Goal: Information Seeking & Learning: Find specific page/section

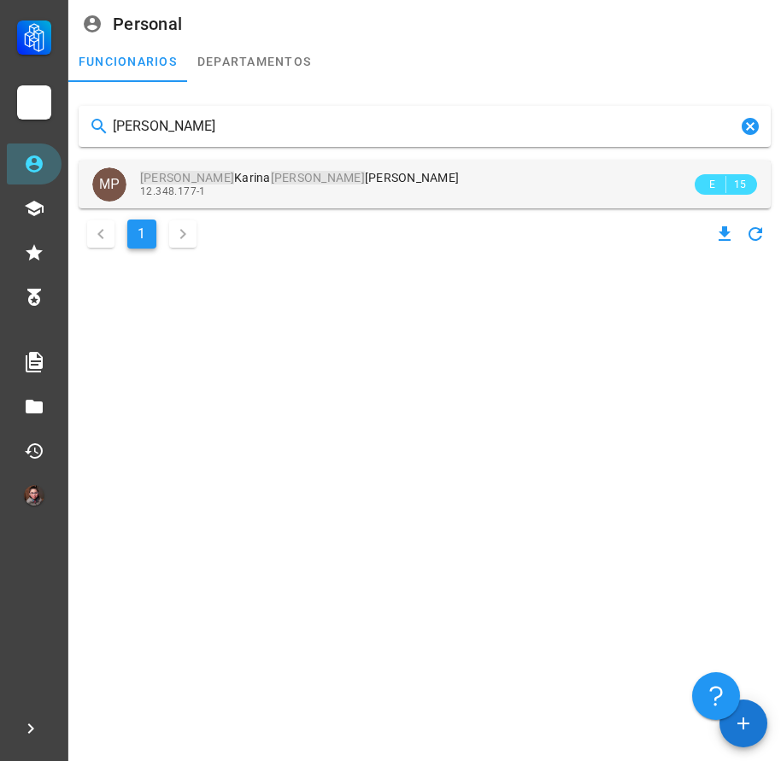
type input "[PERSON_NAME]"
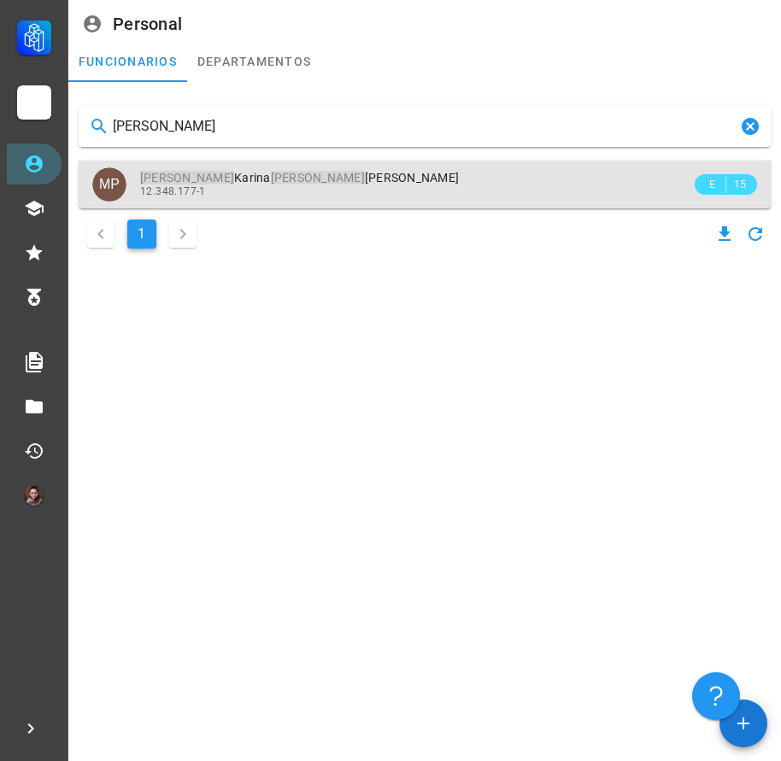
click at [343, 196] on div "12.348.177-1" at bounding box center [415, 191] width 551 height 12
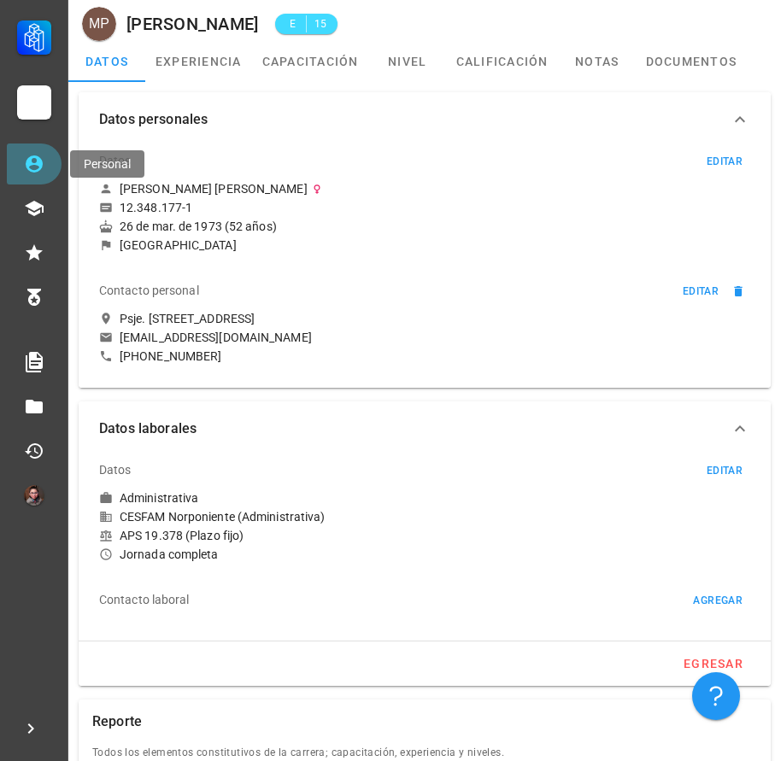
click at [44, 168] on icon at bounding box center [34, 164] width 21 height 21
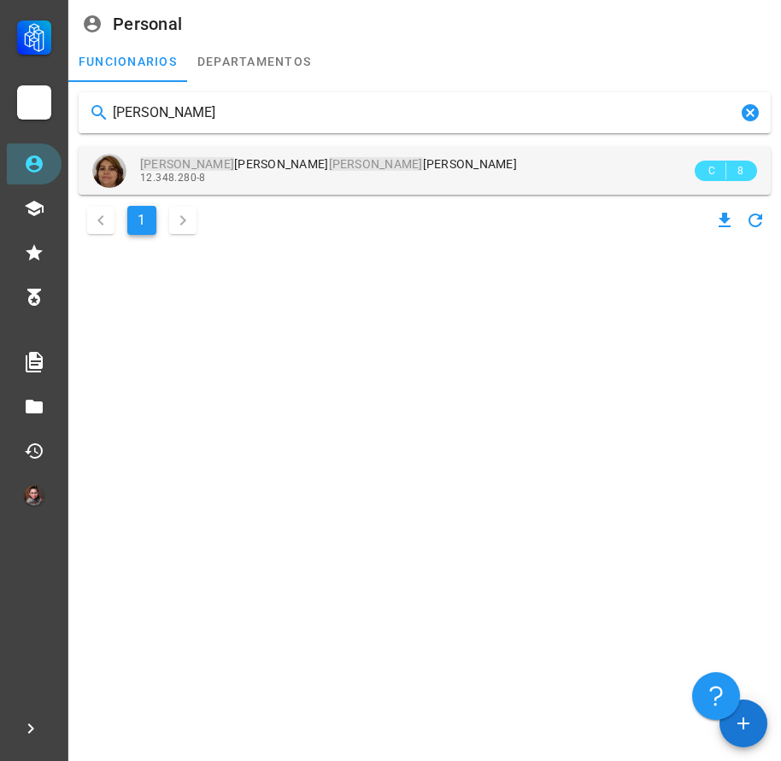
type input "[PERSON_NAME]"
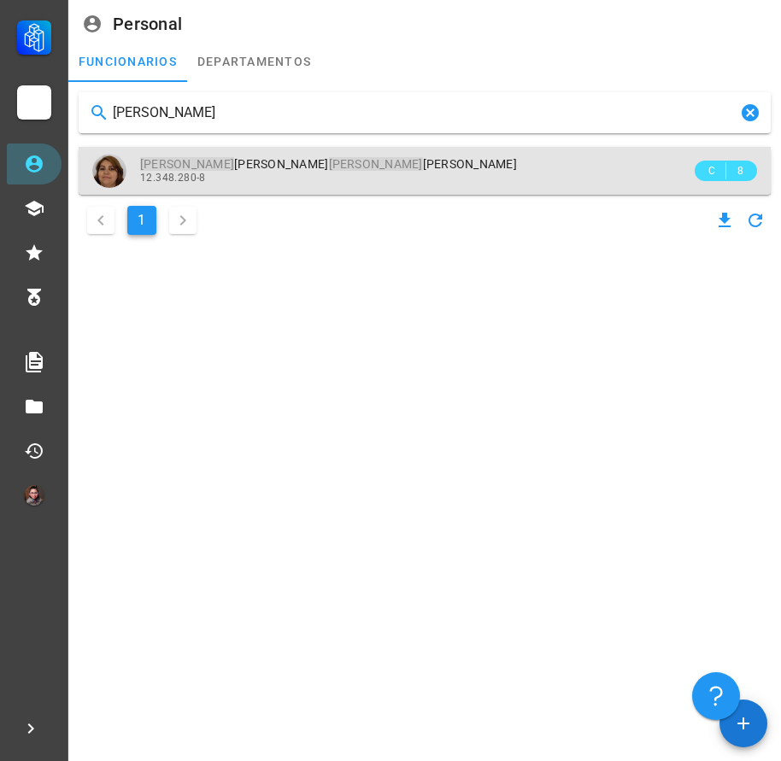
click at [293, 180] on div "12.348.280-8" at bounding box center [415, 178] width 551 height 12
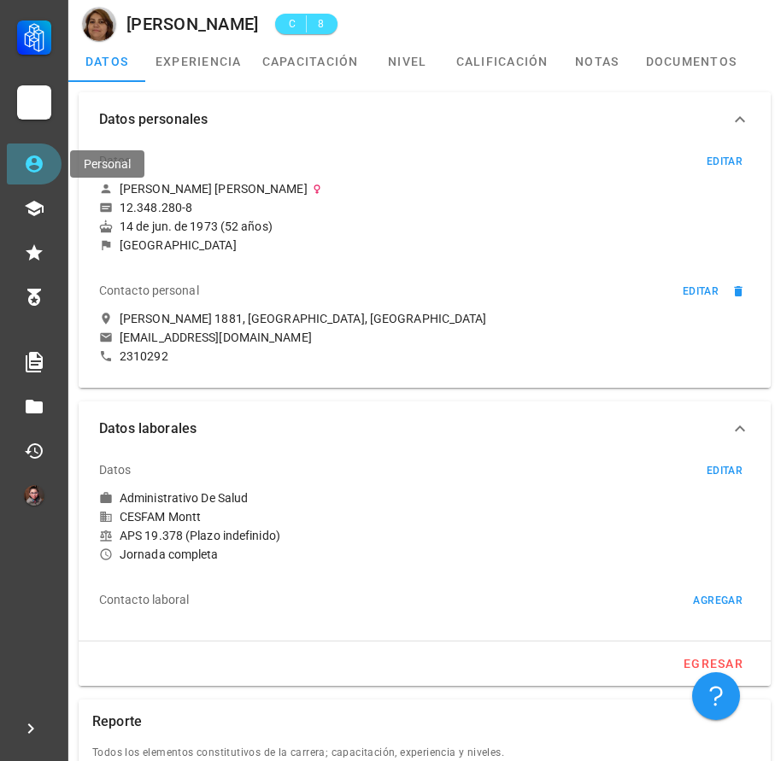
click at [54, 173] on link "Personal" at bounding box center [34, 164] width 55 height 41
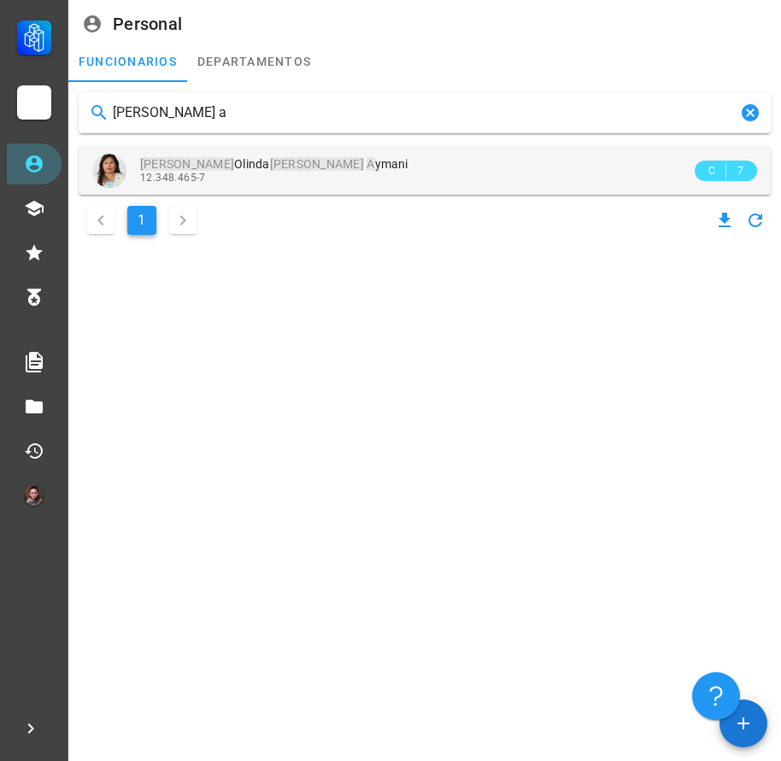
type input "[PERSON_NAME] a"
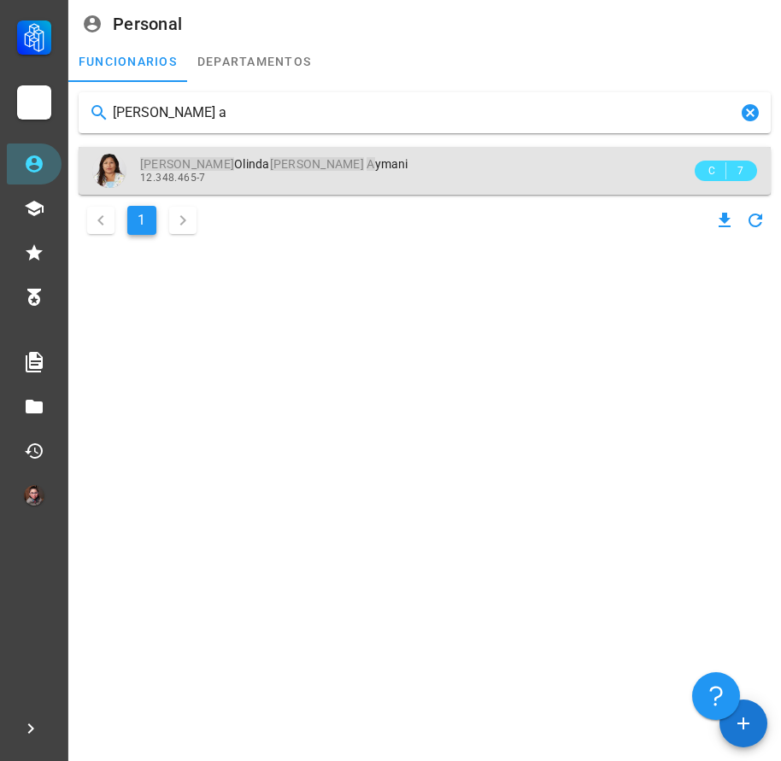
click at [323, 167] on div "[PERSON_NAME] A ymani" at bounding box center [415, 164] width 551 height 15
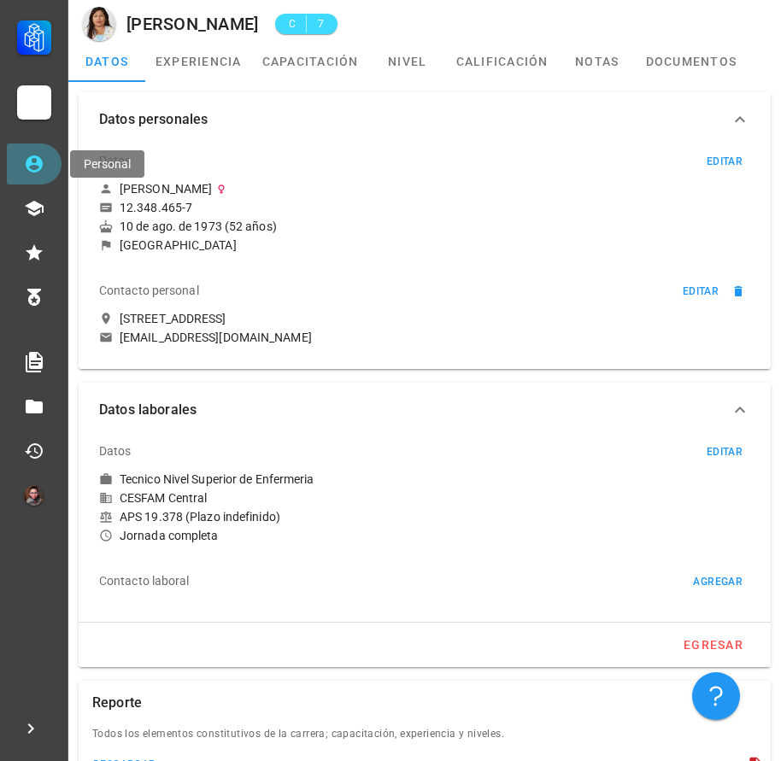
click at [19, 162] on link "Personal" at bounding box center [34, 164] width 55 height 41
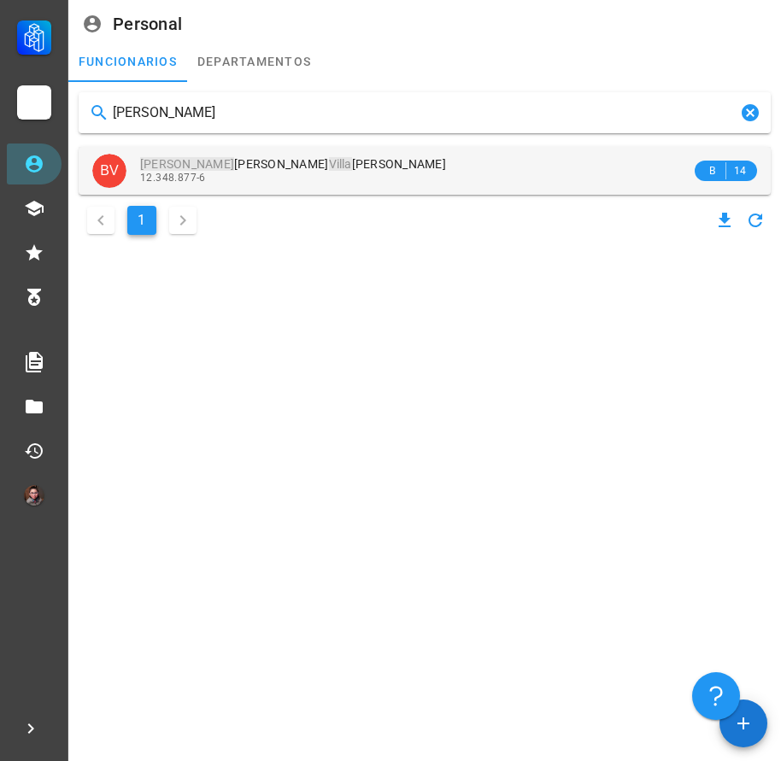
type input "[PERSON_NAME]"
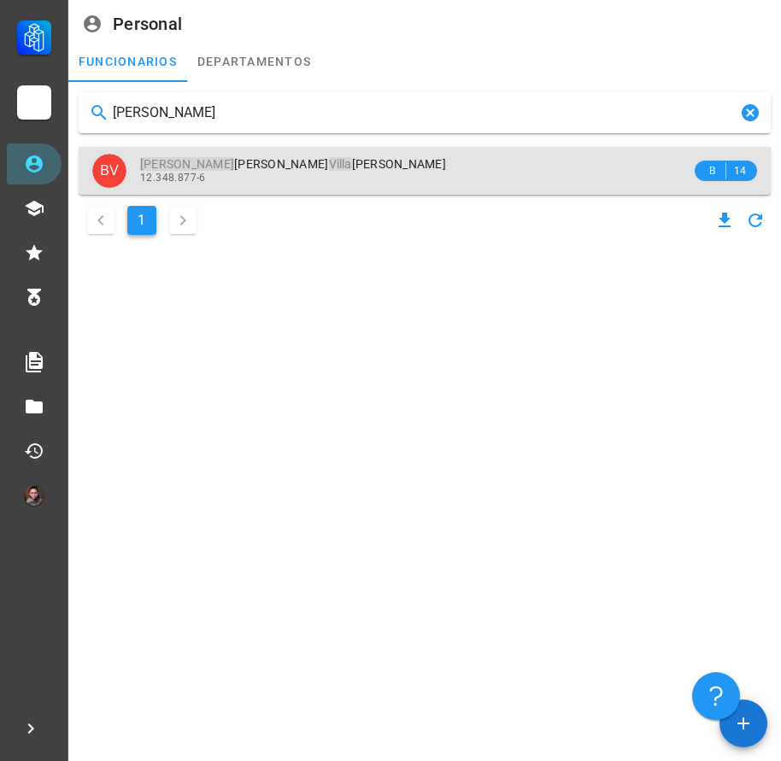
click at [344, 182] on div "12.348.877-6" at bounding box center [415, 178] width 551 height 12
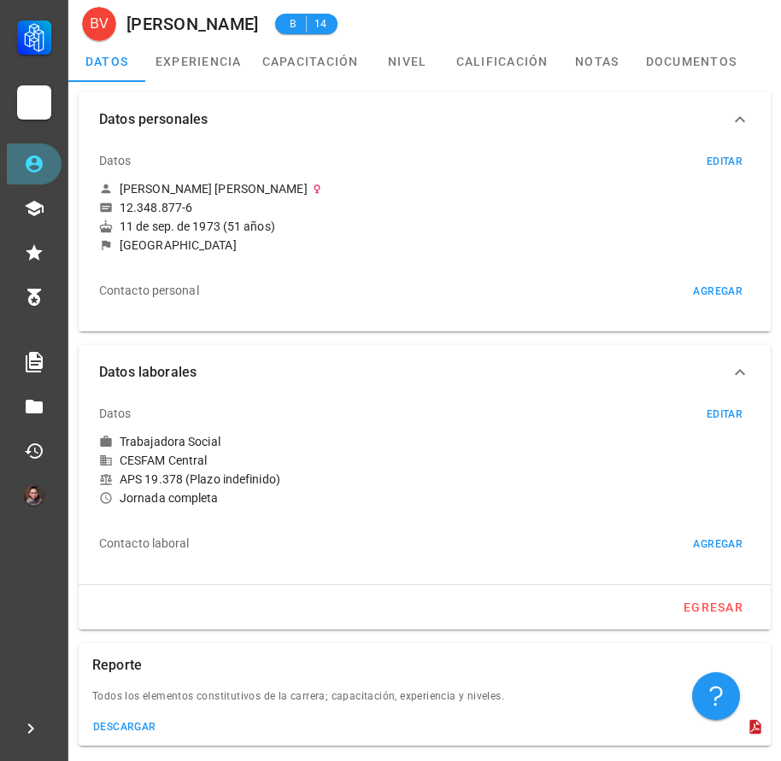
click at [43, 170] on icon at bounding box center [34, 164] width 21 height 21
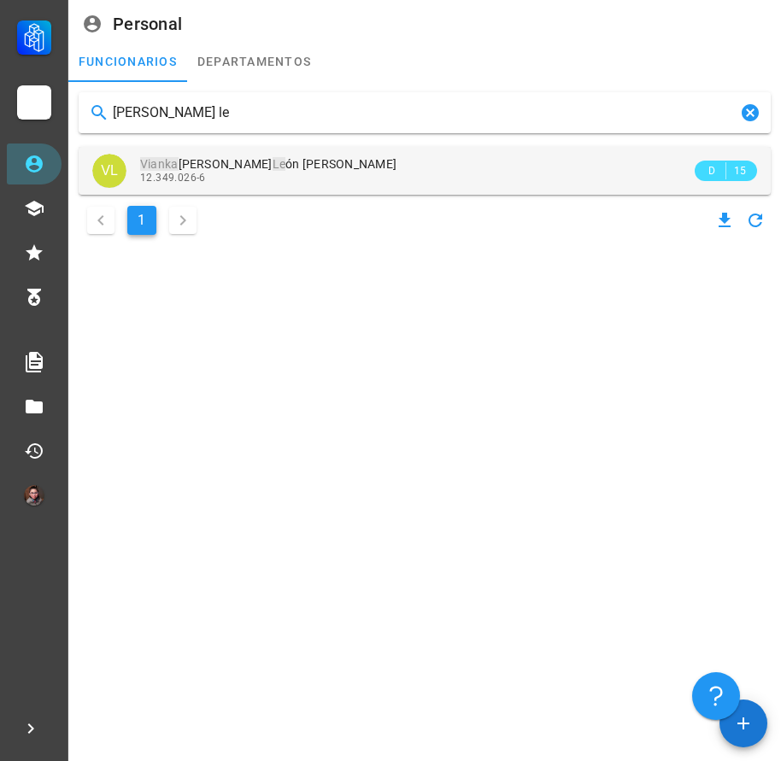
type input "[PERSON_NAME] le"
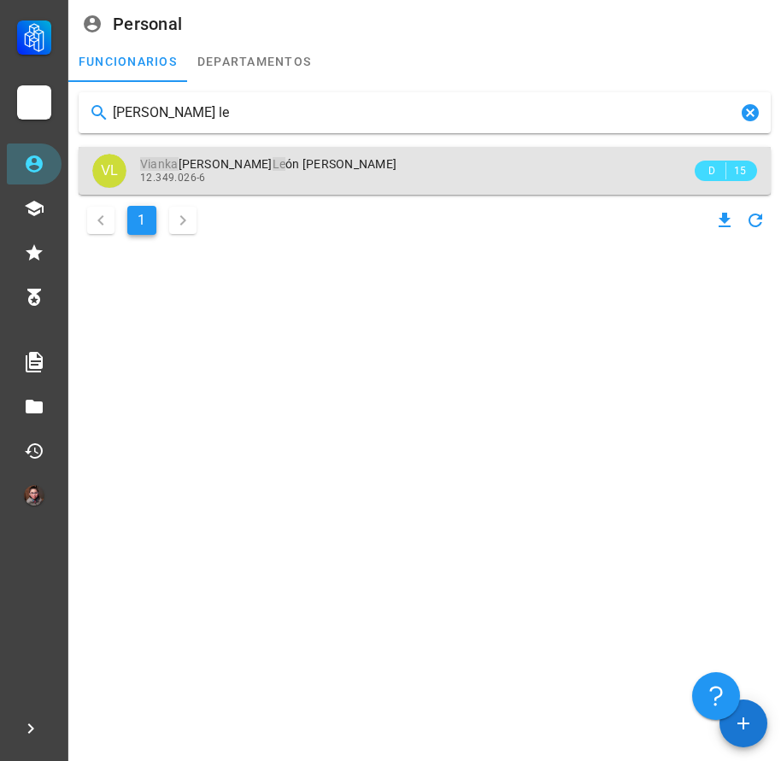
click at [270, 167] on span "Vianka [PERSON_NAME] Le ón [PERSON_NAME]" at bounding box center [268, 164] width 256 height 14
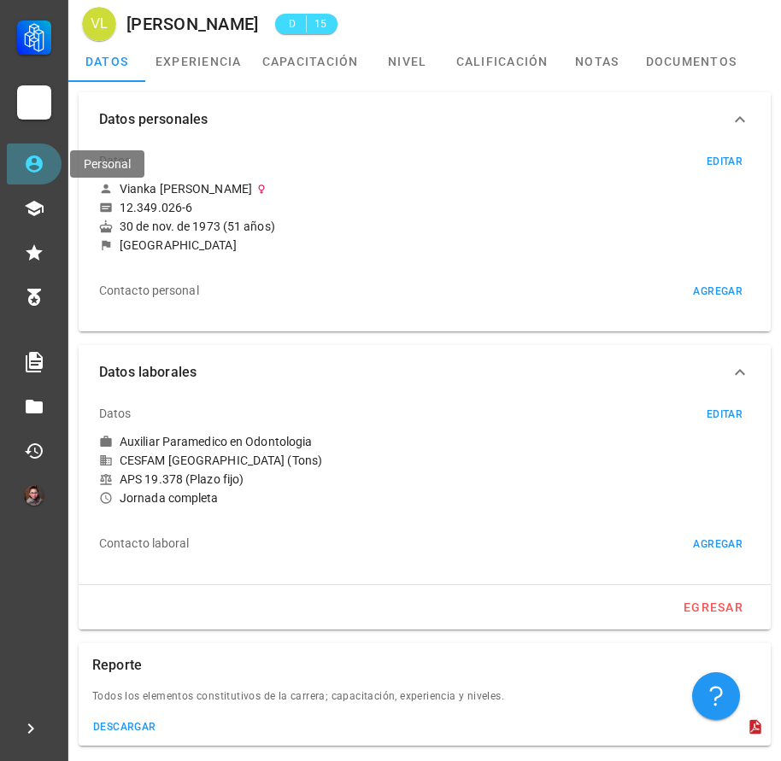
click at [38, 164] on icon at bounding box center [34, 163] width 17 height 17
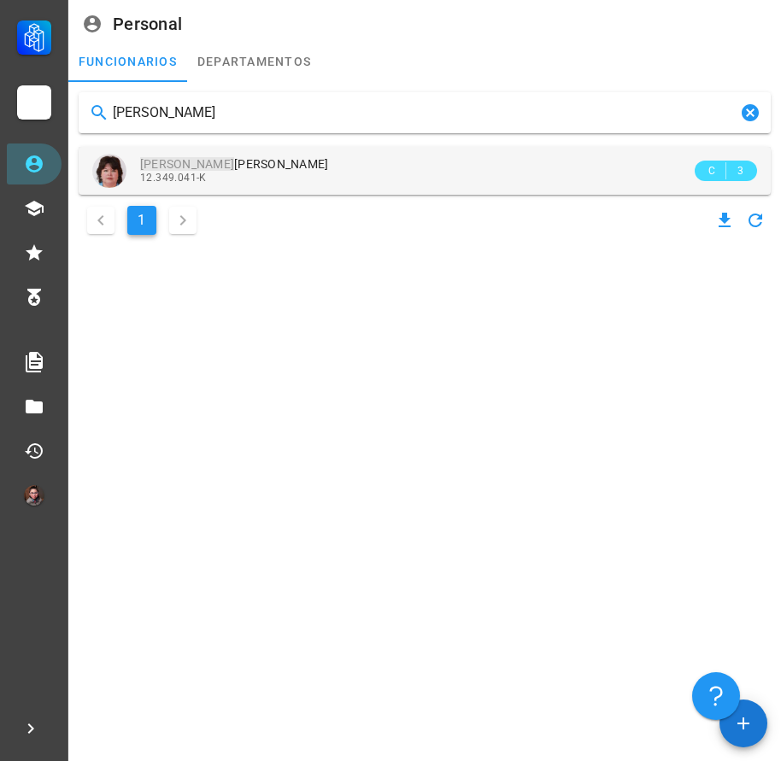
type input "[PERSON_NAME]"
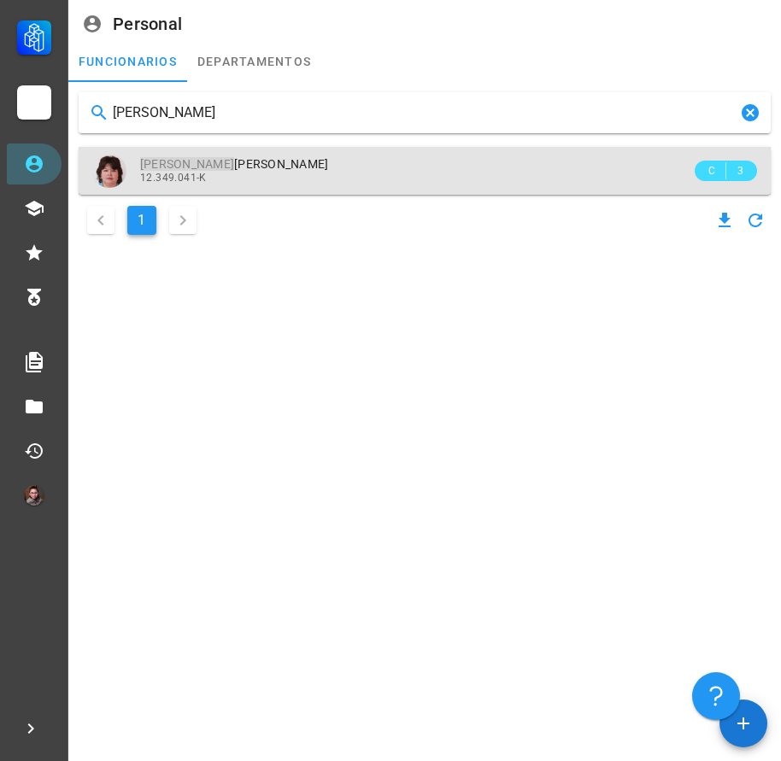
click at [278, 160] on span "[PERSON_NAME] [PERSON_NAME]" at bounding box center [234, 164] width 189 height 14
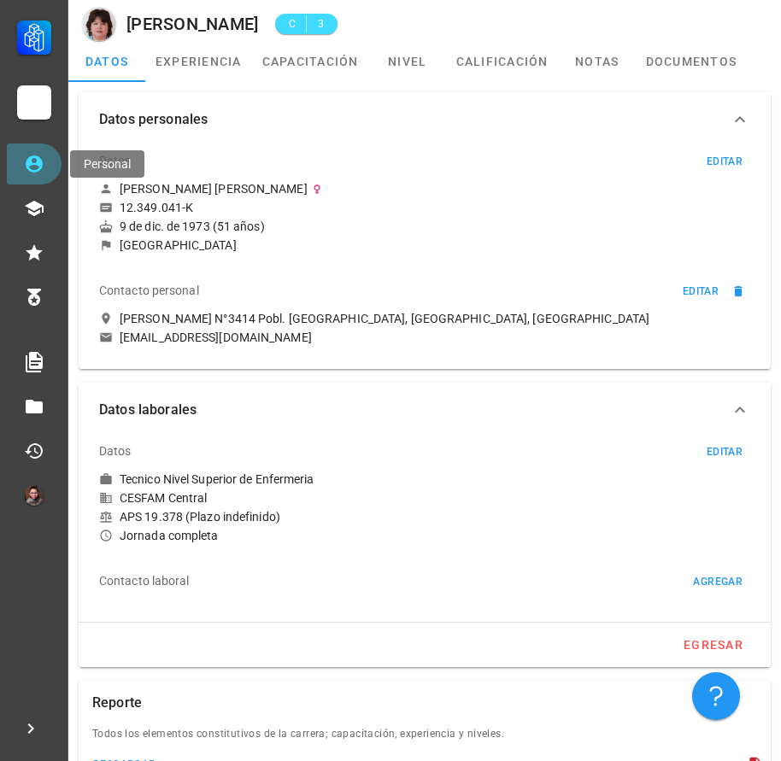
click at [31, 165] on icon at bounding box center [34, 163] width 17 height 17
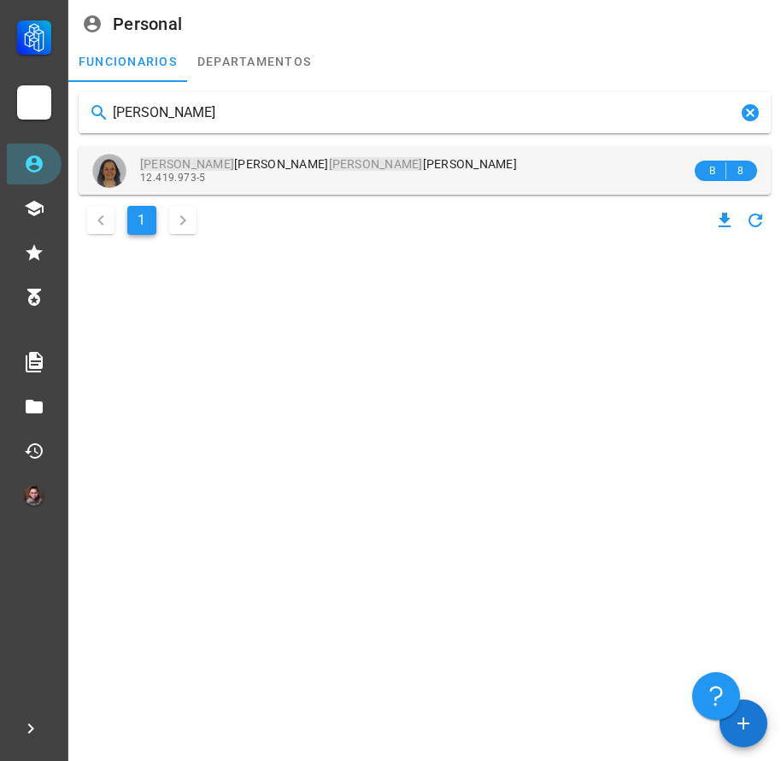
type input "[PERSON_NAME]"
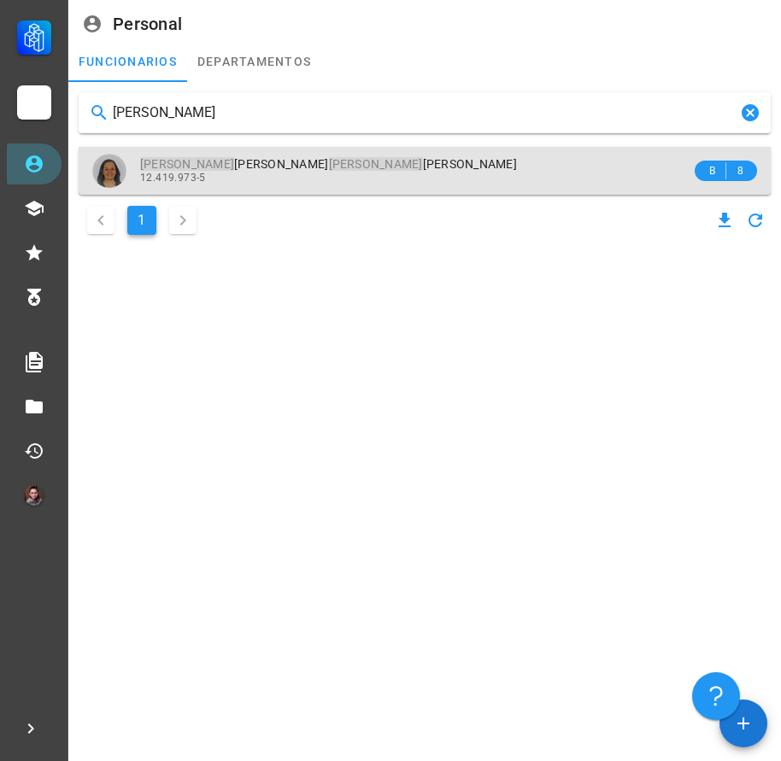
click at [265, 180] on div "12.419.973-5" at bounding box center [415, 178] width 551 height 12
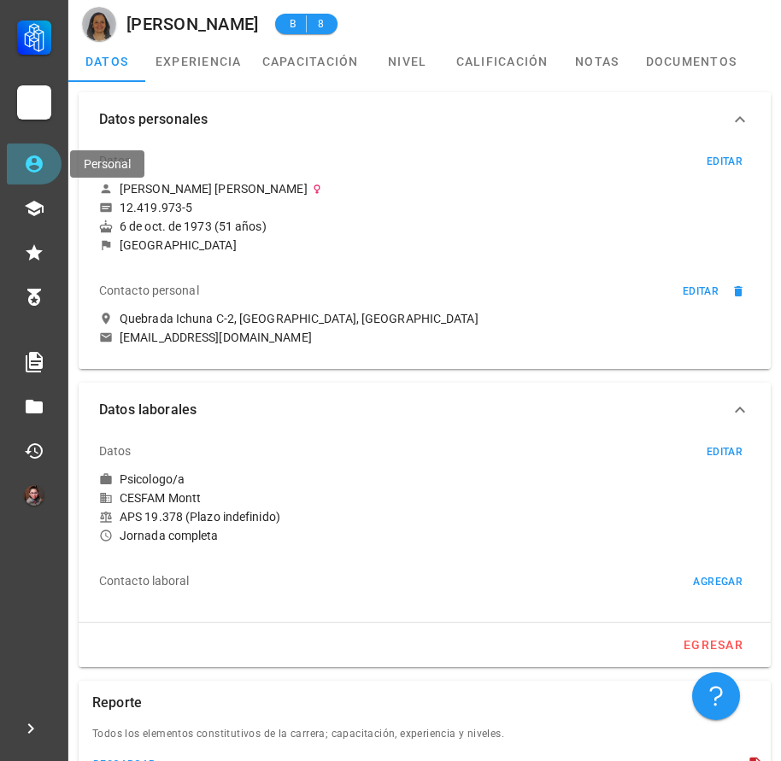
click at [21, 157] on link "Personal" at bounding box center [34, 164] width 55 height 41
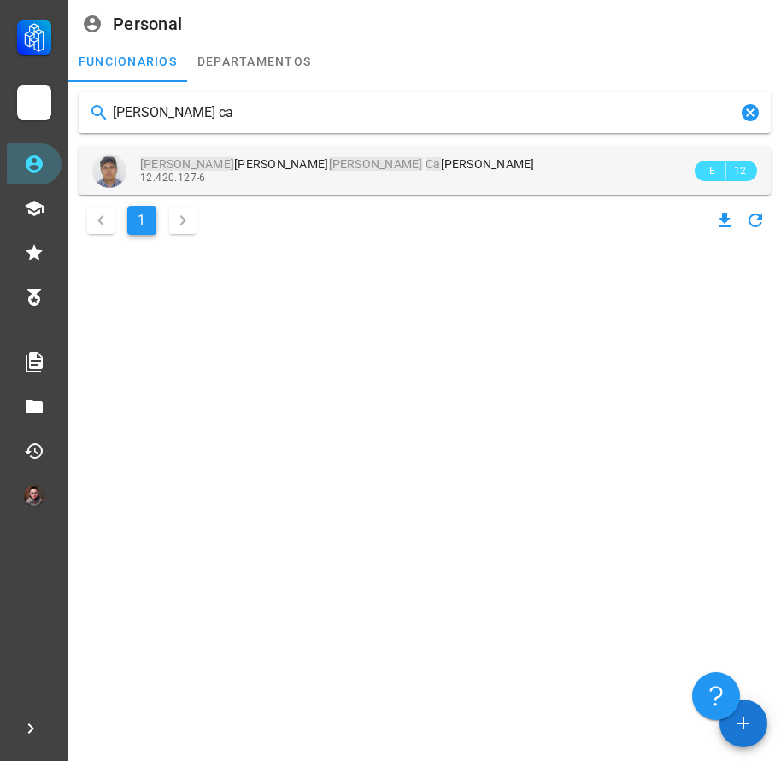
type input "[PERSON_NAME] ca"
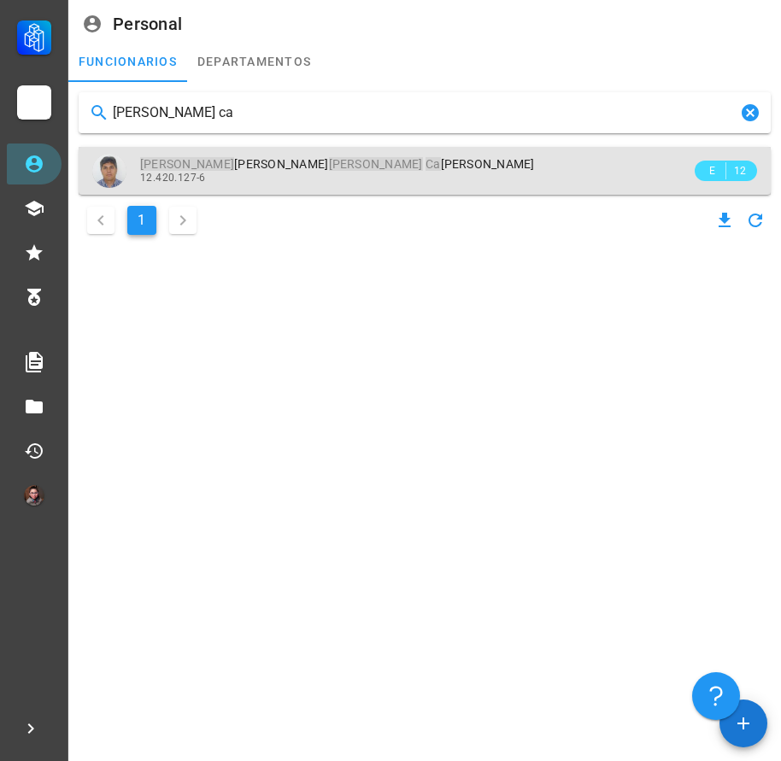
click at [237, 172] on div "12.420.127-6" at bounding box center [415, 178] width 551 height 12
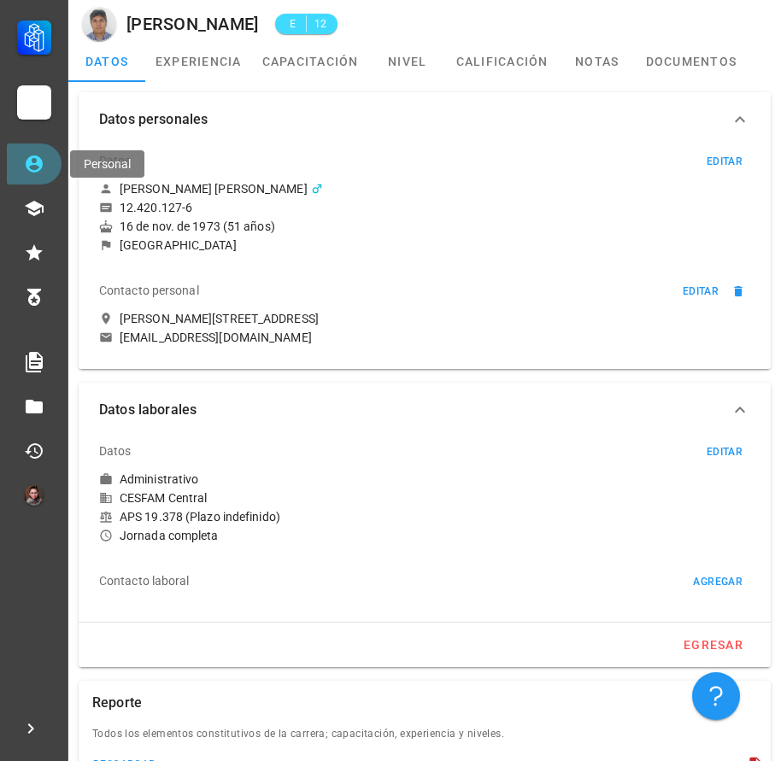
click at [49, 176] on link "Personal" at bounding box center [34, 164] width 55 height 41
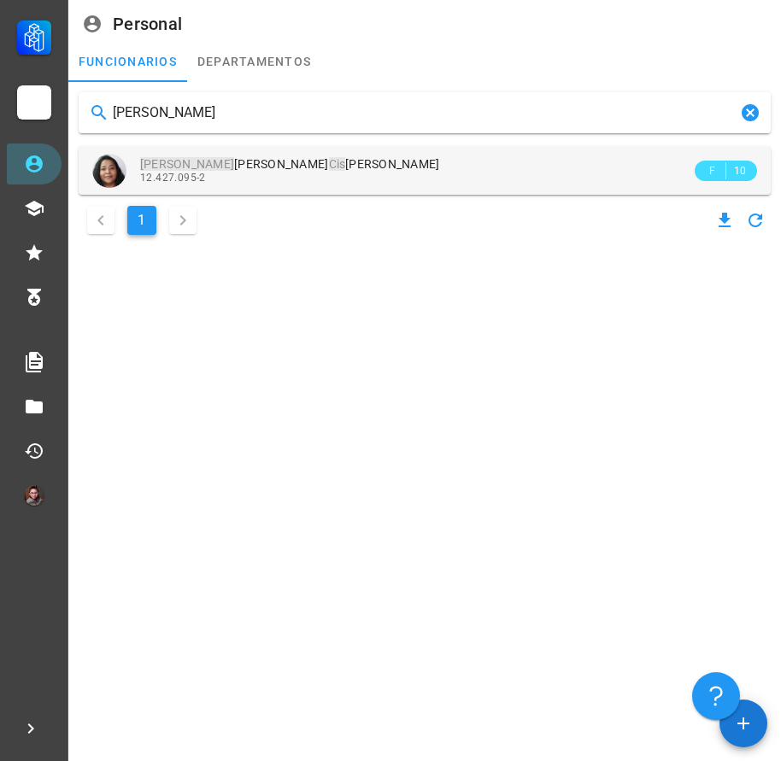
type input "[PERSON_NAME]"
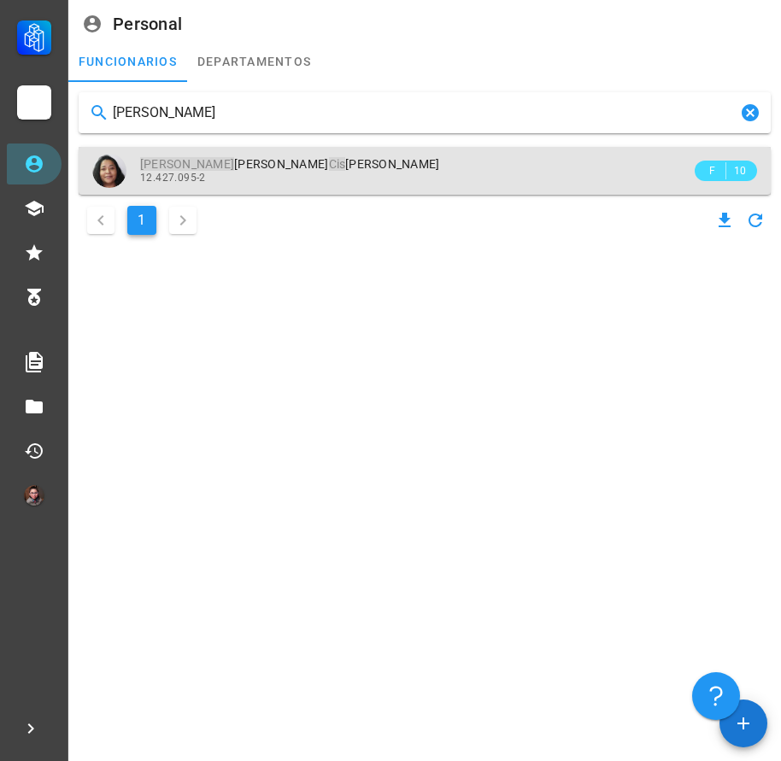
click at [243, 177] on div "12.427.095-2" at bounding box center [415, 178] width 551 height 12
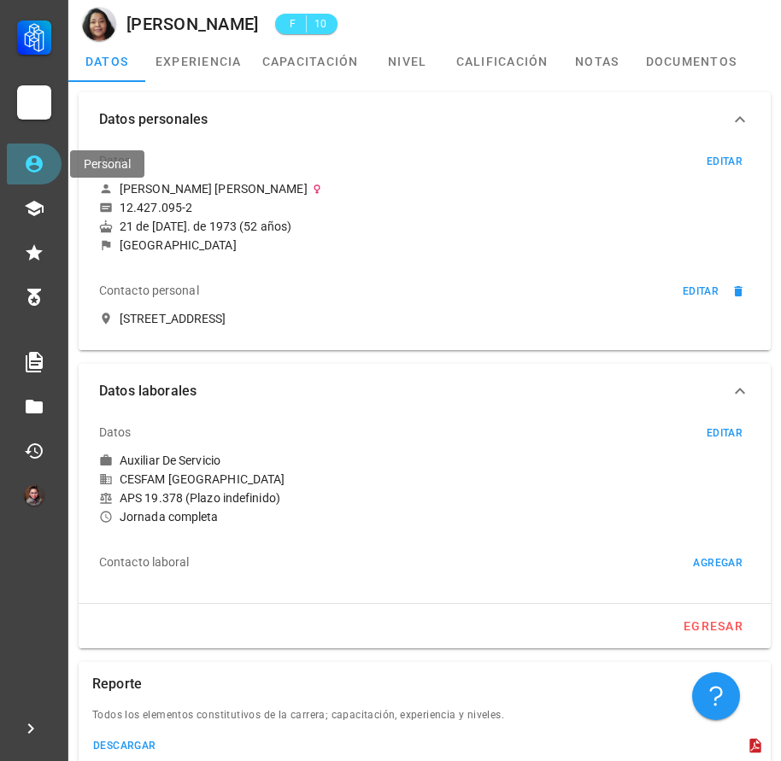
click at [47, 176] on link "Personal" at bounding box center [34, 164] width 55 height 41
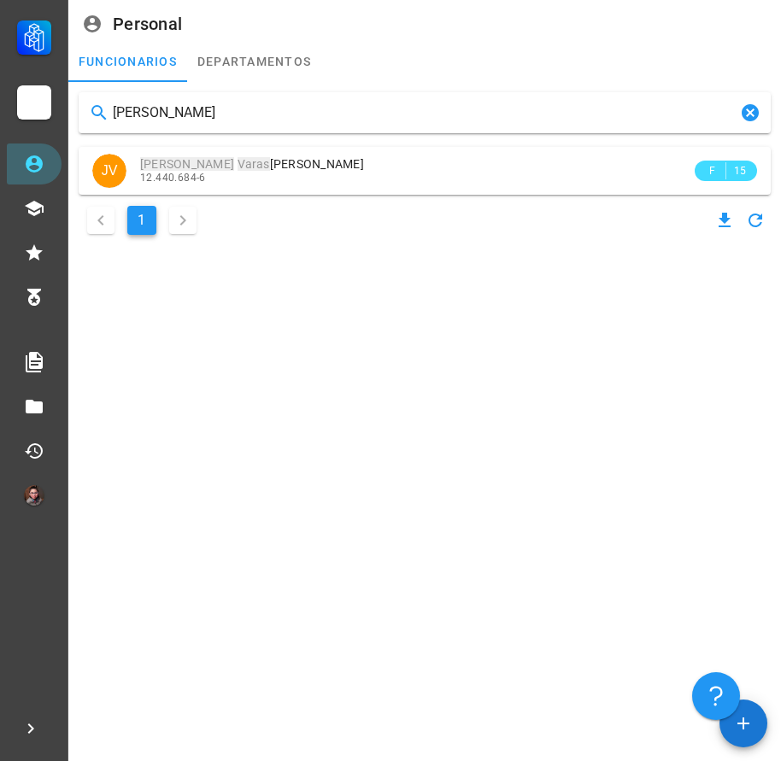
type input "[PERSON_NAME]"
click at [269, 195] on div "[PERSON_NAME] JV [PERSON_NAME] 12.440.684-6 F 15 1" at bounding box center [425, 165] width 706 height 161
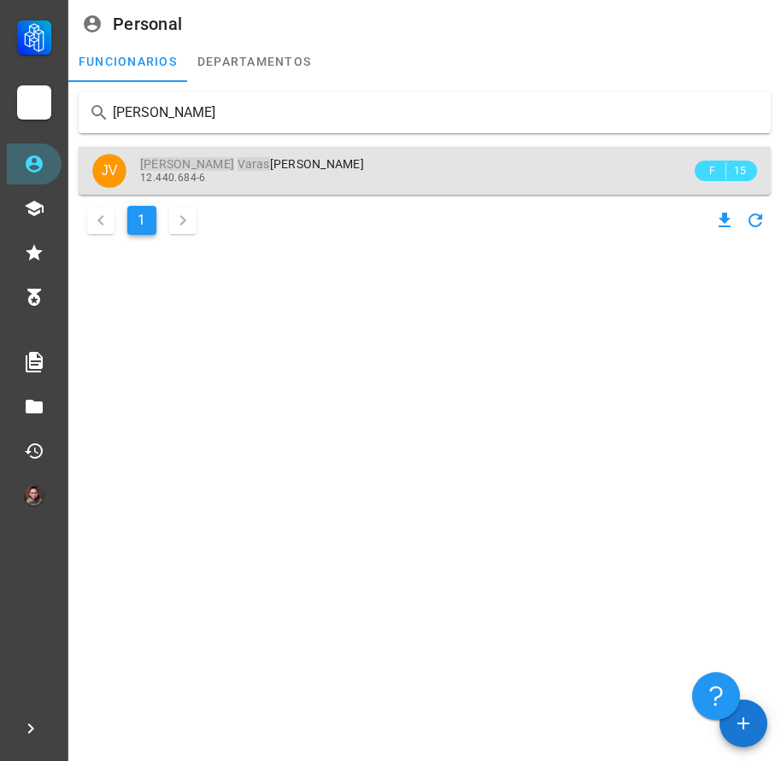
click at [269, 188] on div "[PERSON_NAME] 12.440.684-6" at bounding box center [415, 170] width 551 height 47
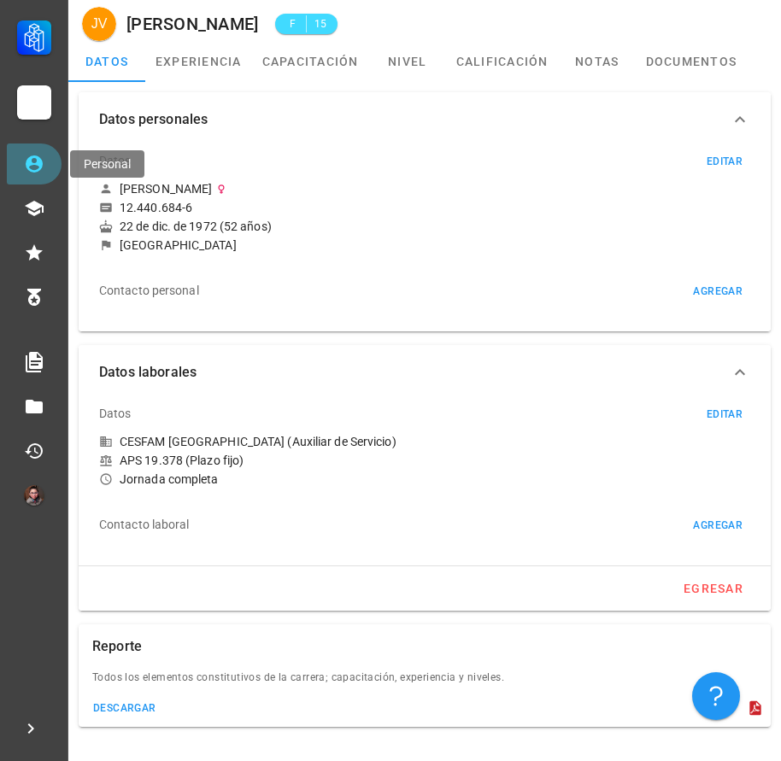
click at [48, 157] on link "Personal" at bounding box center [34, 164] width 55 height 41
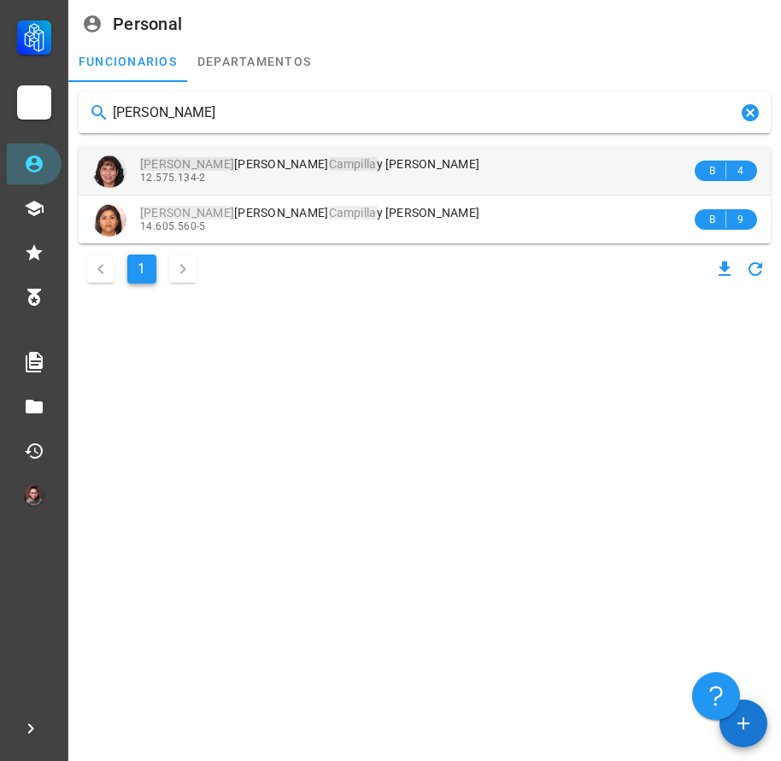
type input "[PERSON_NAME]"
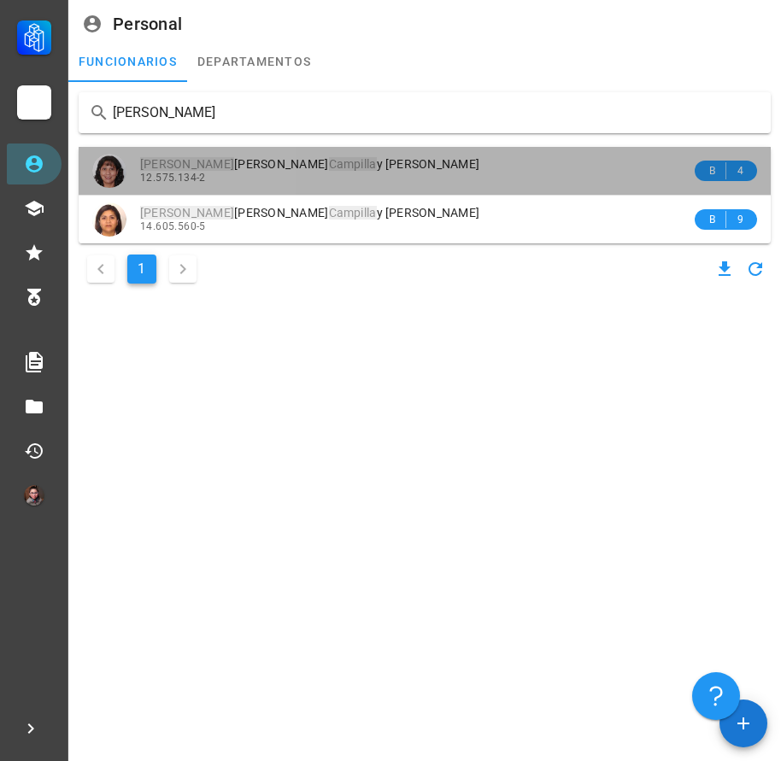
click at [323, 186] on div "[PERSON_NAME] [PERSON_NAME] y [PERSON_NAME] 12.575.134-2" at bounding box center [415, 170] width 551 height 47
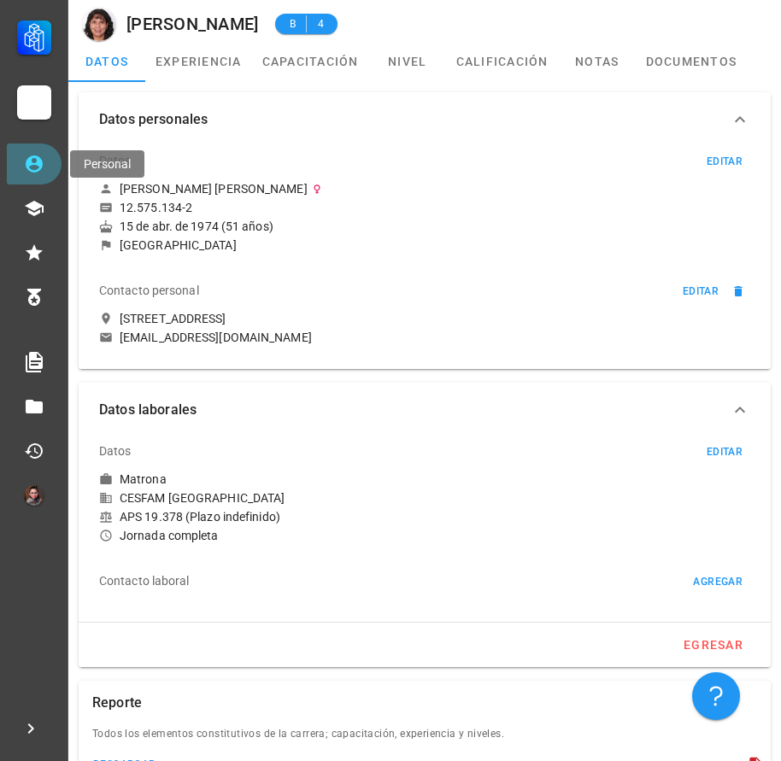
click at [38, 179] on link "Personal" at bounding box center [34, 164] width 55 height 41
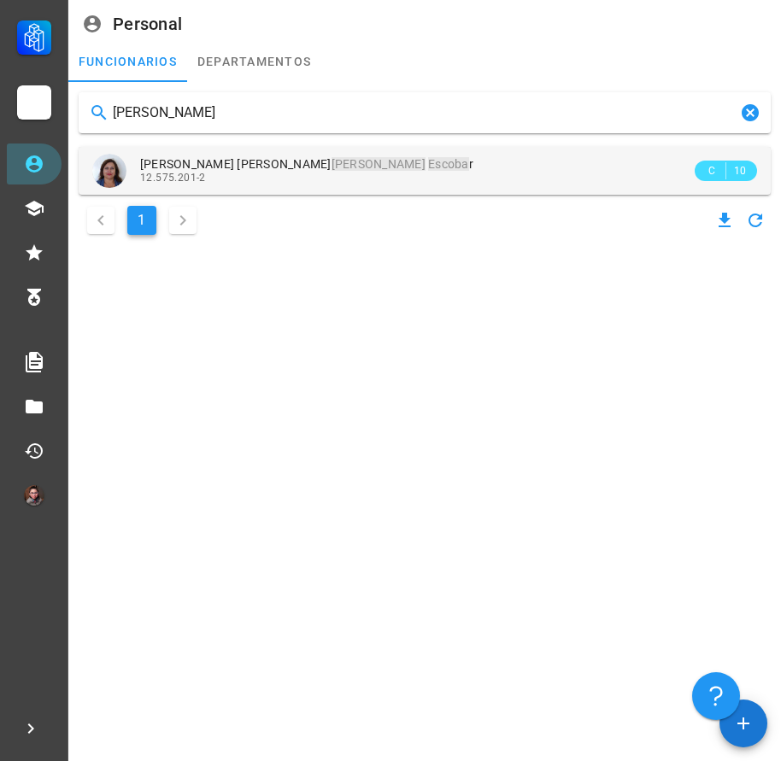
type input "[PERSON_NAME]"
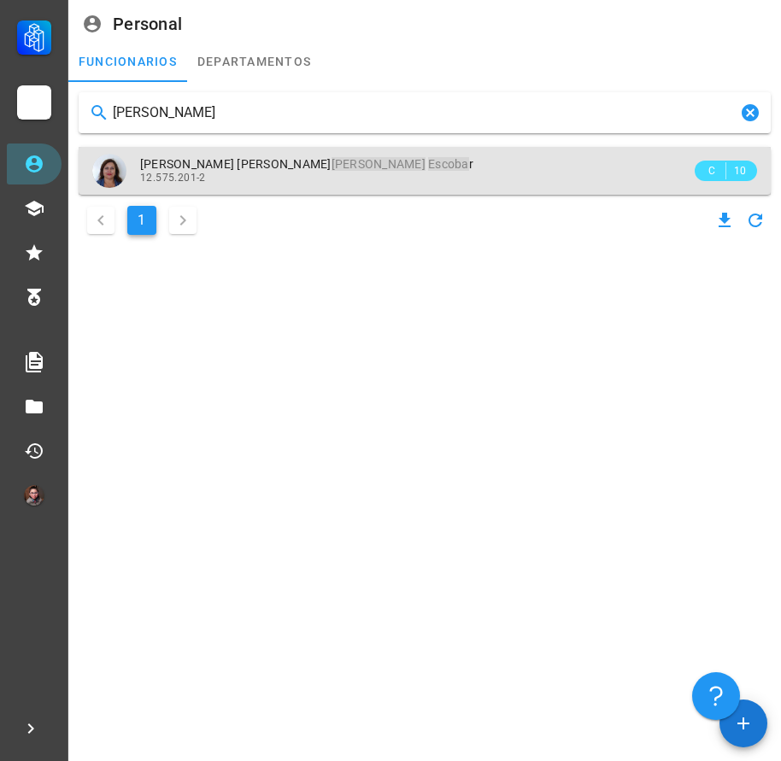
click at [284, 185] on div "[PERSON_NAME] [PERSON_NAME] Escoba r 12.575.201-2" at bounding box center [415, 170] width 551 height 47
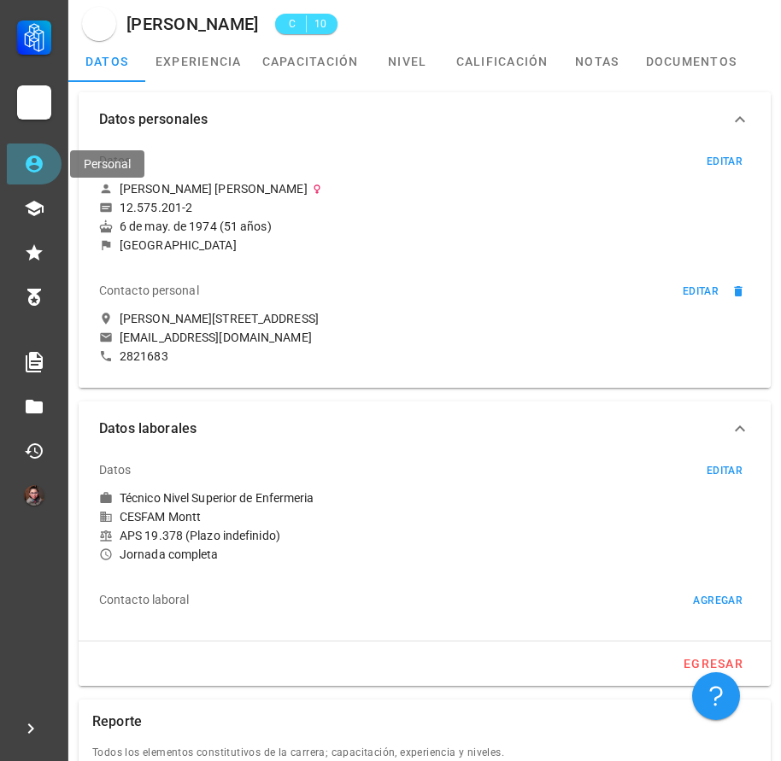
click at [38, 150] on link "Personal" at bounding box center [34, 164] width 55 height 41
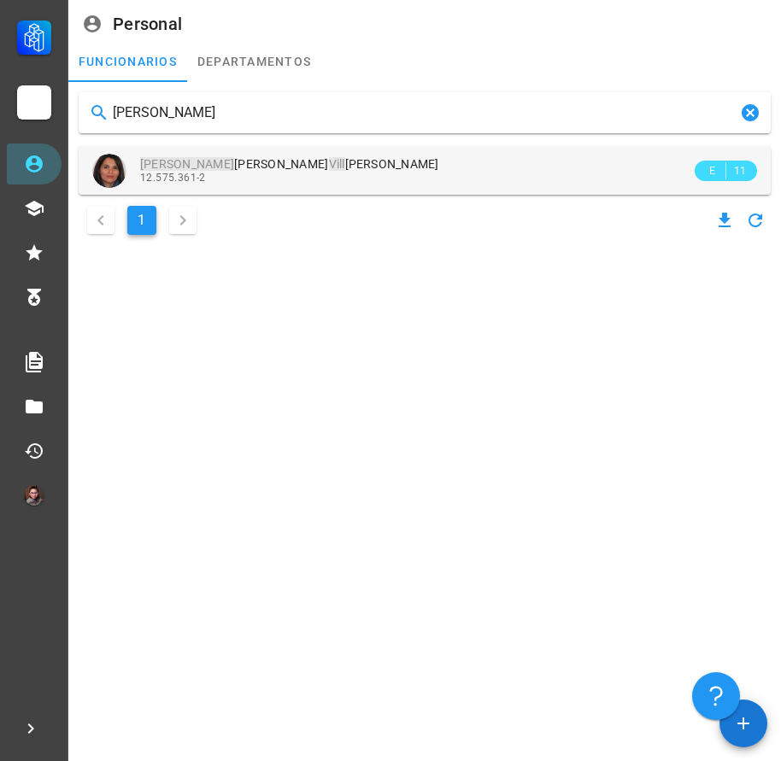
type input "[PERSON_NAME]"
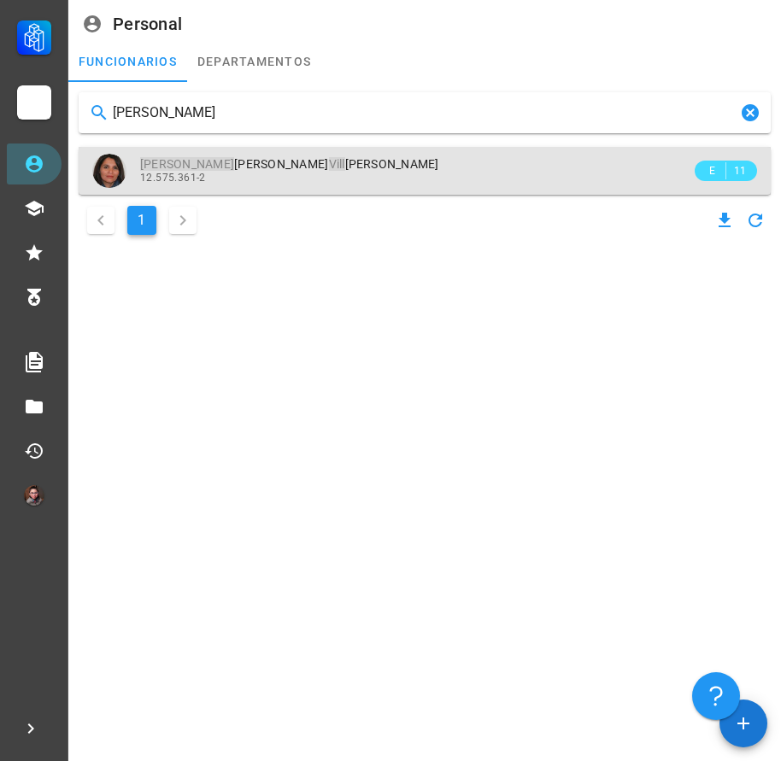
click at [407, 185] on div "[PERSON_NAME] [PERSON_NAME] 12.575.361-2" at bounding box center [415, 170] width 551 height 47
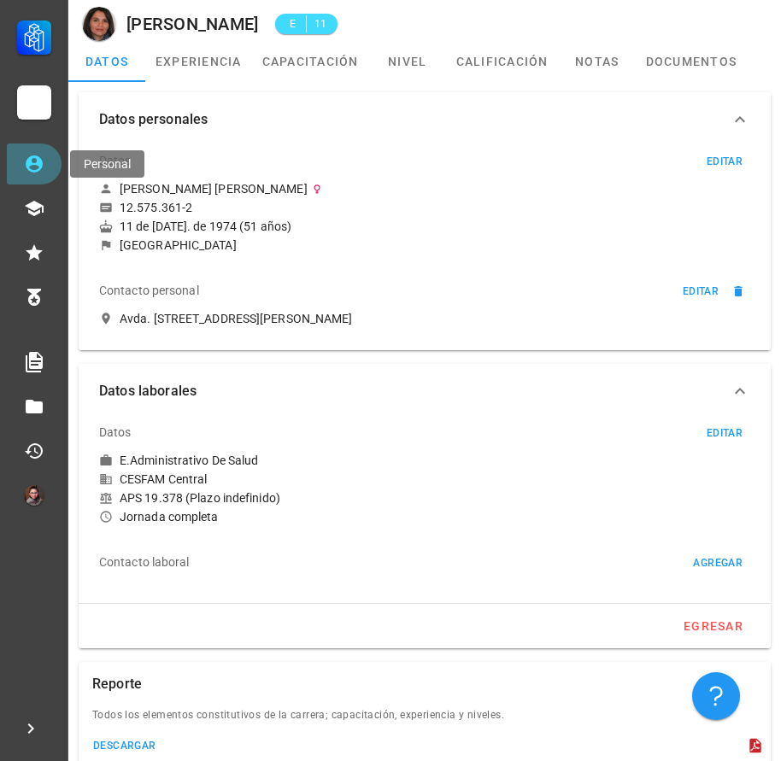
click at [56, 173] on link "Personal" at bounding box center [34, 164] width 55 height 41
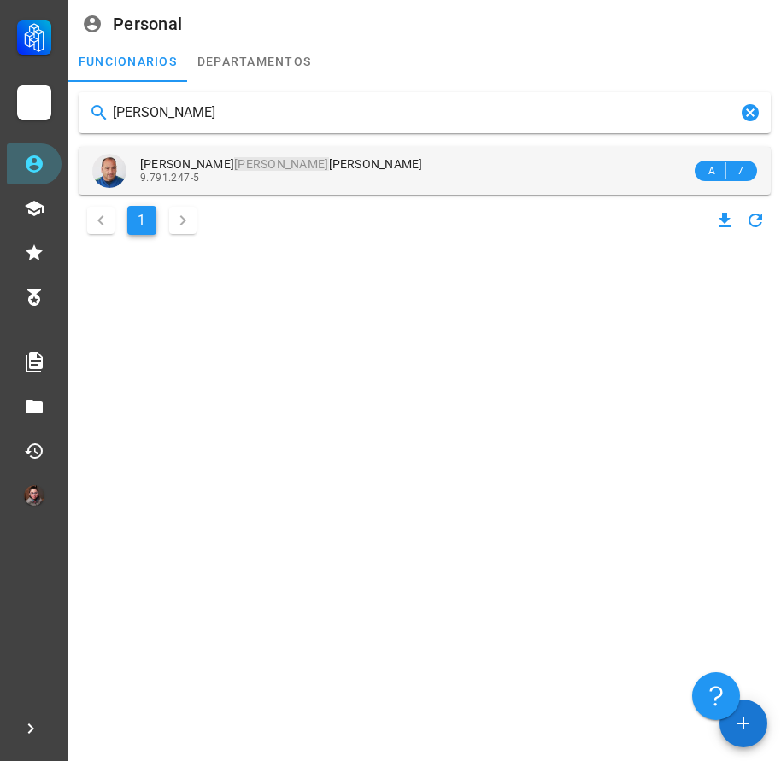
type input "[PERSON_NAME]"
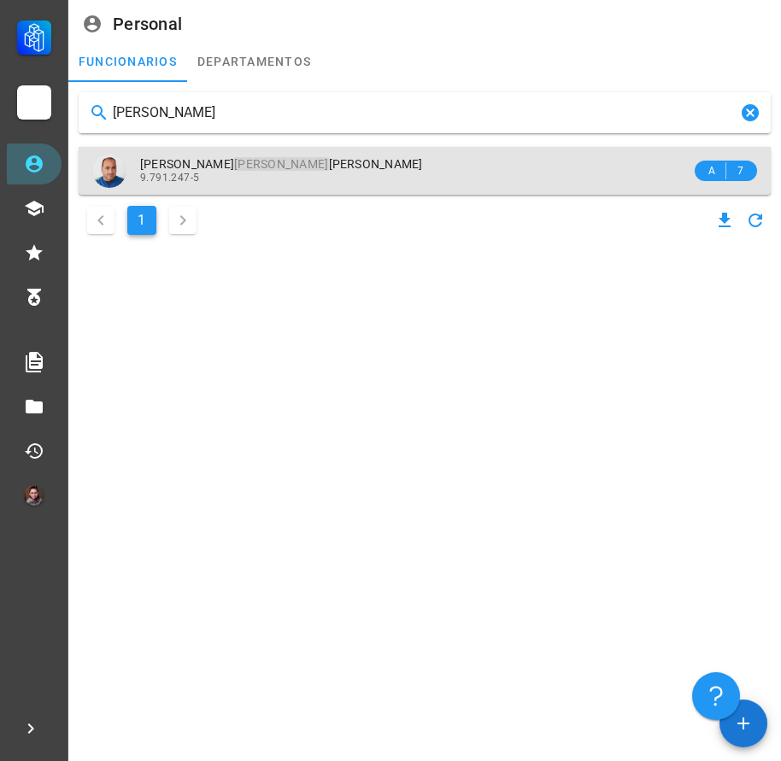
click at [261, 185] on div "[PERSON_NAME] [PERSON_NAME] 9.791.247-5" at bounding box center [415, 170] width 551 height 47
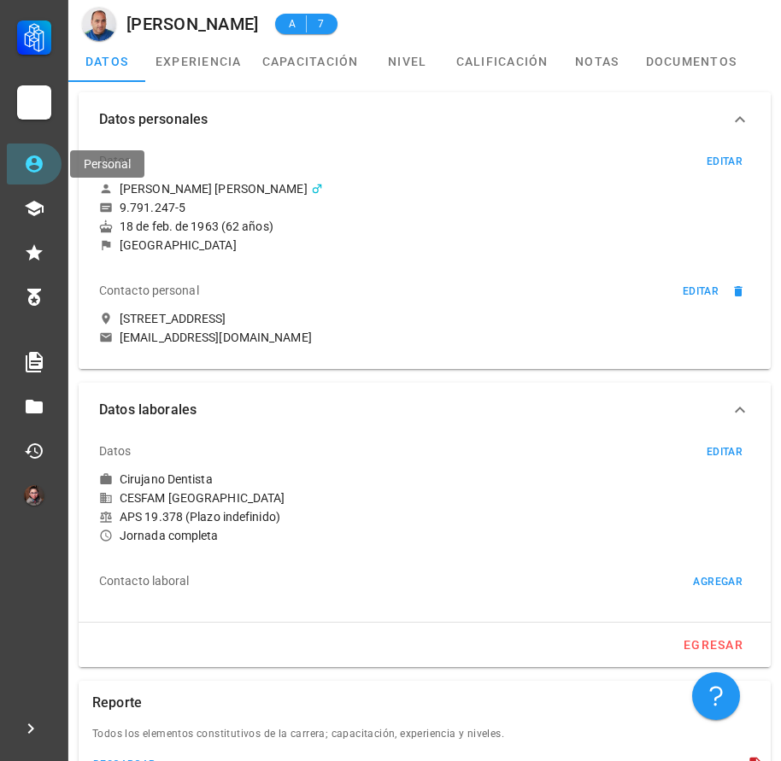
click at [41, 172] on icon at bounding box center [34, 164] width 21 height 21
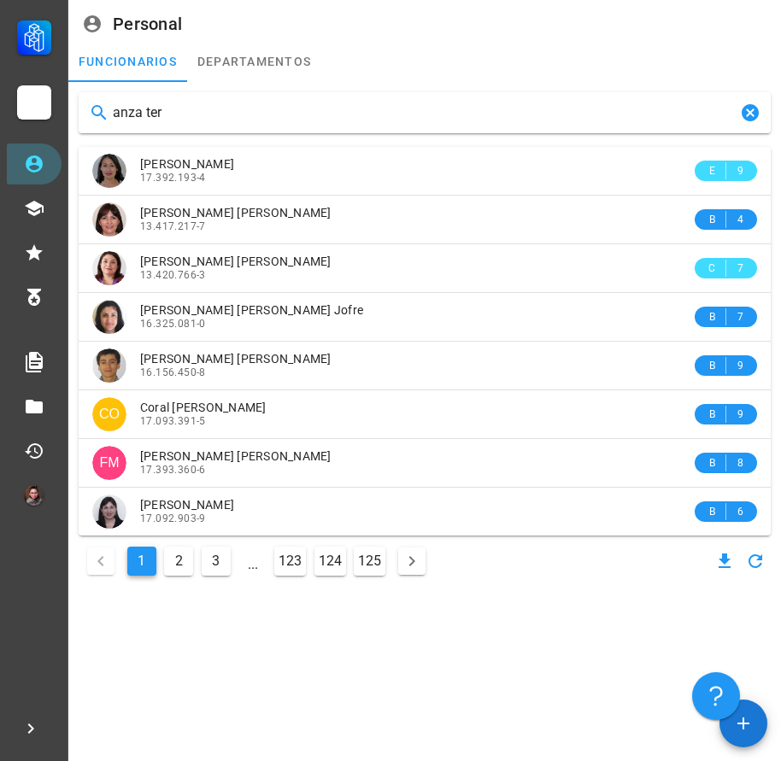
type input "anza tera"
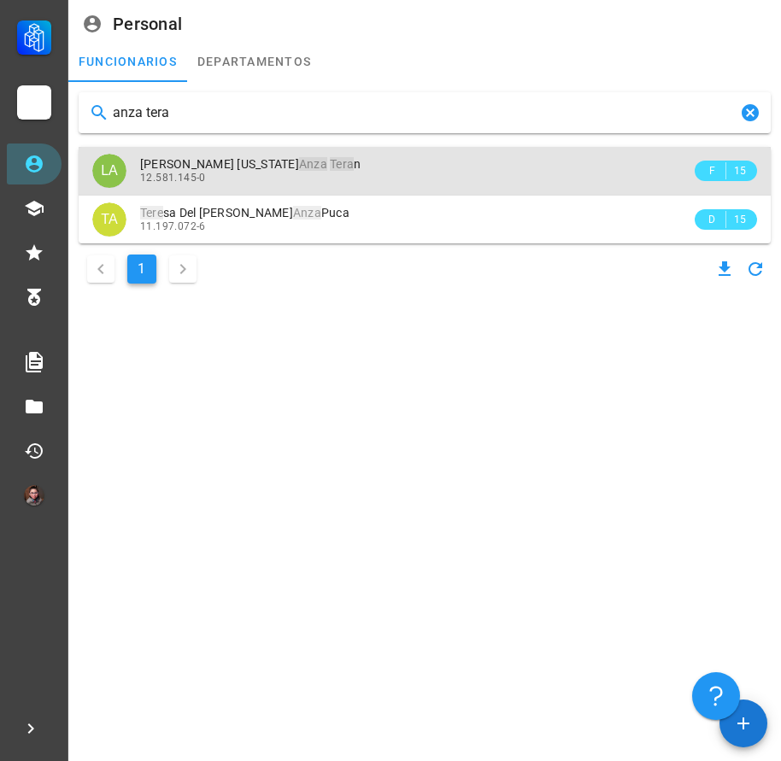
click at [226, 183] on div "12.581.145-0" at bounding box center [415, 178] width 551 height 12
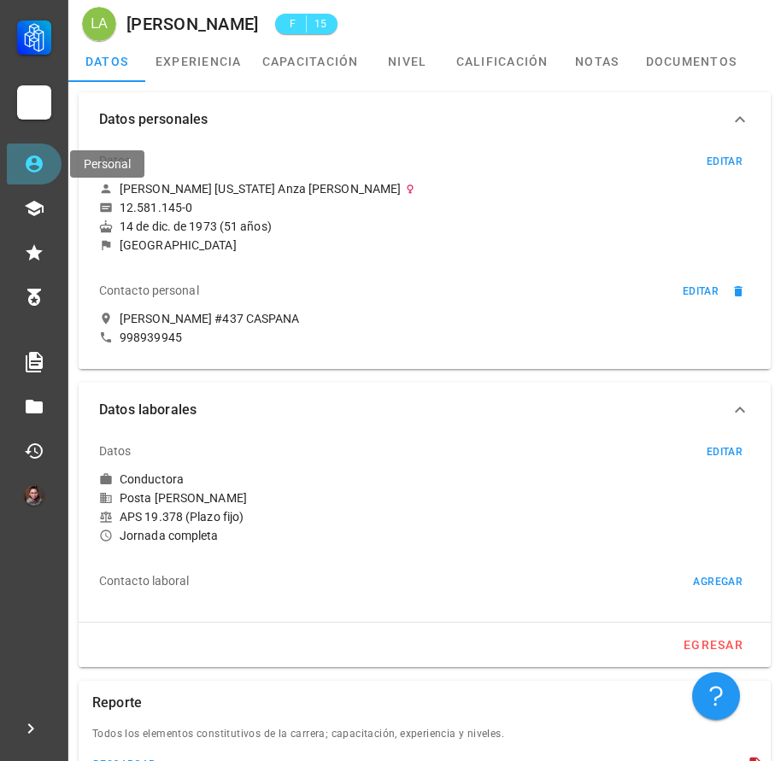
click at [45, 172] on link "Personal" at bounding box center [34, 164] width 55 height 41
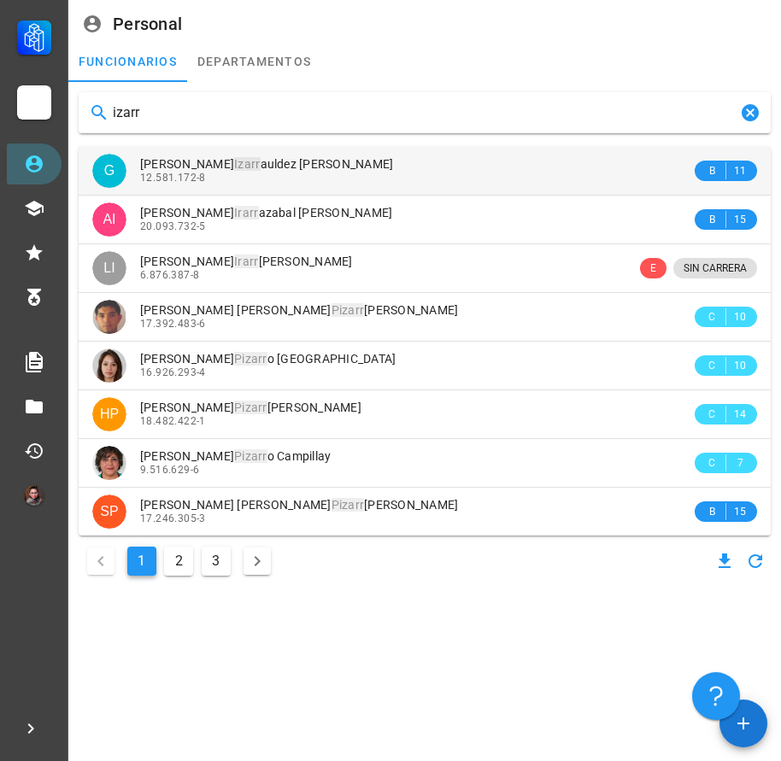
type input "izarr"
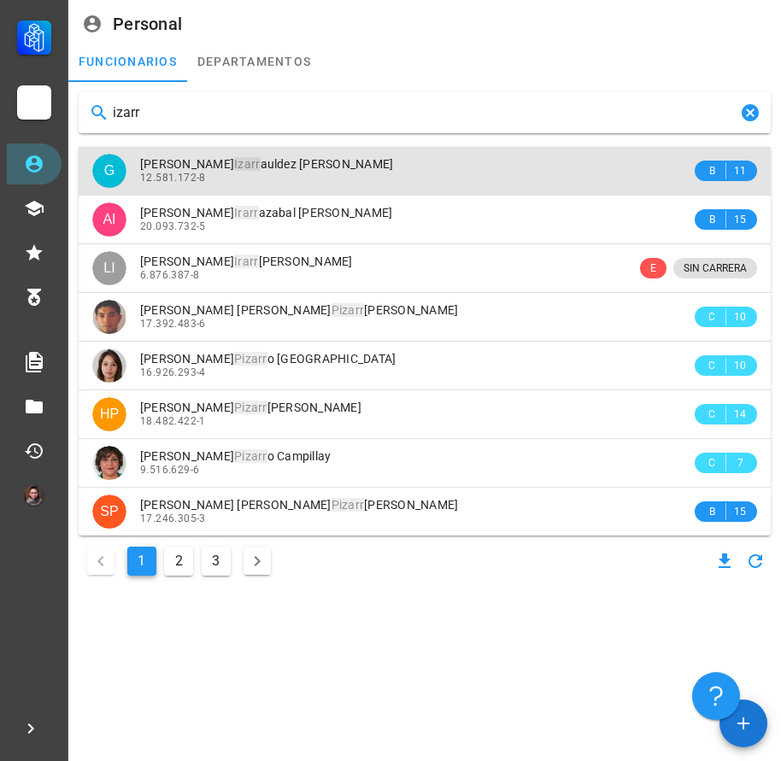
click at [264, 178] on div "12.581.172-8" at bounding box center [415, 178] width 551 height 12
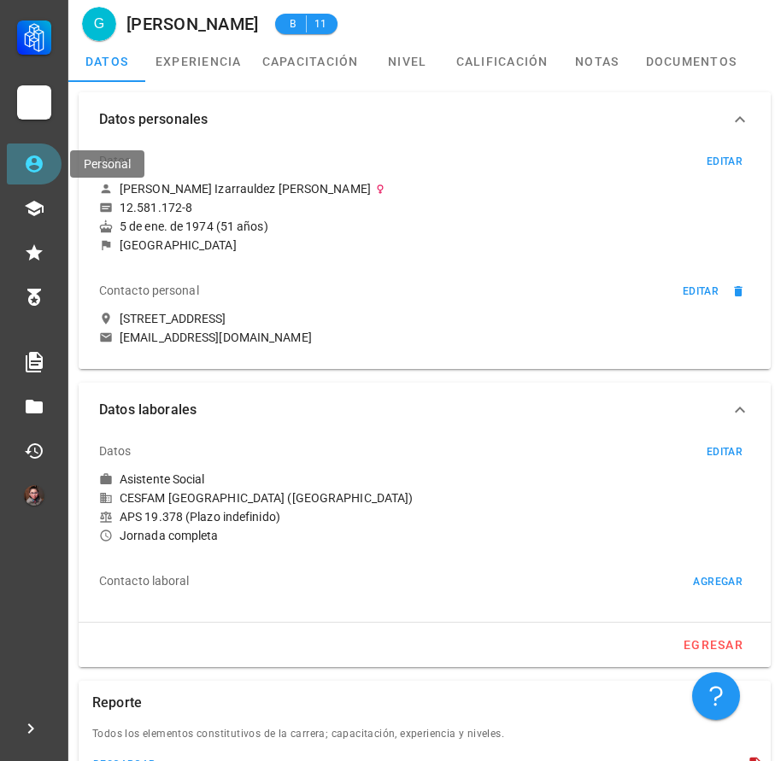
click at [17, 181] on link "Personal" at bounding box center [34, 164] width 55 height 41
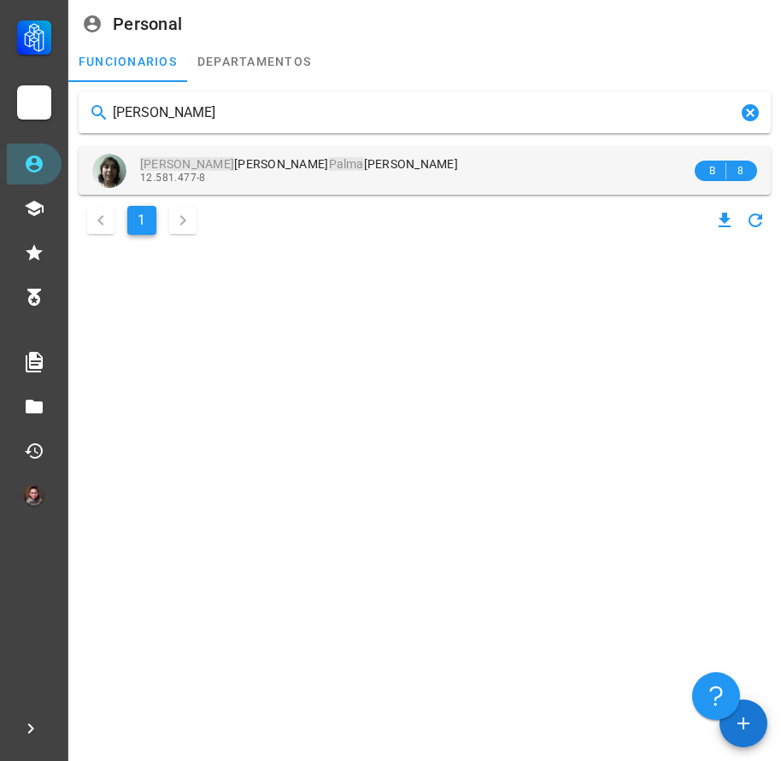
type input "[PERSON_NAME]"
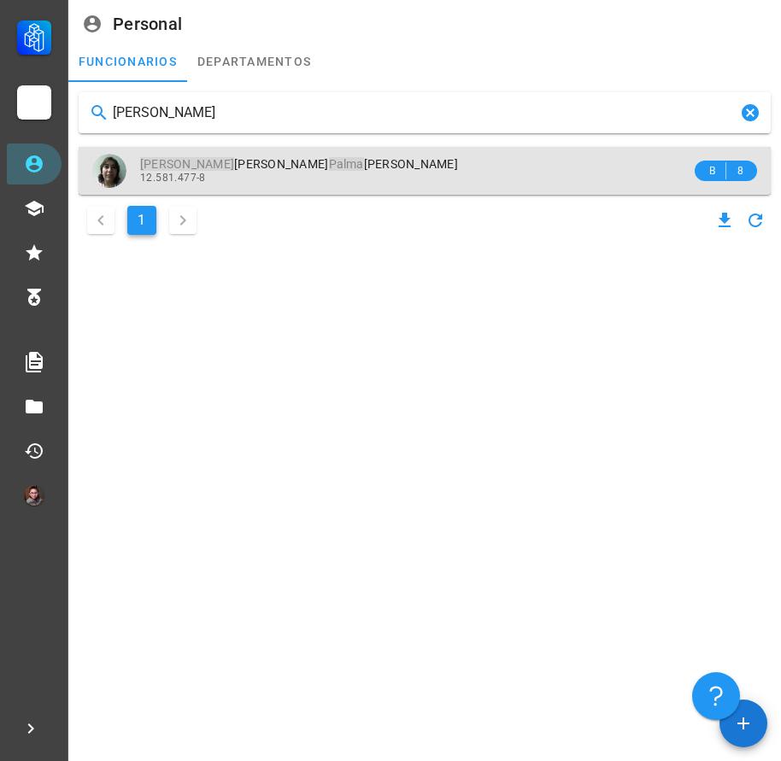
click at [329, 160] on mark "Palma" at bounding box center [346, 164] width 35 height 14
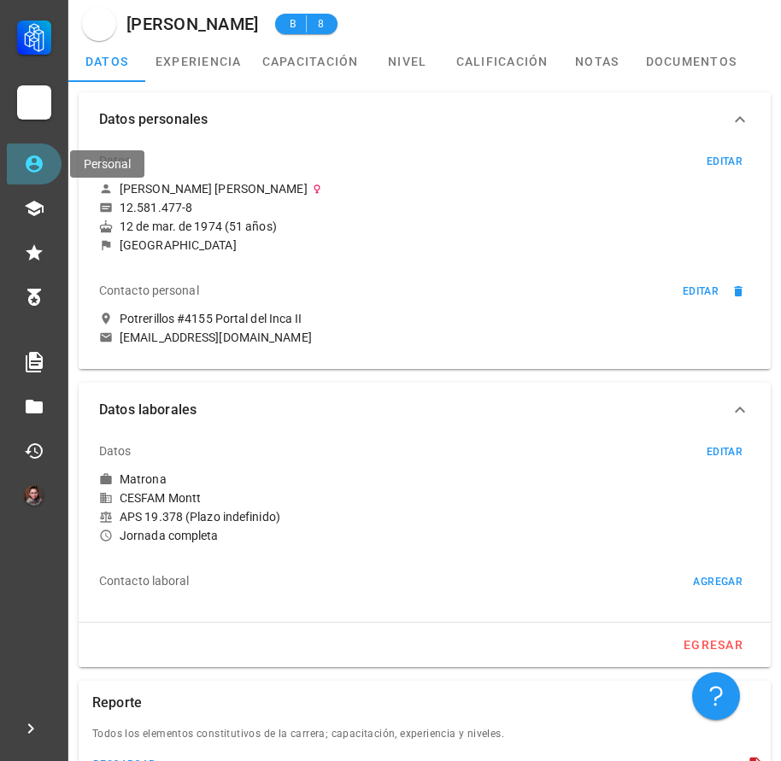
click at [15, 168] on link "Personal" at bounding box center [34, 164] width 55 height 41
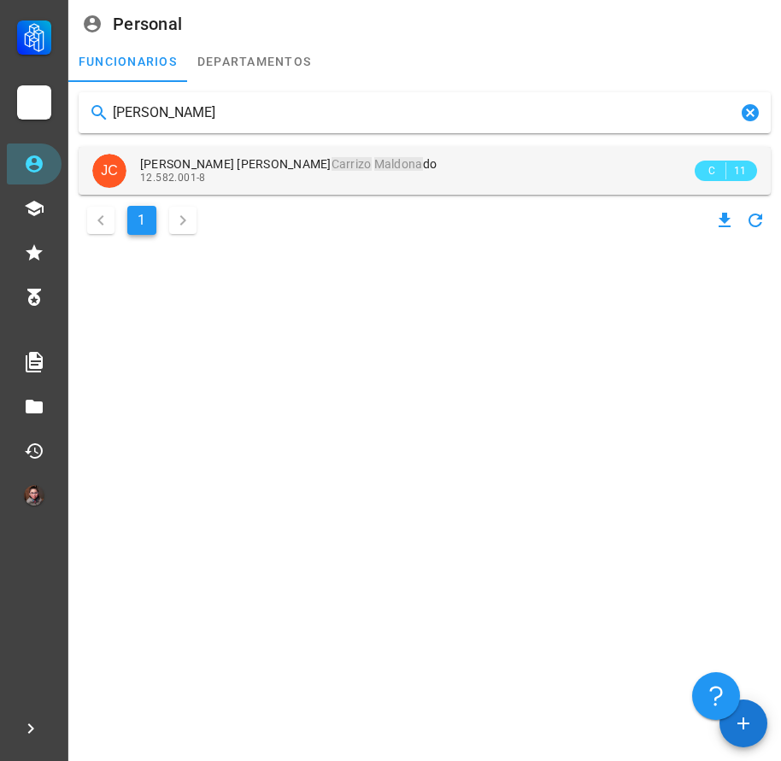
type input "[PERSON_NAME]"
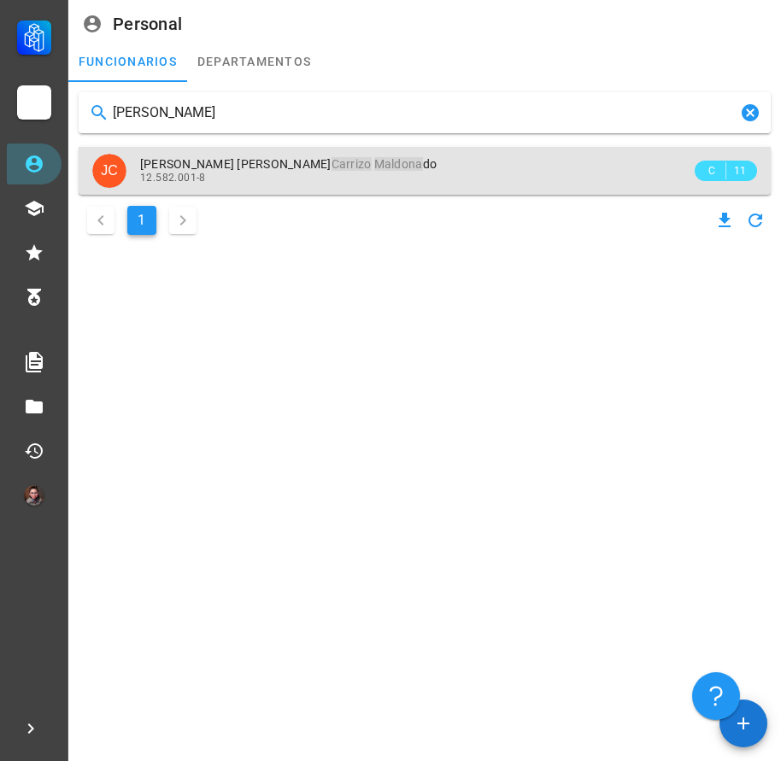
click at [208, 165] on span "[PERSON_NAME] [PERSON_NAME] do" at bounding box center [288, 164] width 296 height 14
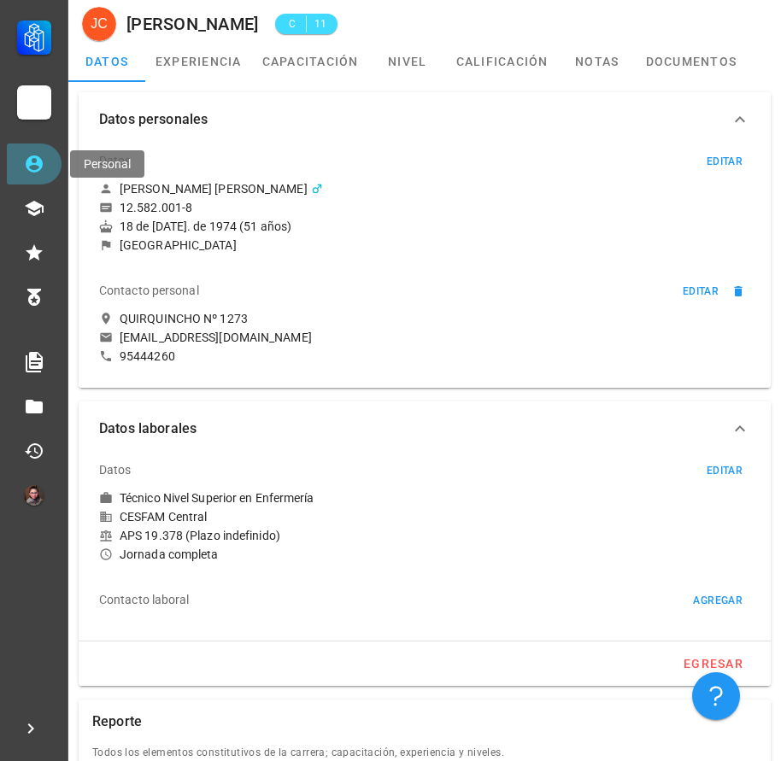
click at [44, 172] on icon at bounding box center [34, 164] width 21 height 21
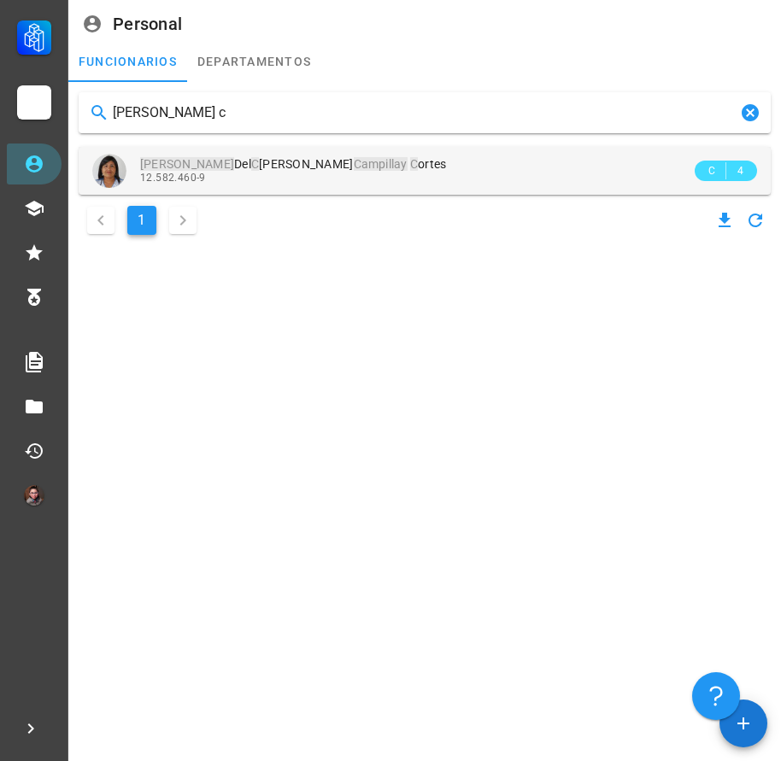
type input "[PERSON_NAME] c"
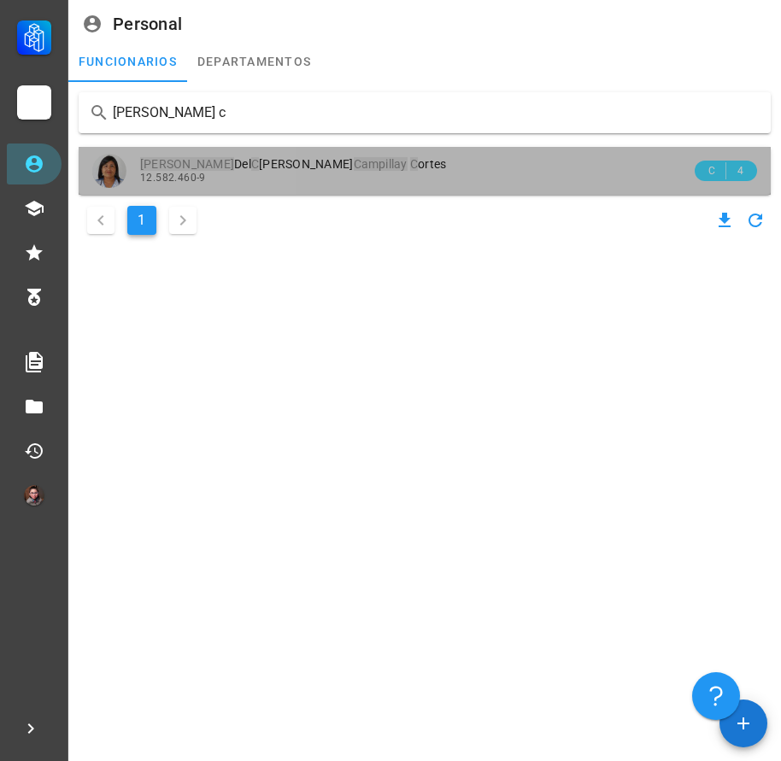
click at [276, 173] on div "12.582.460-9" at bounding box center [415, 178] width 551 height 12
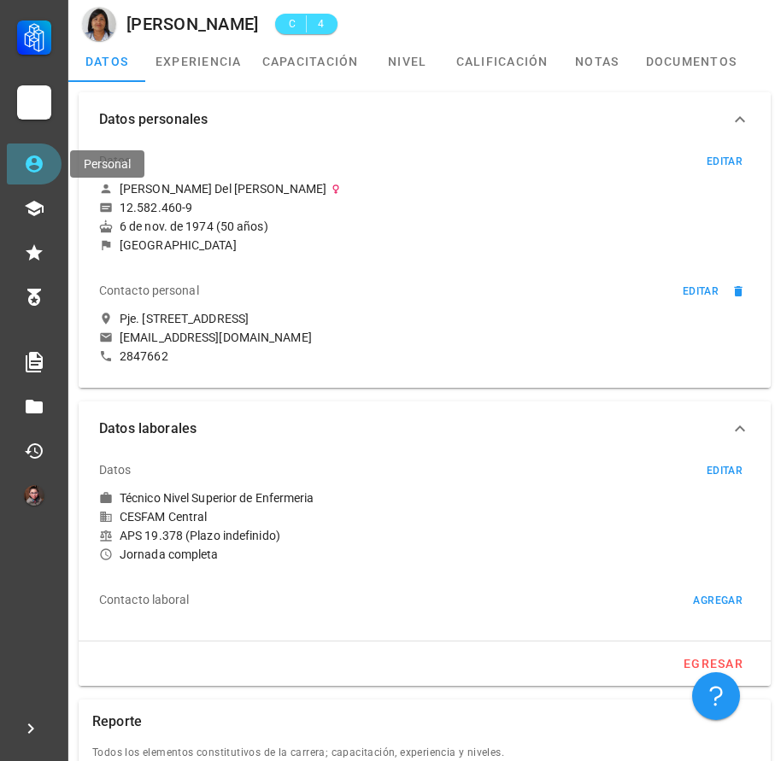
click at [38, 172] on icon at bounding box center [34, 164] width 21 height 21
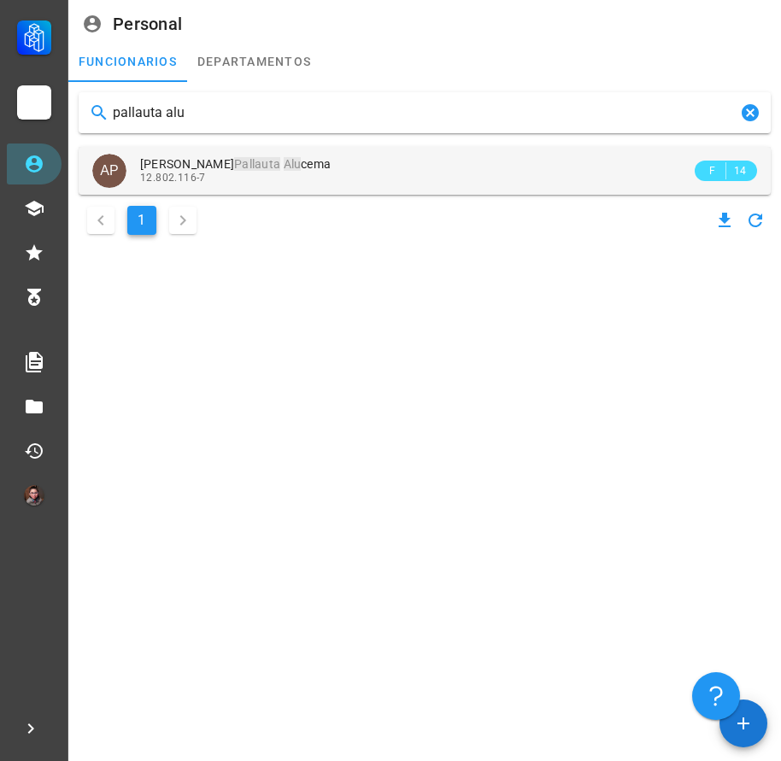
type input "pallauta alu"
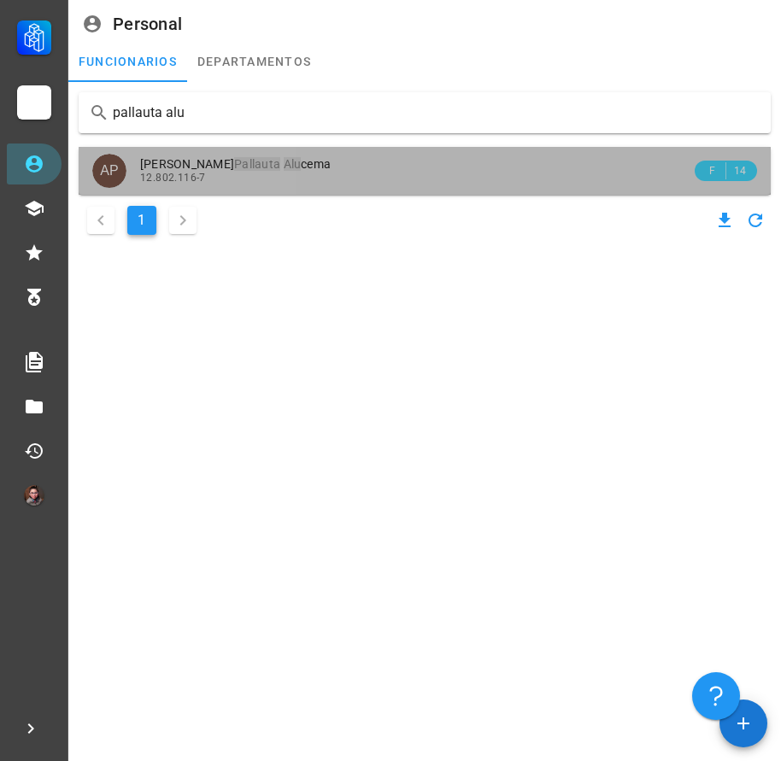
click at [284, 169] on mark "Alu" at bounding box center [293, 164] width 18 height 14
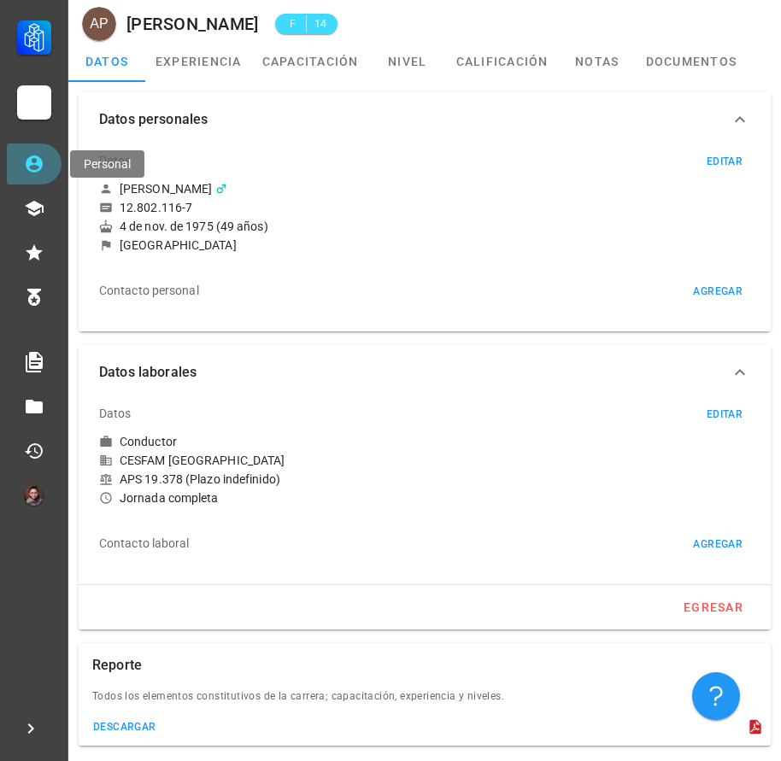
click at [40, 170] on icon at bounding box center [34, 163] width 17 height 17
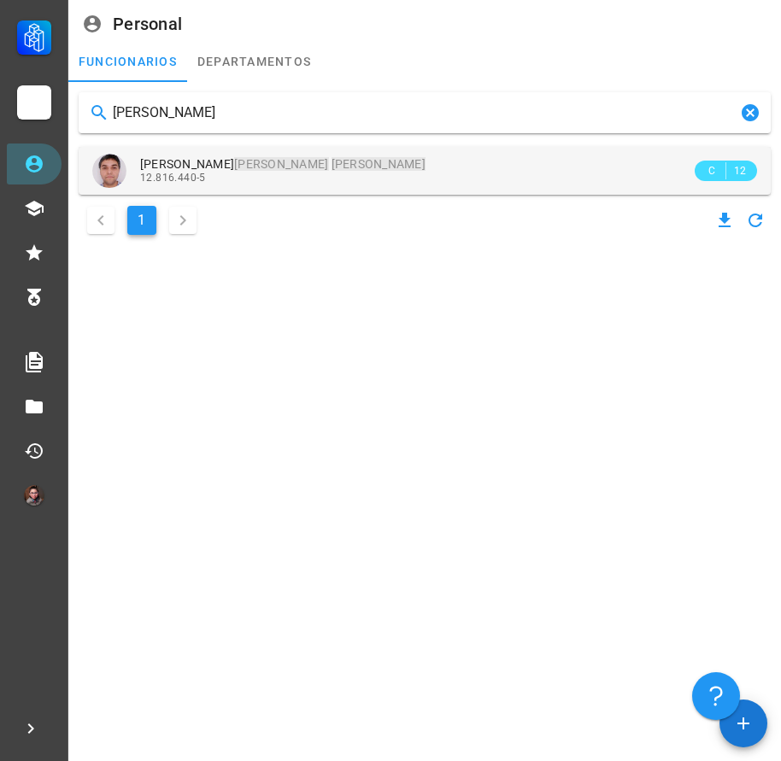
type input "[PERSON_NAME]"
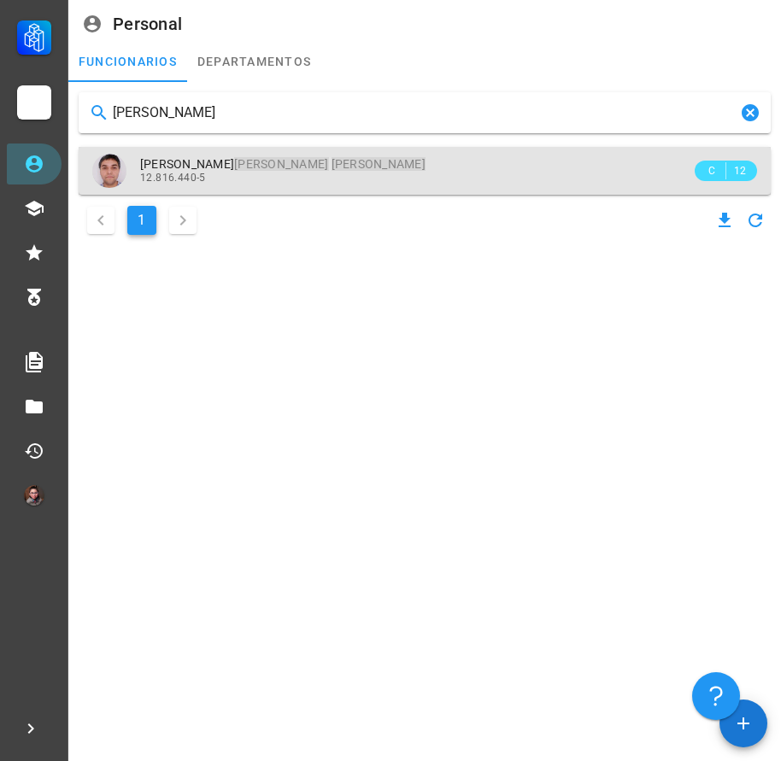
click at [233, 185] on div "[PERSON_NAME] [PERSON_NAME] [PERSON_NAME] 12.816.440-5" at bounding box center [415, 170] width 551 height 47
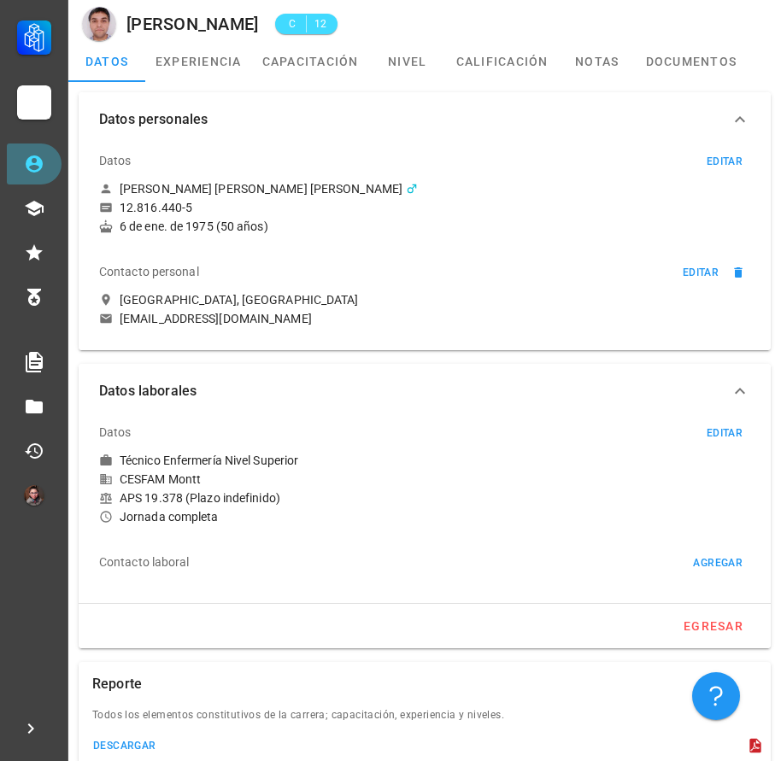
click at [13, 161] on link "Personal" at bounding box center [34, 164] width 55 height 41
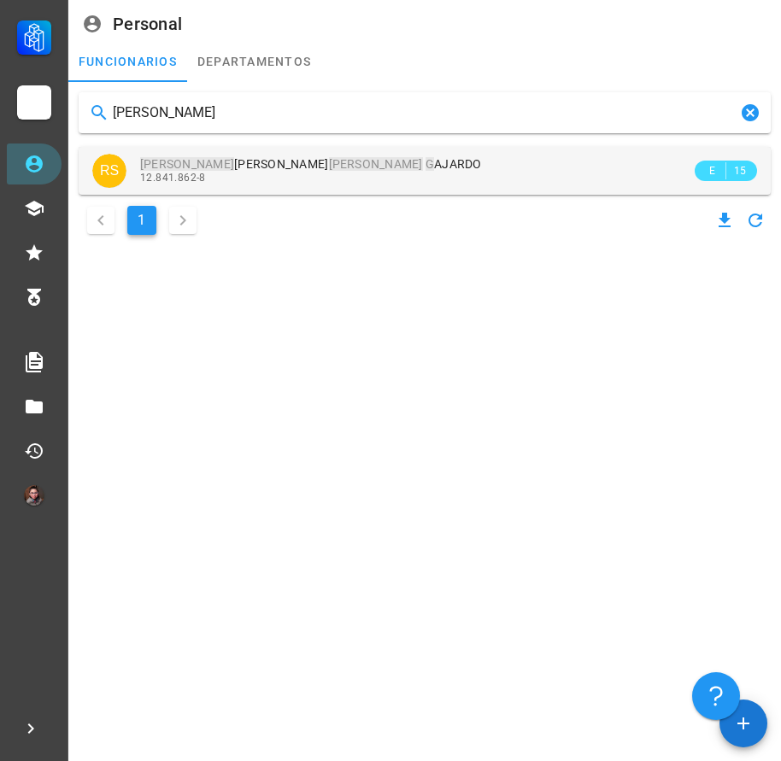
type input "[PERSON_NAME]"
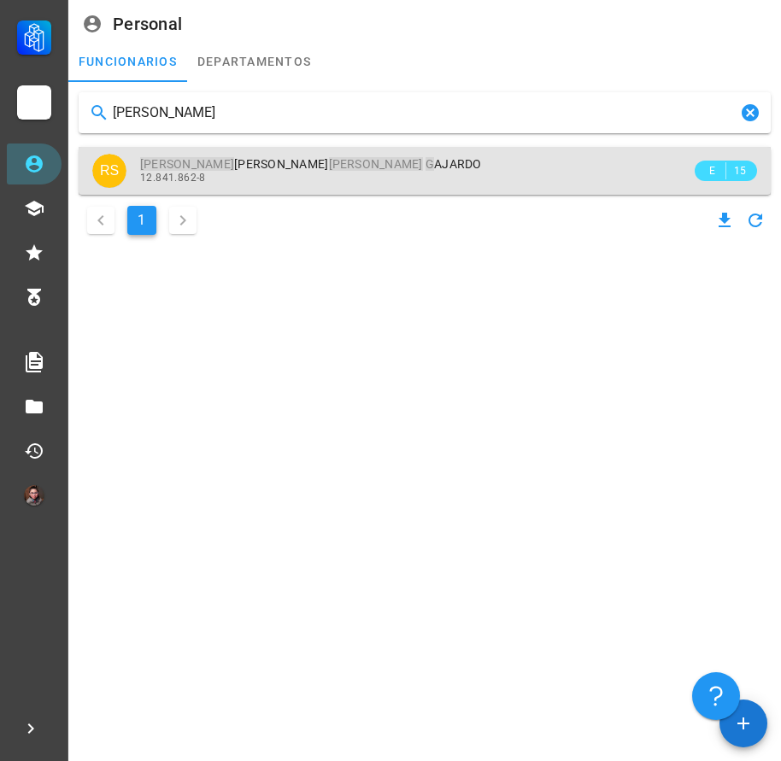
click at [273, 152] on div "[PERSON_NAME] G AJARDO 12.841.862-8" at bounding box center [415, 170] width 551 height 47
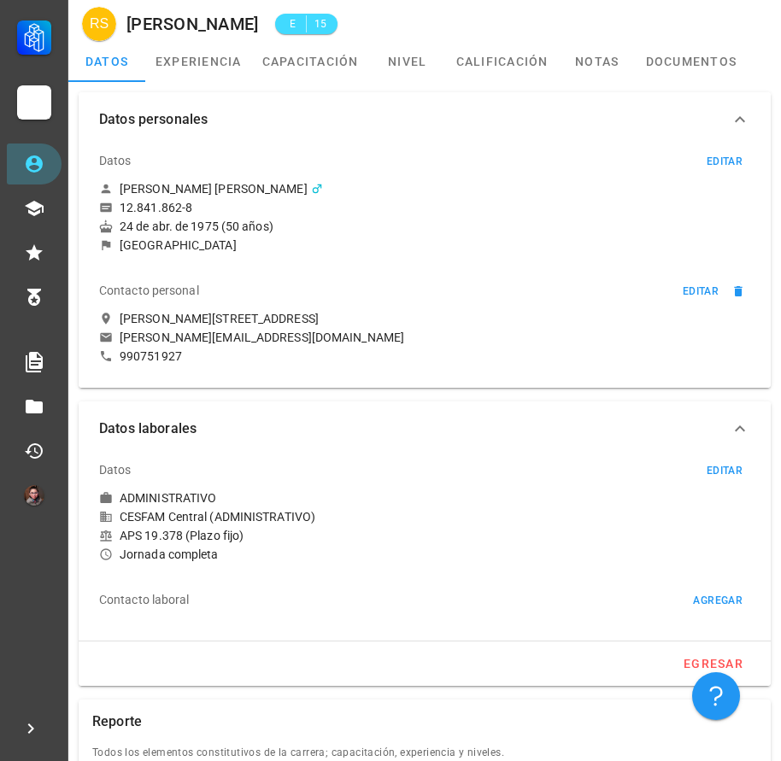
drag, startPoint x: 225, startPoint y: 229, endPoint x: 270, endPoint y: 229, distance: 45.3
click at [270, 229] on div "24 de abr. de 1975 (50 años)" at bounding box center [424, 226] width 651 height 15
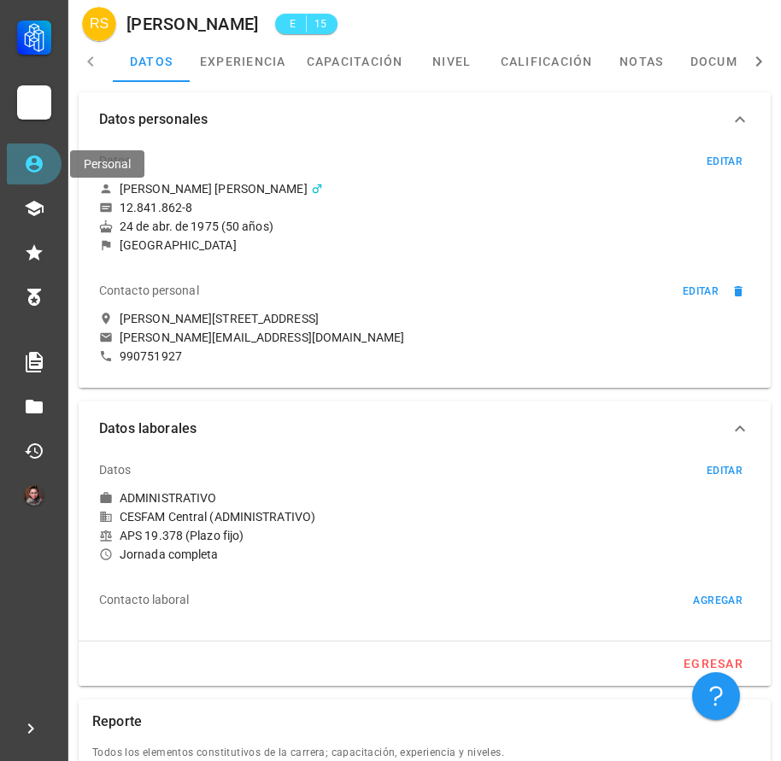
click at [21, 162] on link "Personal" at bounding box center [34, 164] width 55 height 41
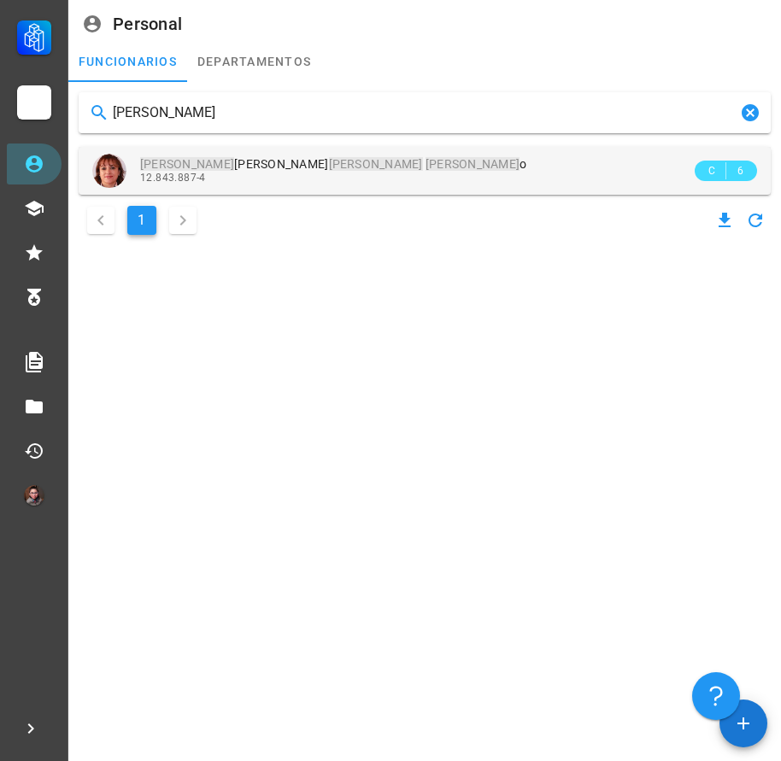
type input "[PERSON_NAME]"
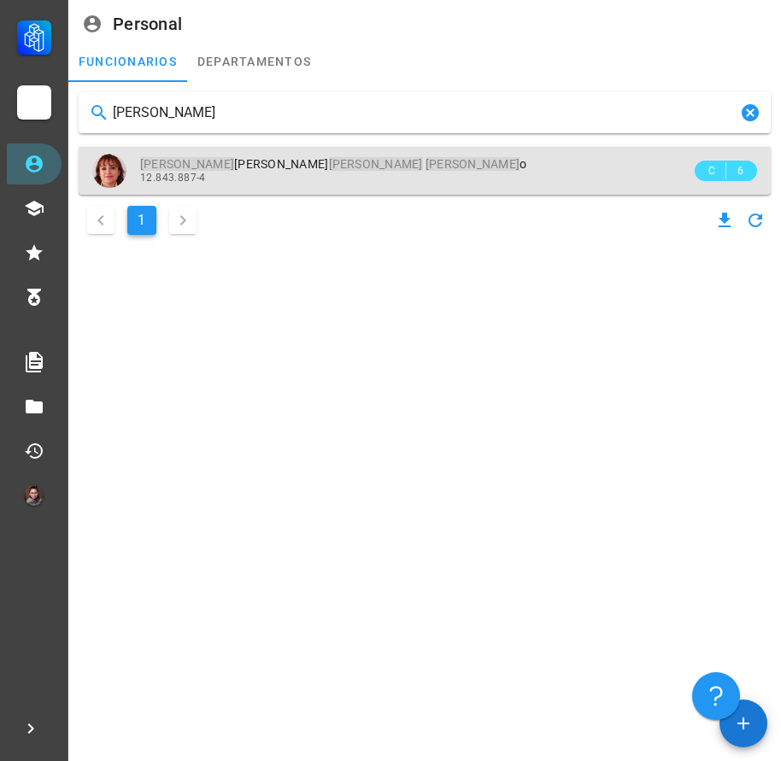
click at [267, 173] on div "12.843.887-4" at bounding box center [415, 178] width 551 height 12
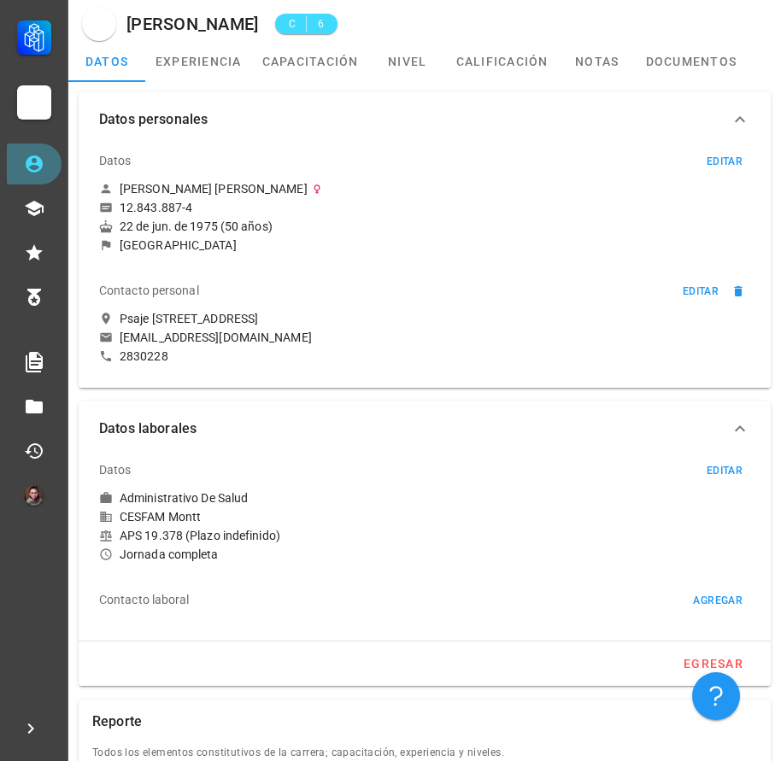
click at [42, 169] on icon at bounding box center [34, 164] width 21 height 21
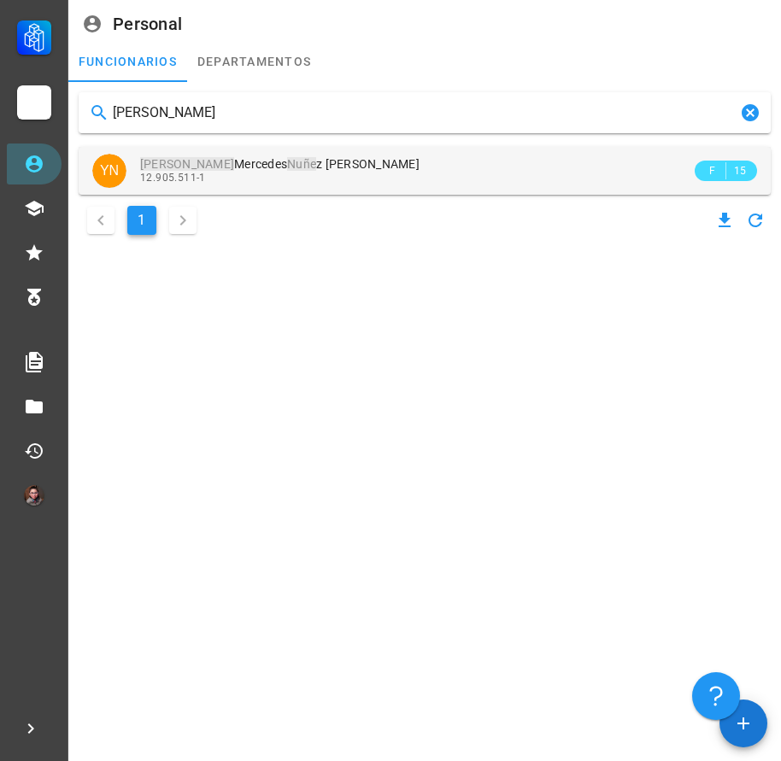
type input "[PERSON_NAME]"
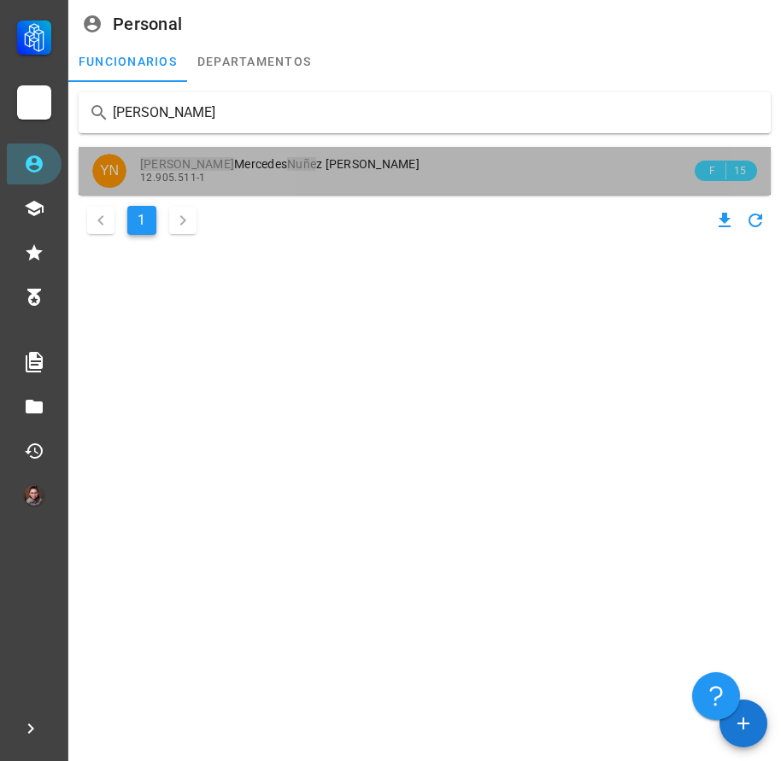
click at [299, 185] on div "[PERSON_NAME] Mercedes [PERSON_NAME] 12.905.511-1" at bounding box center [415, 170] width 551 height 47
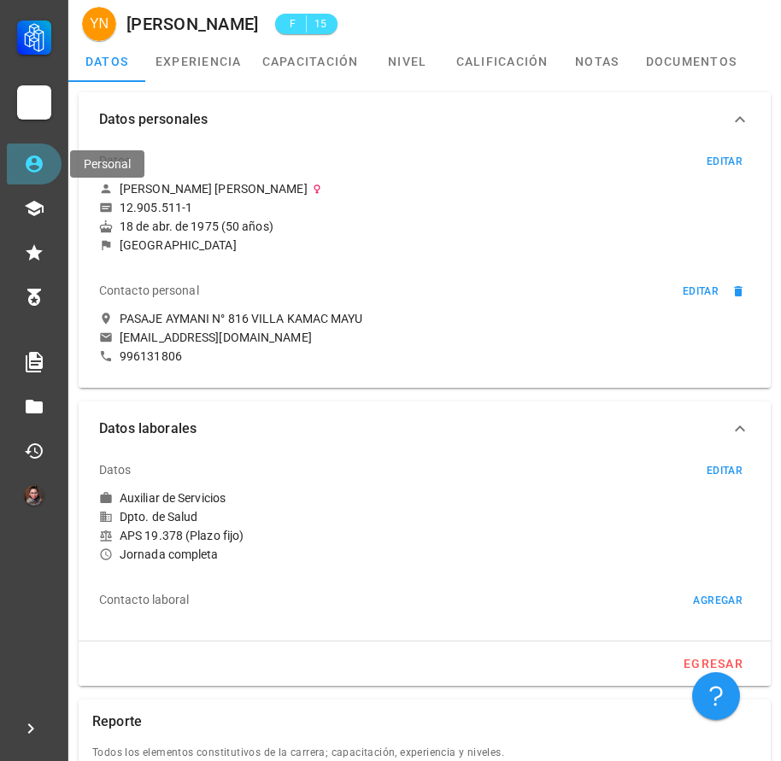
click at [35, 159] on icon at bounding box center [34, 164] width 21 height 21
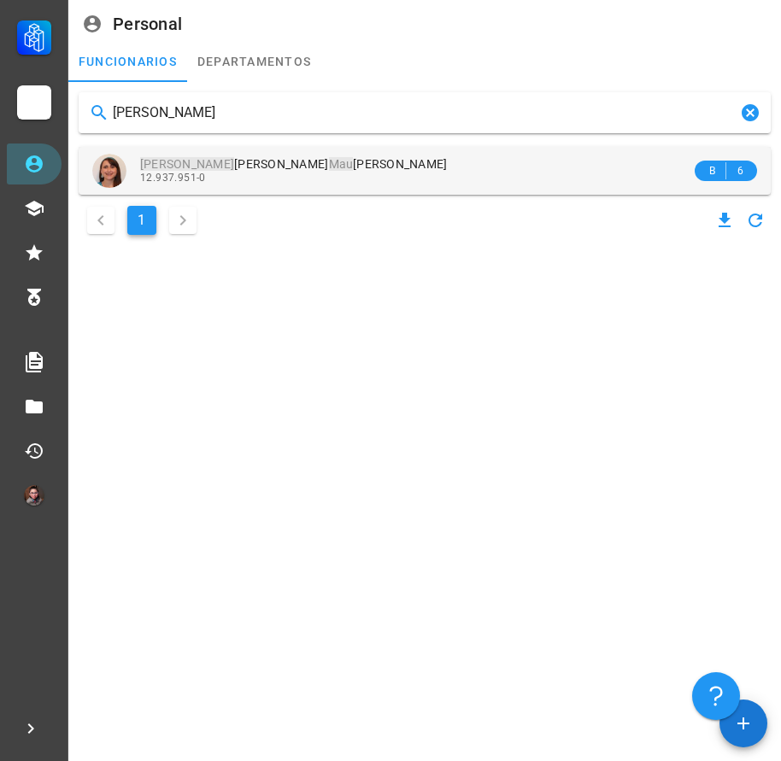
type input "[PERSON_NAME]"
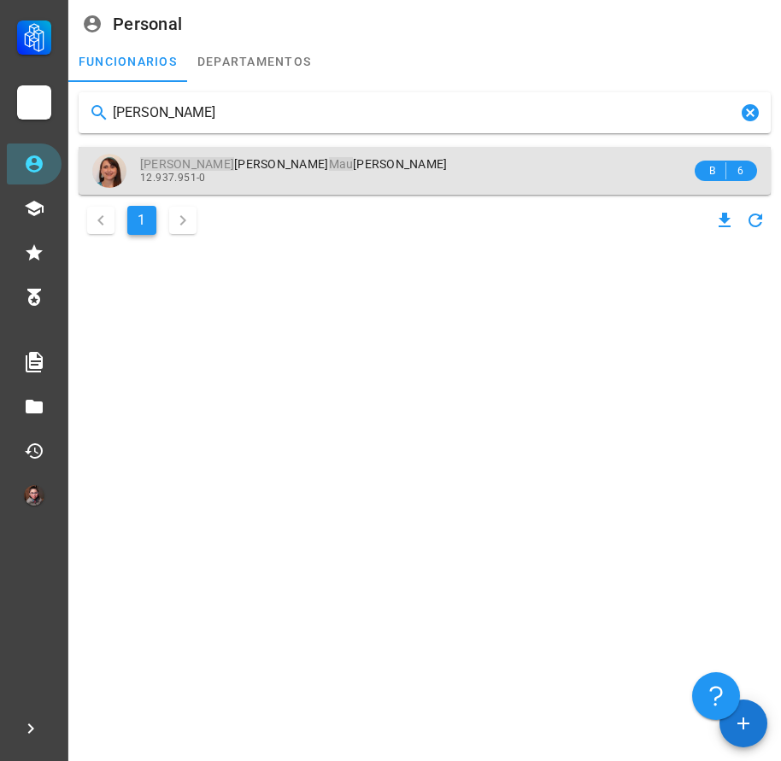
click at [314, 167] on div "[PERSON_NAME] Yaninne [PERSON_NAME] reira Sales" at bounding box center [415, 164] width 551 height 15
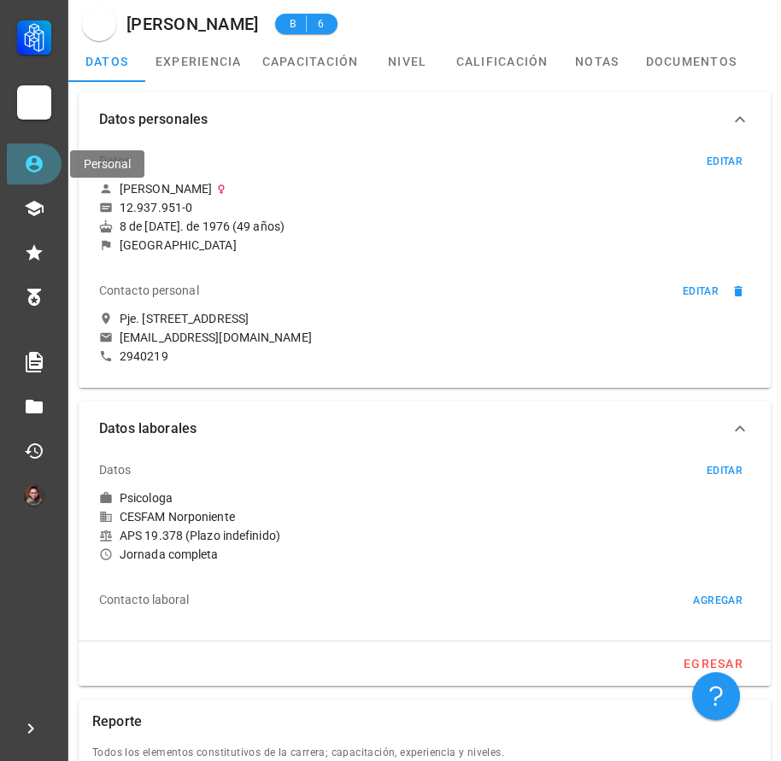
click at [50, 165] on link "Personal" at bounding box center [34, 164] width 55 height 41
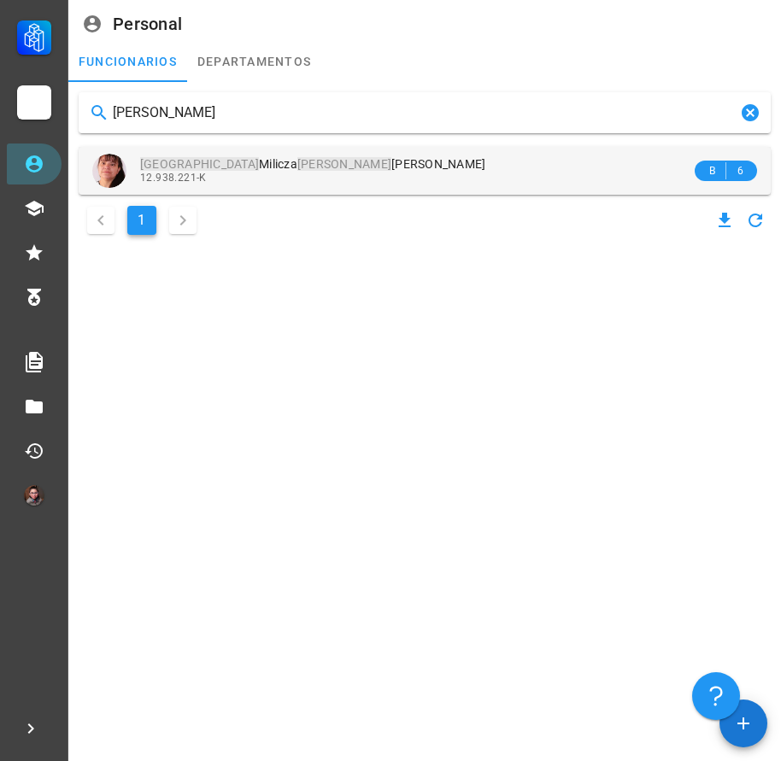
type input "[PERSON_NAME]"
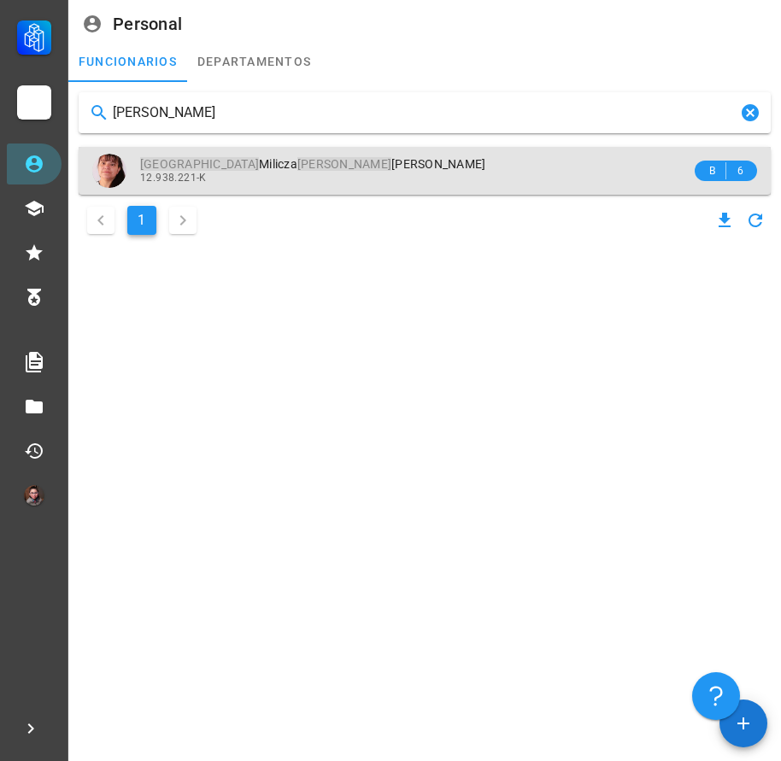
click at [338, 183] on div "12.938.221-K" at bounding box center [415, 178] width 551 height 12
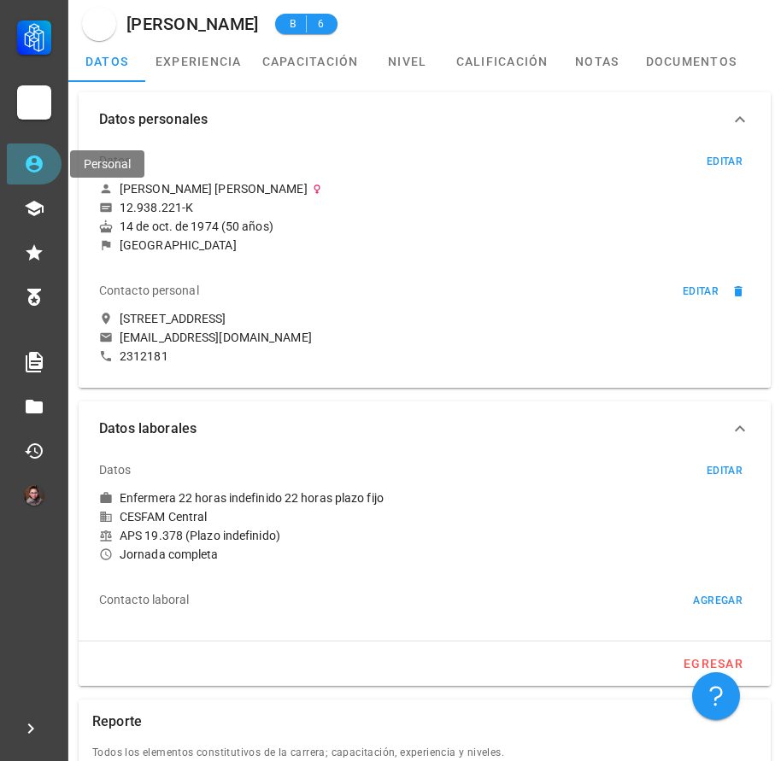
click at [40, 155] on icon at bounding box center [34, 164] width 21 height 21
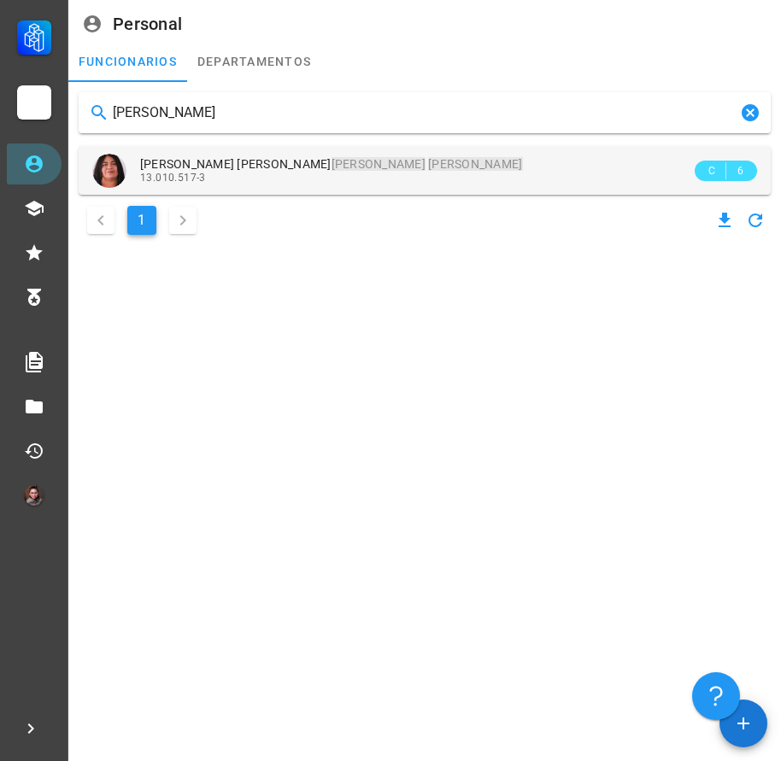
type input "[PERSON_NAME]"
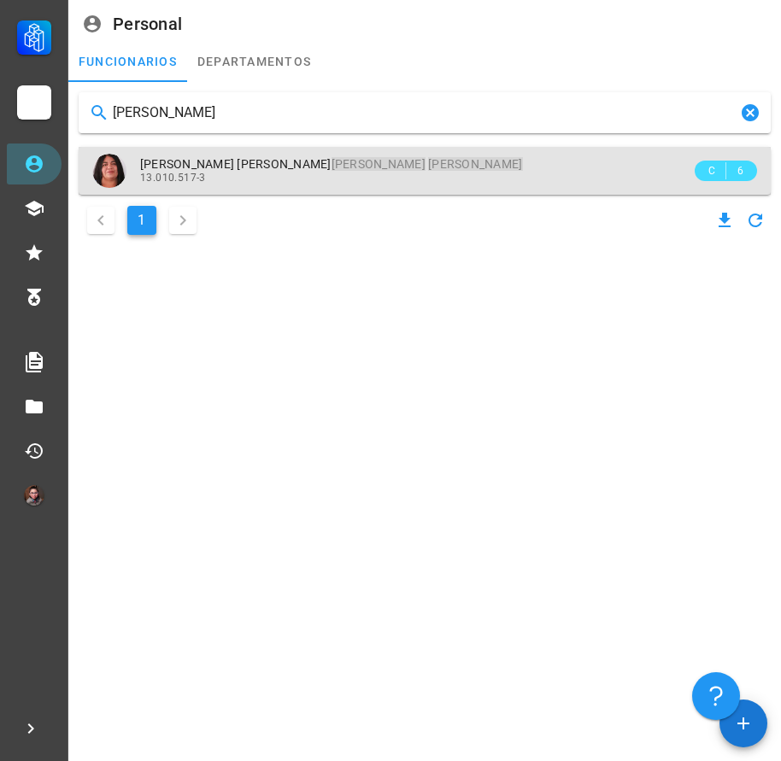
click at [255, 174] on div "13.010.517-3" at bounding box center [415, 178] width 551 height 12
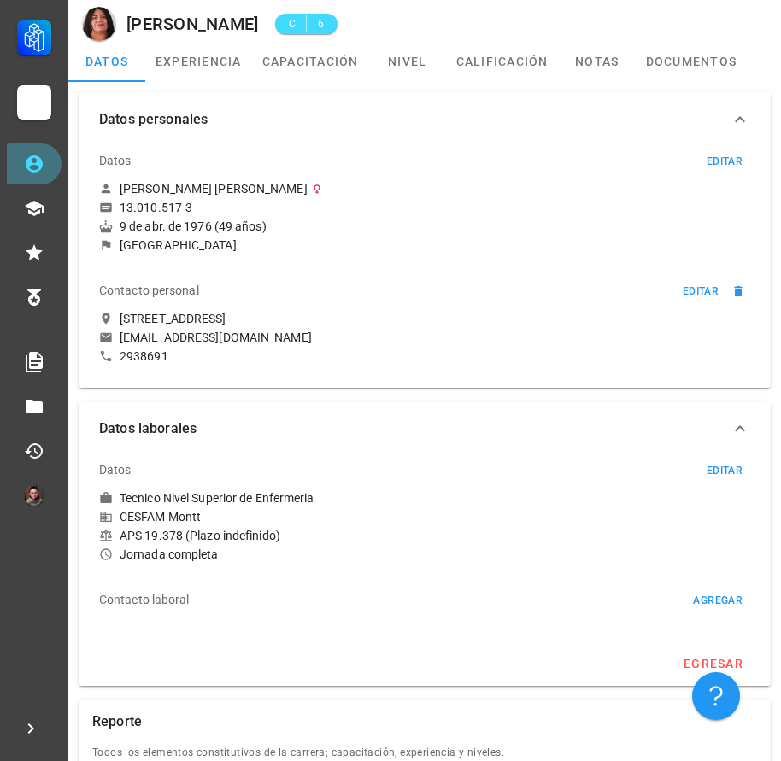
click at [27, 184] on link "Personal" at bounding box center [34, 164] width 55 height 41
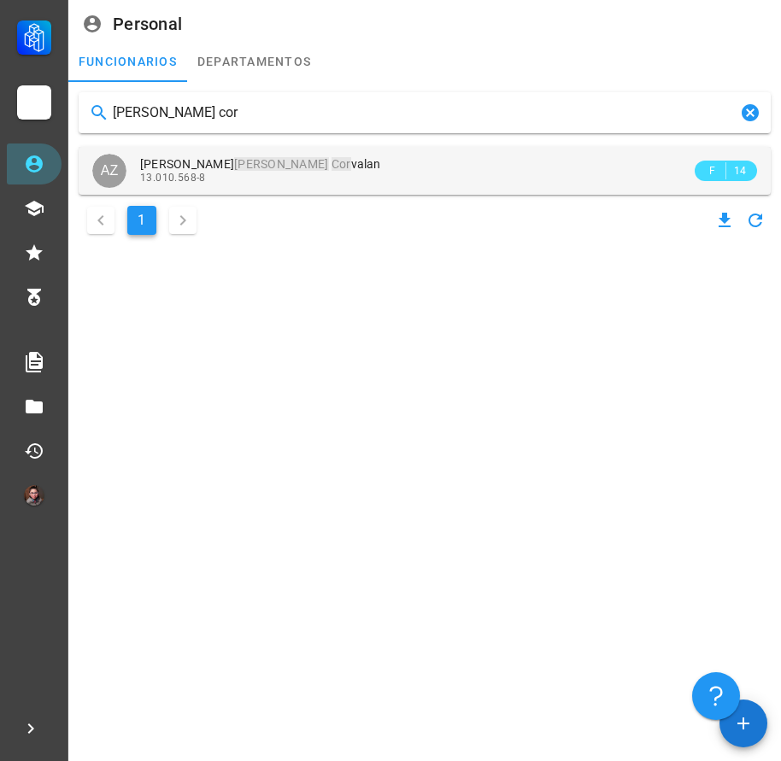
type input "[PERSON_NAME] cor"
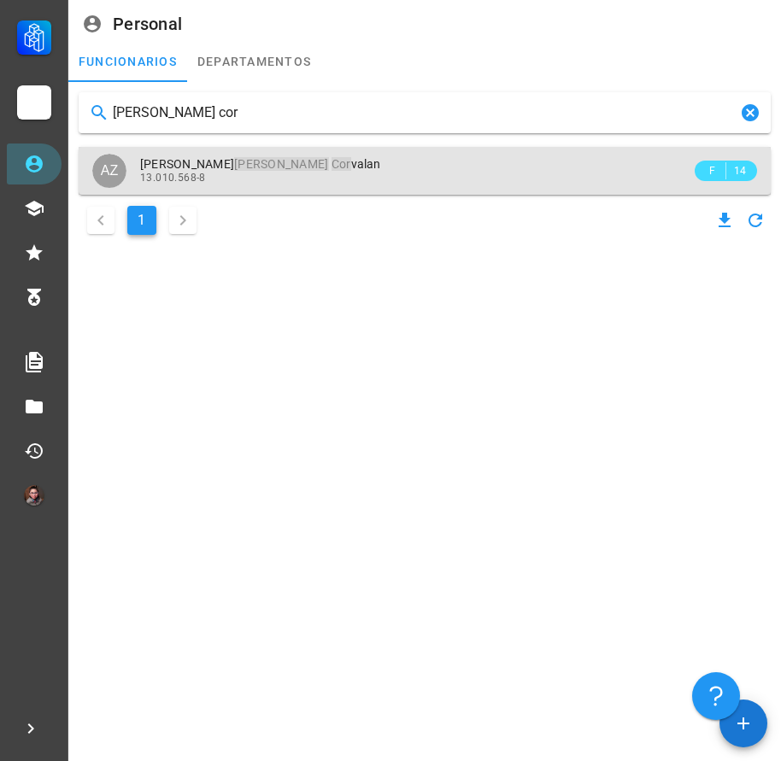
click at [232, 183] on div "13.010.568-8" at bounding box center [415, 178] width 551 height 12
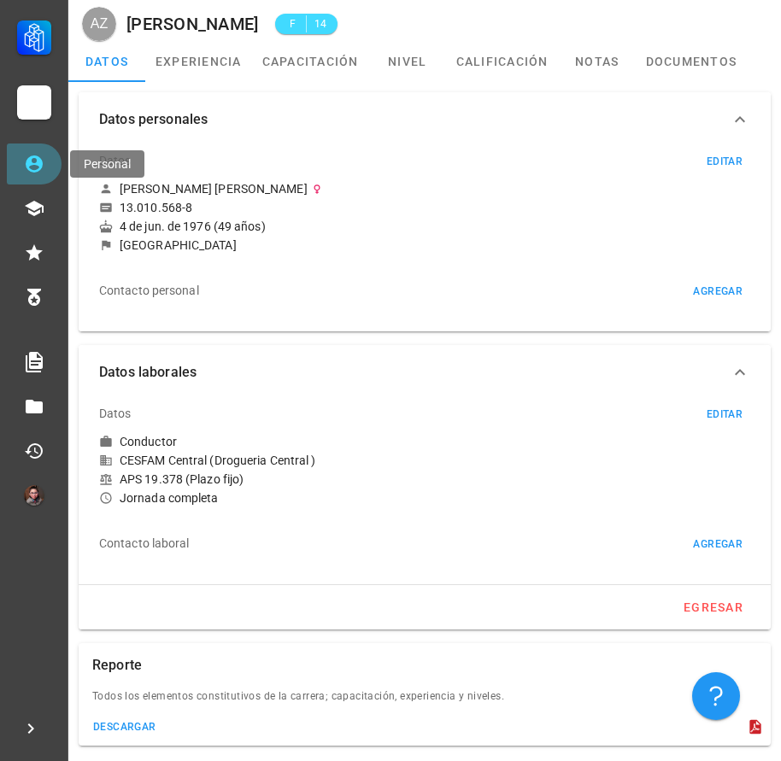
click at [32, 173] on icon at bounding box center [34, 164] width 21 height 21
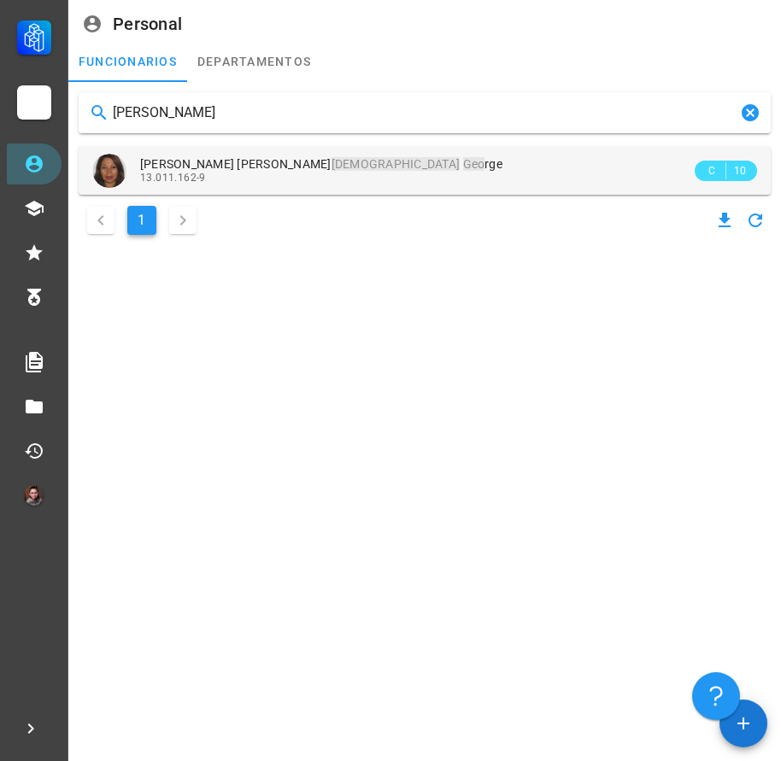
type input "[PERSON_NAME]"
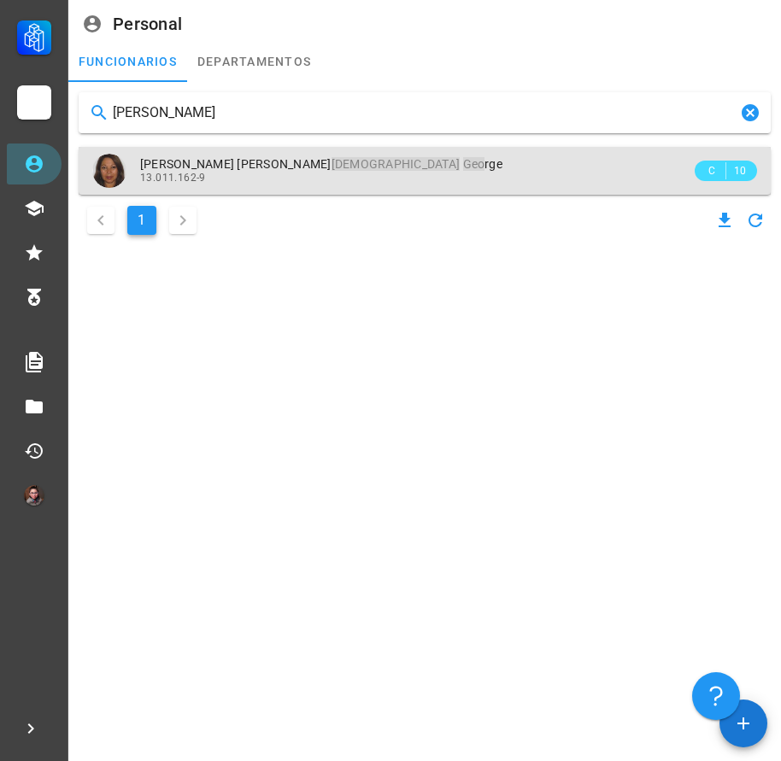
click at [355, 184] on div "13.011.162-9" at bounding box center [415, 178] width 551 height 12
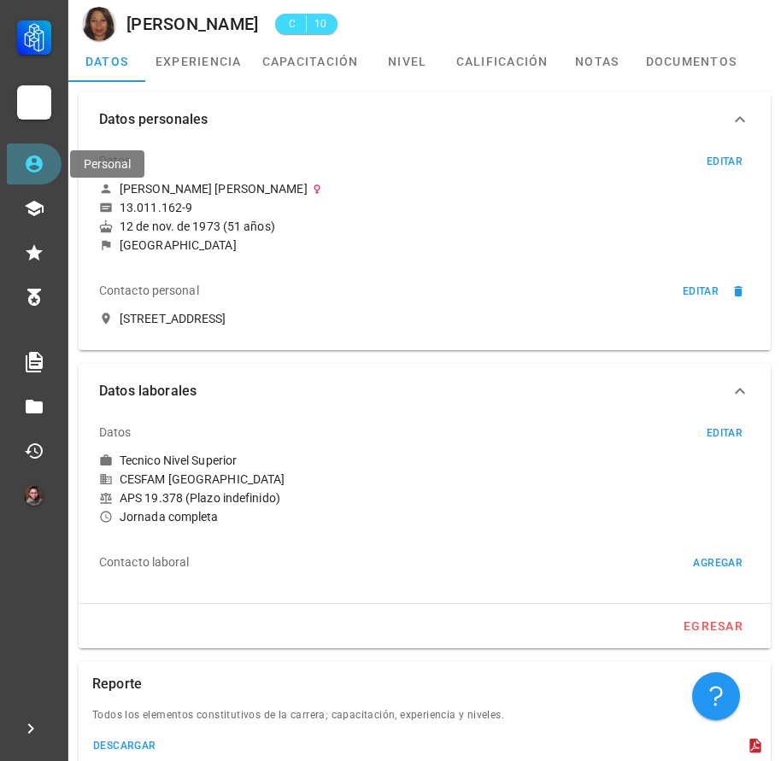
click at [21, 167] on link "Personal" at bounding box center [34, 164] width 55 height 41
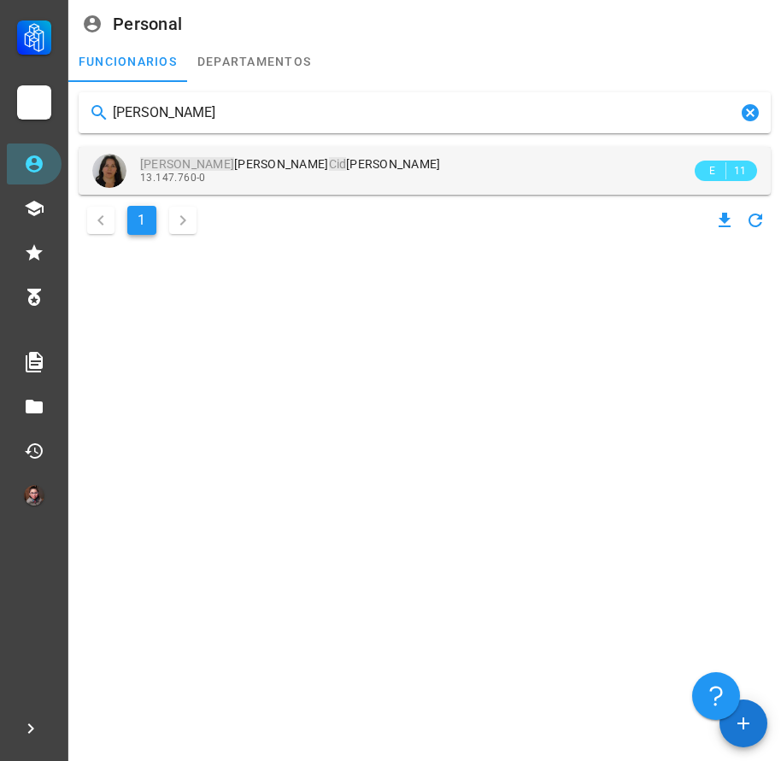
type input "[PERSON_NAME]"
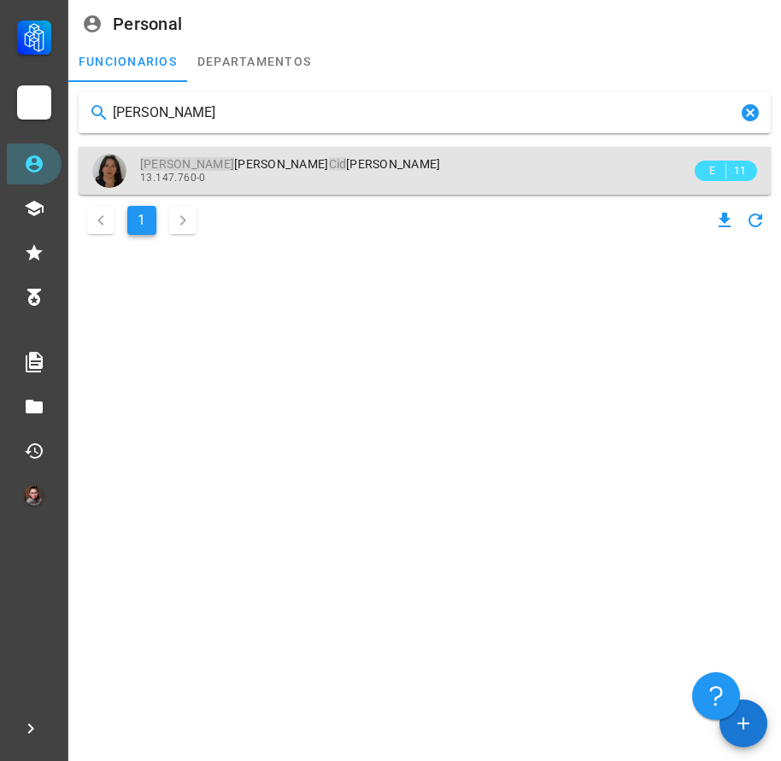
click at [255, 177] on div "13.147.760-0" at bounding box center [415, 178] width 551 height 12
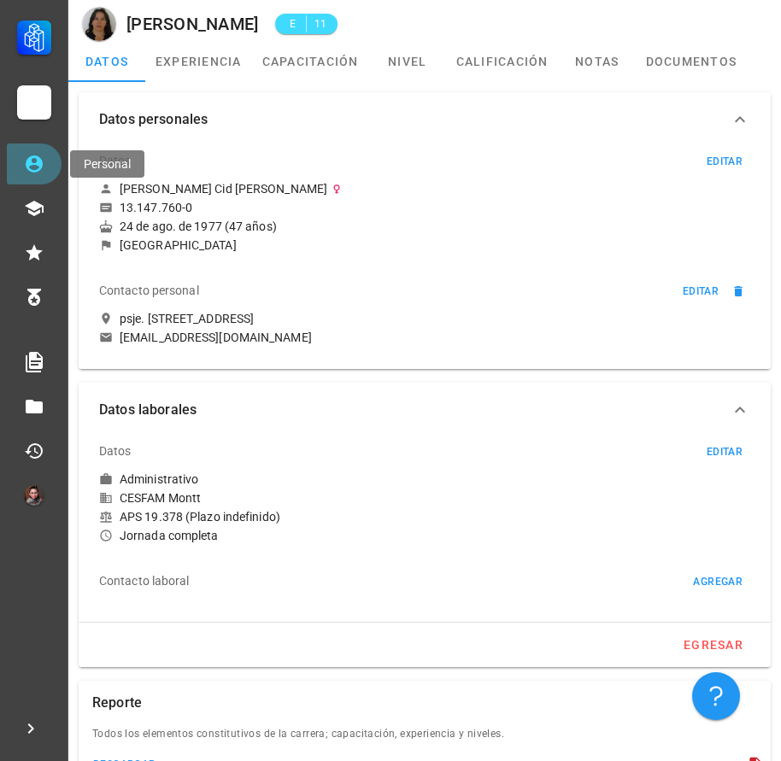
click at [32, 161] on icon at bounding box center [34, 163] width 17 height 17
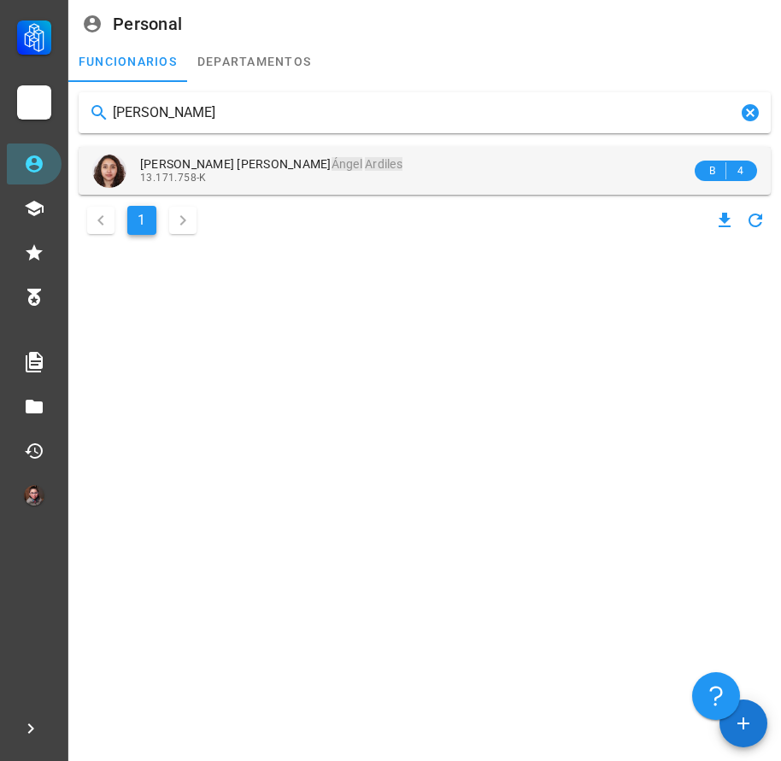
type input "[PERSON_NAME]"
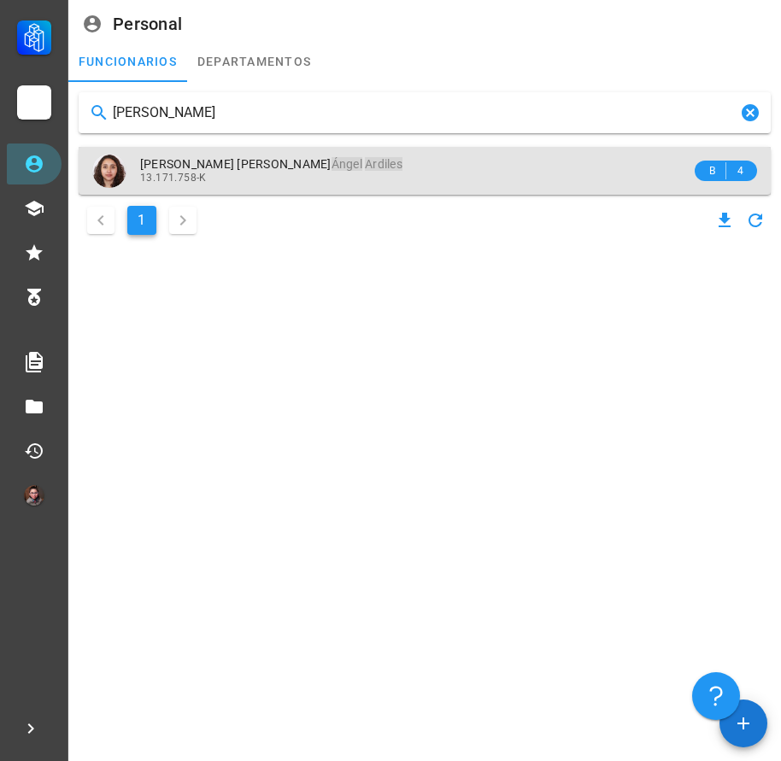
click at [284, 178] on div "13.171.758-K" at bounding box center [415, 178] width 551 height 12
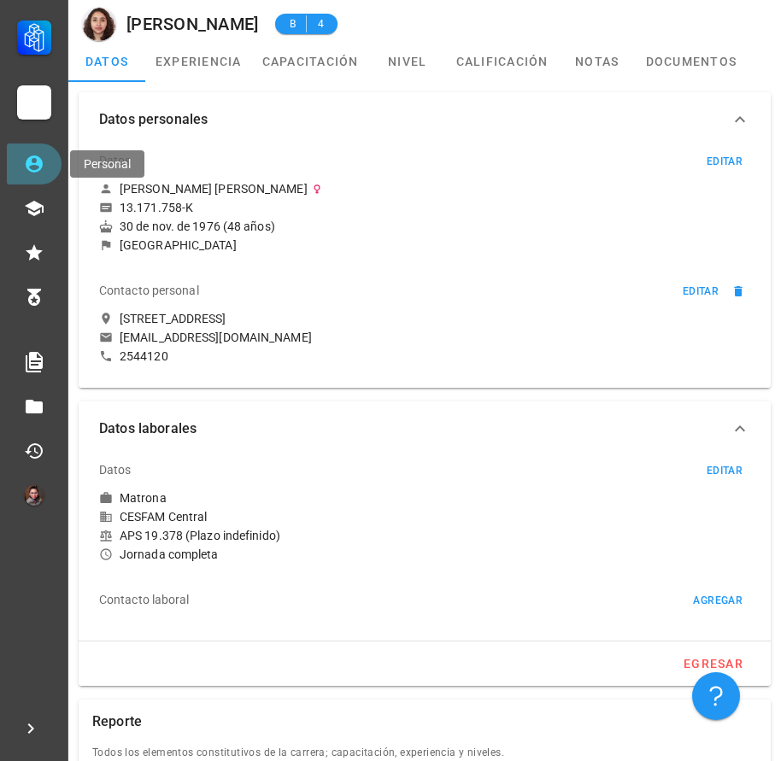
click at [31, 157] on icon at bounding box center [34, 163] width 17 height 17
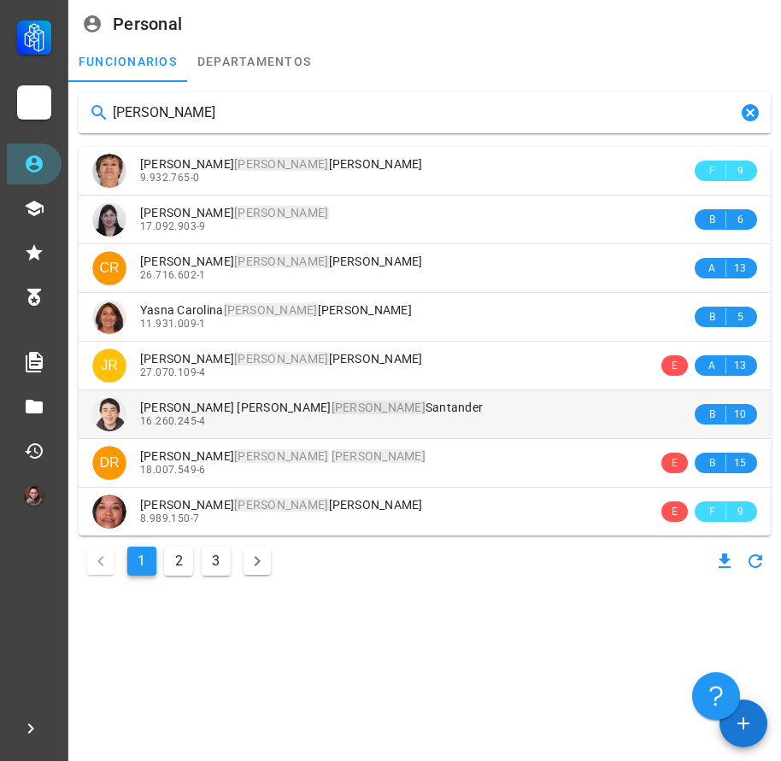
type input "[PERSON_NAME]"
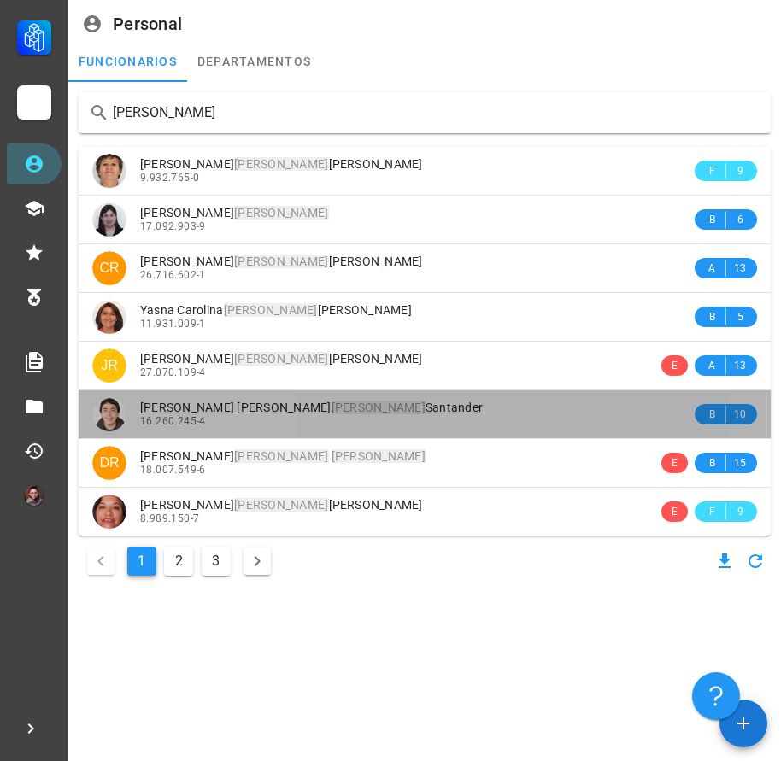
click at [308, 413] on span "[PERSON_NAME]" at bounding box center [311, 408] width 343 height 14
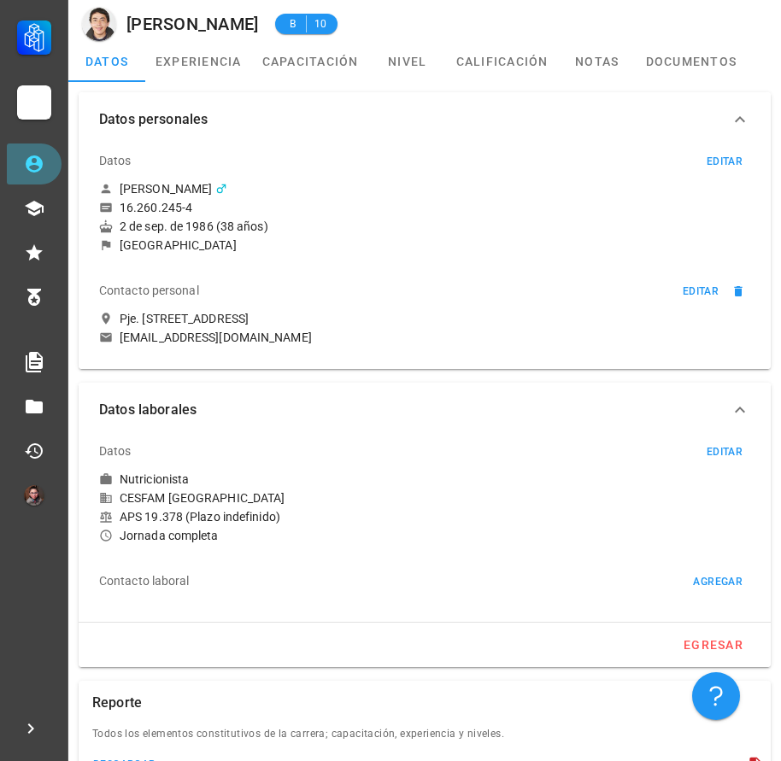
click at [23, 153] on link "Personal" at bounding box center [34, 164] width 55 height 41
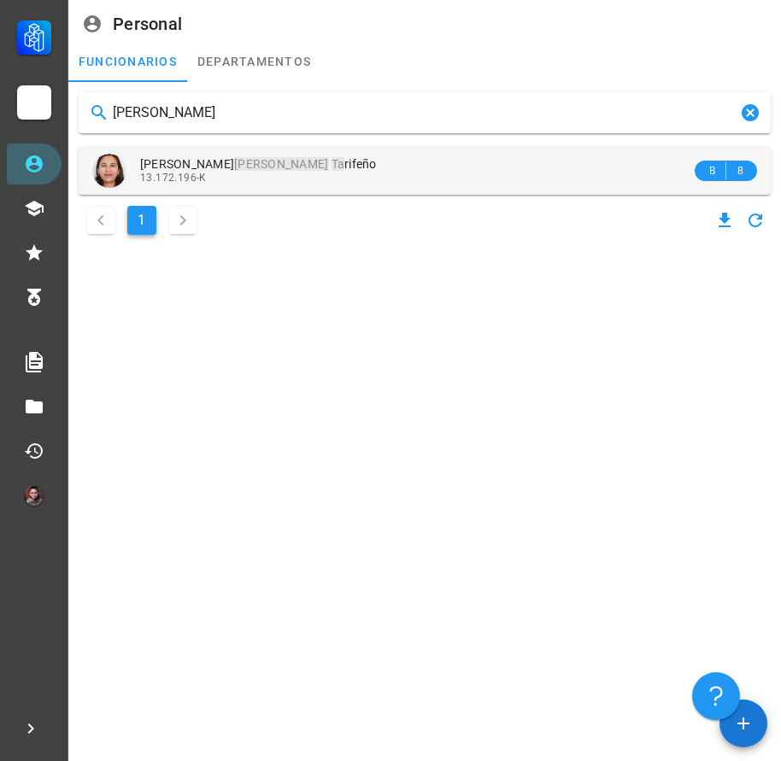
type input "[PERSON_NAME]"
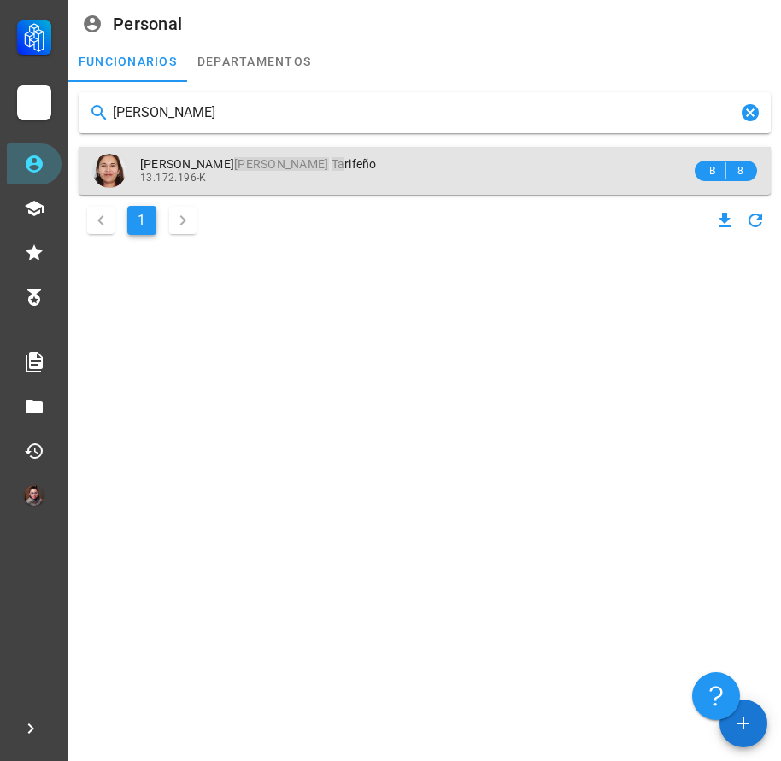
click at [342, 167] on div "[PERSON_NAME] Lucyllen [PERSON_NAME] rifeño" at bounding box center [415, 164] width 551 height 15
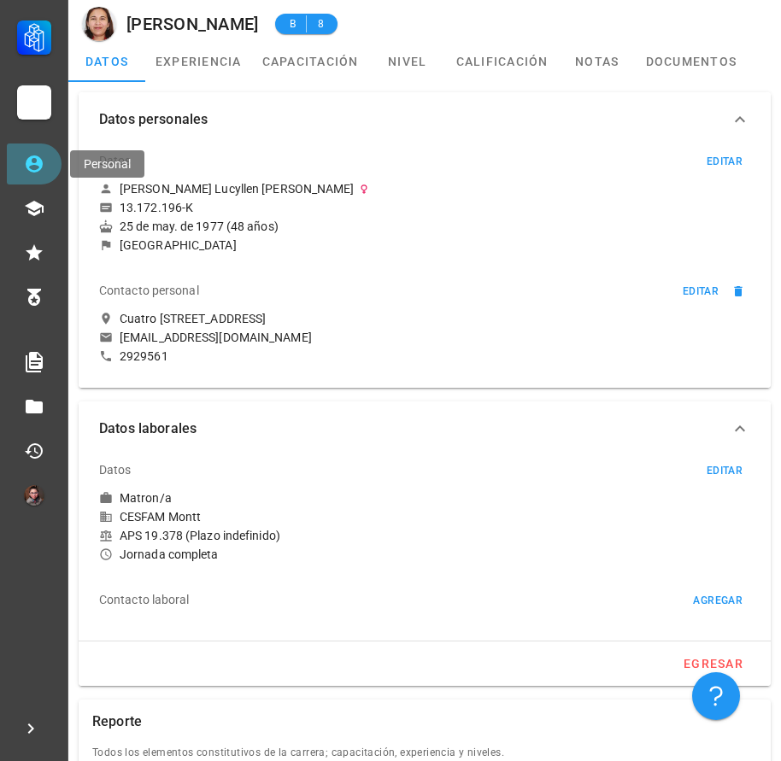
click at [27, 173] on icon at bounding box center [34, 164] width 21 height 21
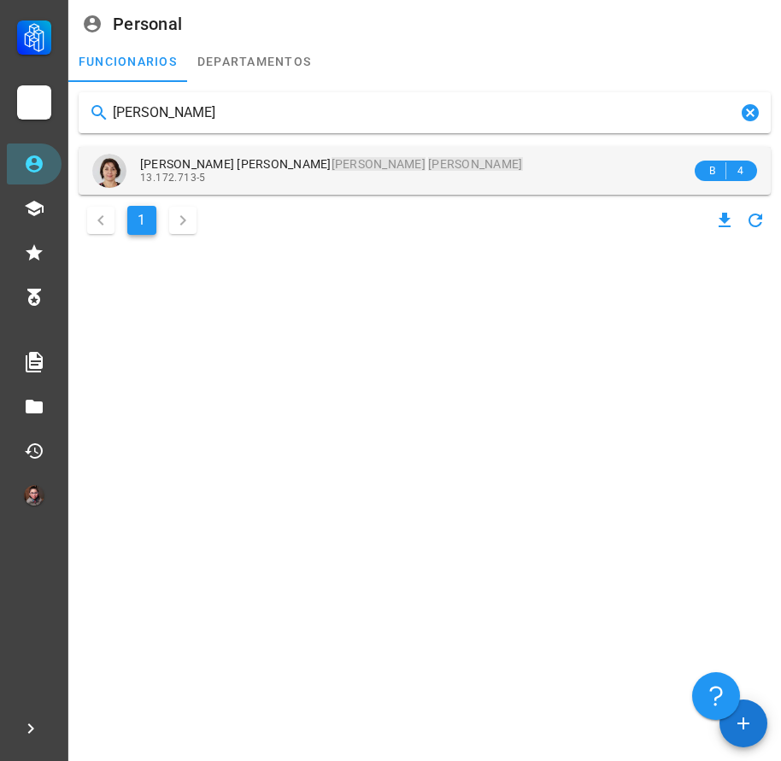
type input "[PERSON_NAME]"
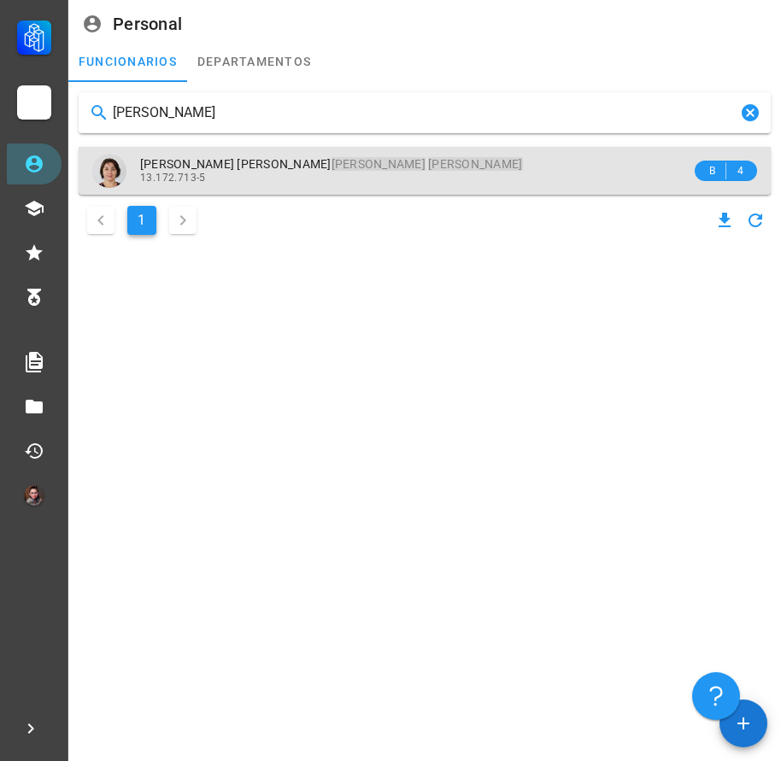
click at [331, 166] on mark "[PERSON_NAME]" at bounding box center [378, 164] width 94 height 14
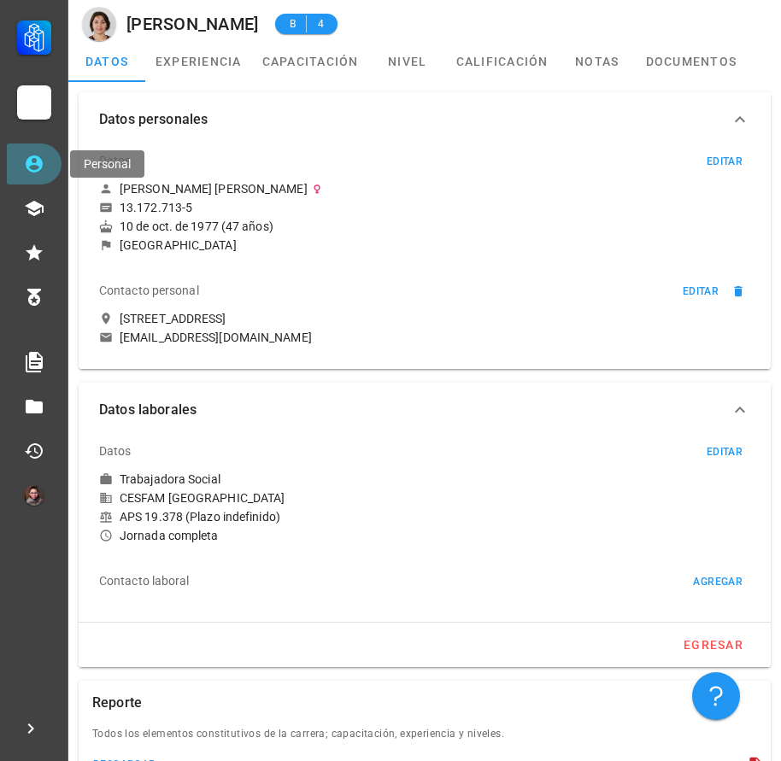
click at [26, 173] on icon at bounding box center [34, 164] width 21 height 21
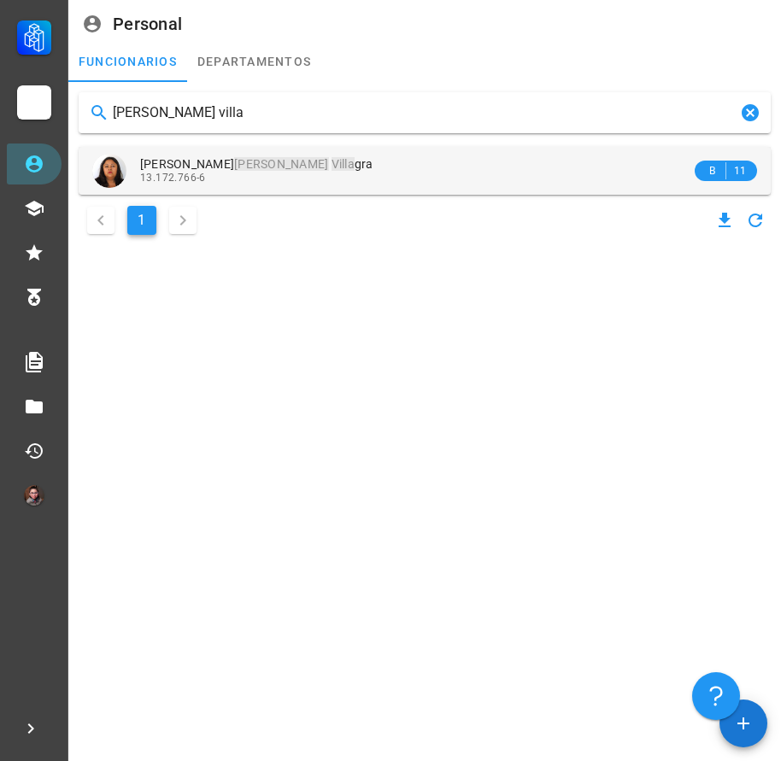
type input "[PERSON_NAME] villa"
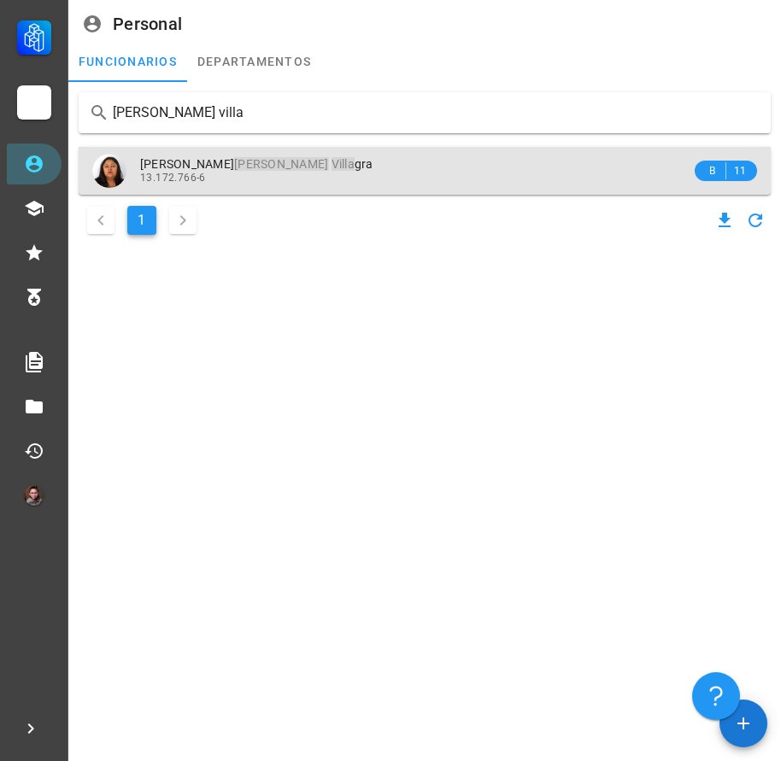
click at [269, 191] on div "[PERSON_NAME] Villa gra 13.172.766-6" at bounding box center [415, 170] width 551 height 47
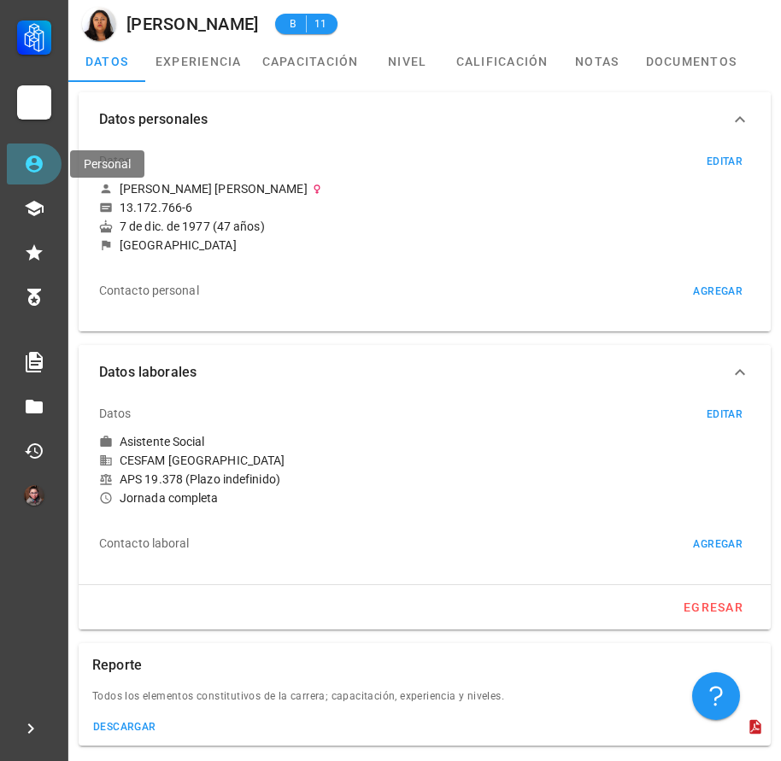
click at [29, 158] on icon at bounding box center [34, 163] width 17 height 17
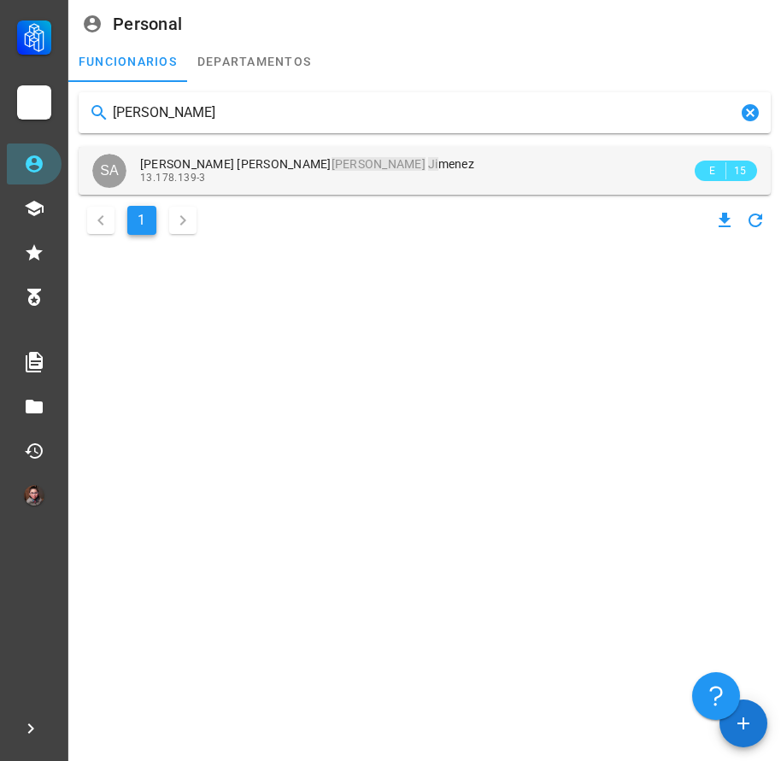
type input "[PERSON_NAME]"
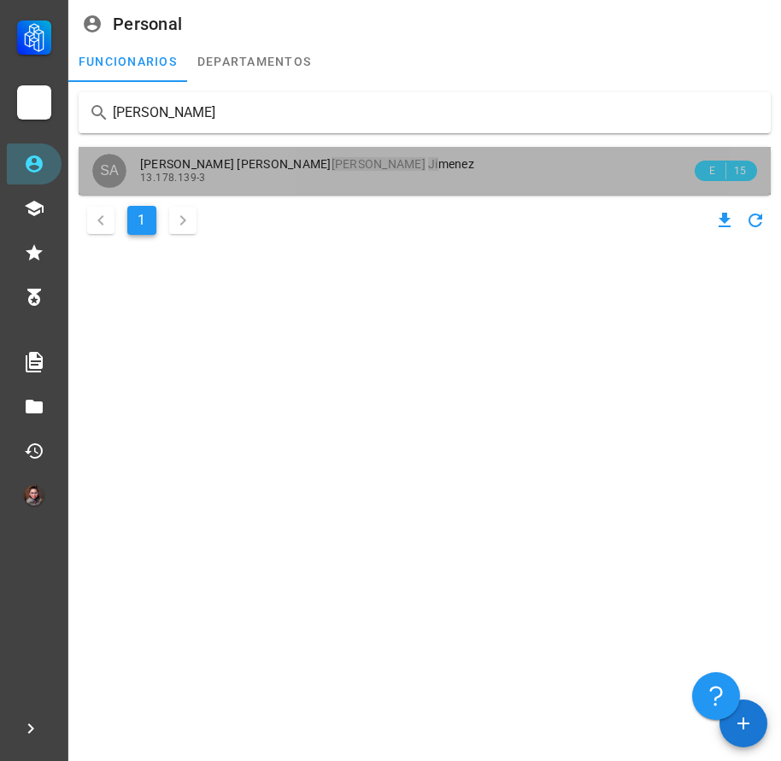
click at [296, 188] on div "Solange [PERSON_NAME] [PERSON_NAME] 13.178.139-3" at bounding box center [415, 170] width 551 height 47
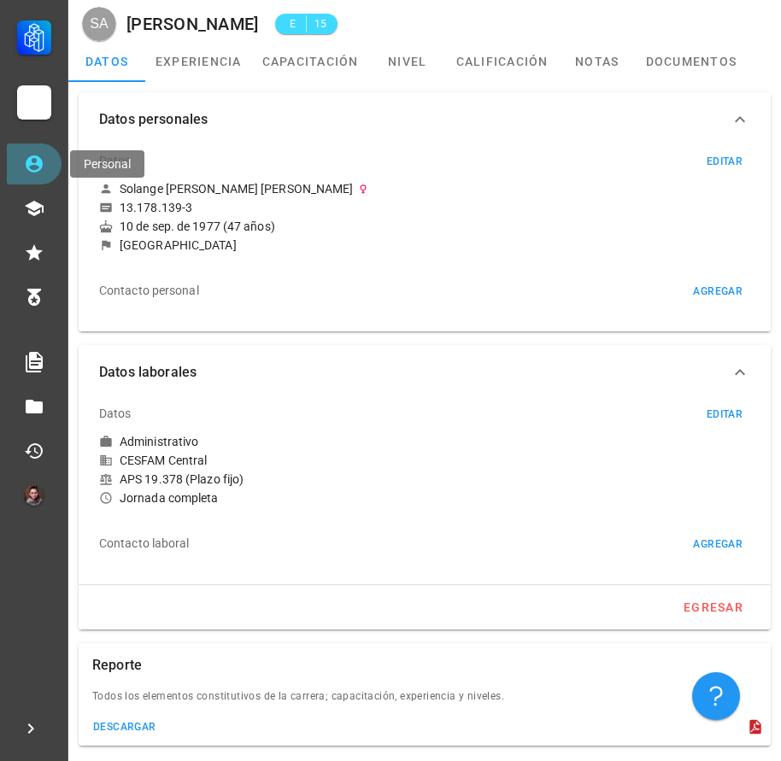
click at [28, 168] on icon at bounding box center [34, 163] width 17 height 17
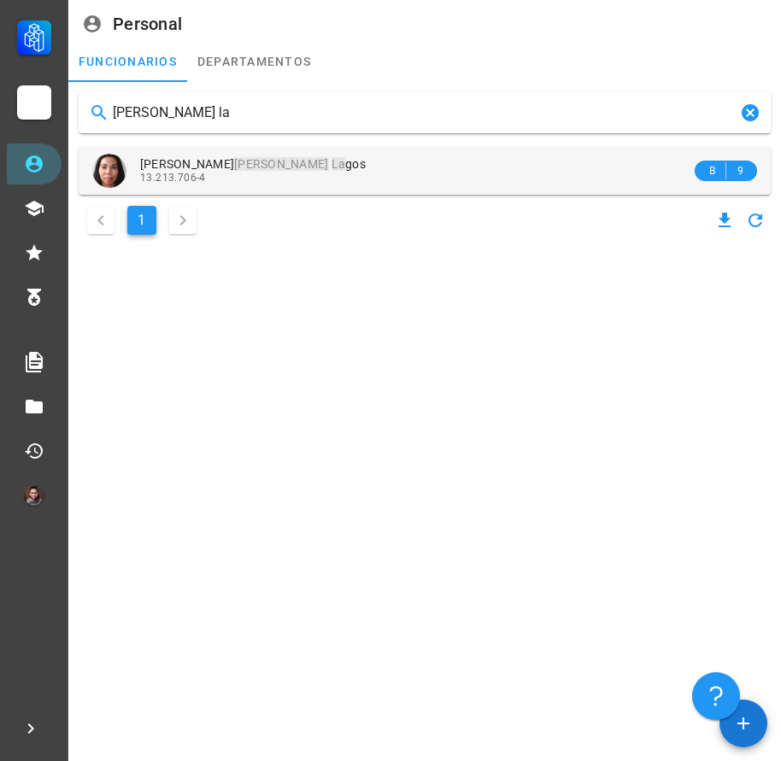
type input "[PERSON_NAME] la"
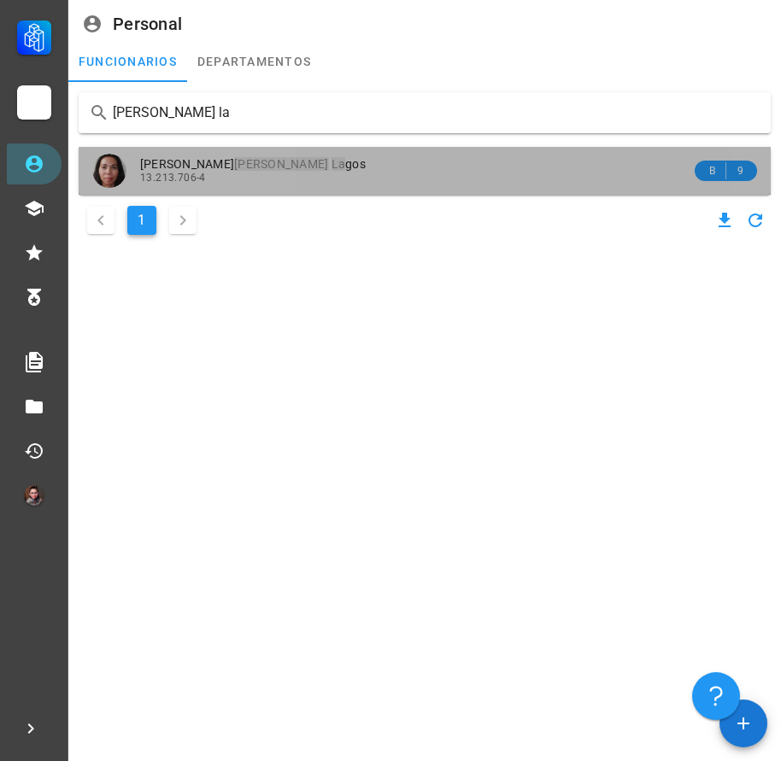
click at [284, 178] on div "13.213.706-4" at bounding box center [415, 178] width 551 height 12
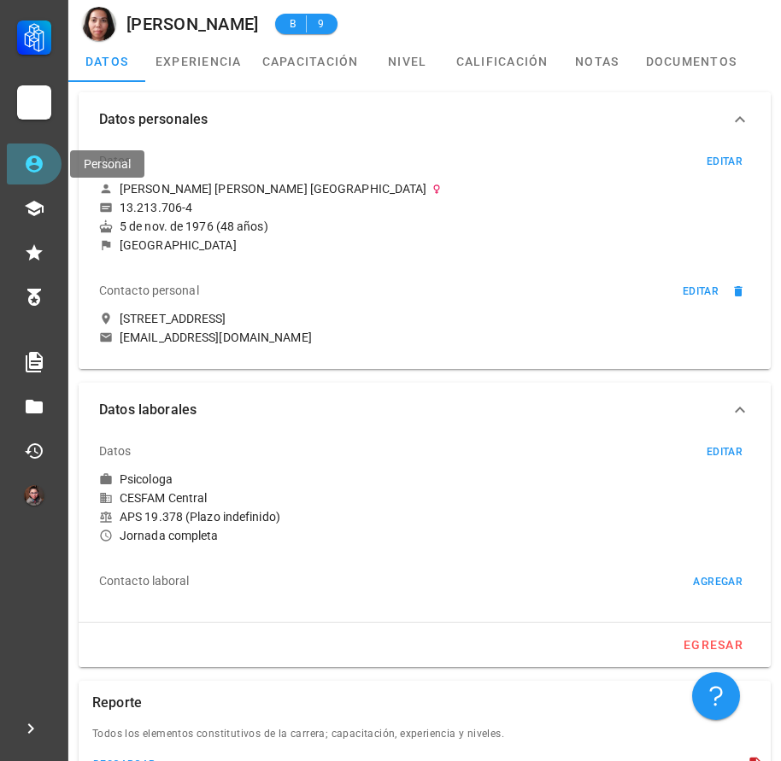
click at [44, 161] on link "Personal" at bounding box center [34, 164] width 55 height 41
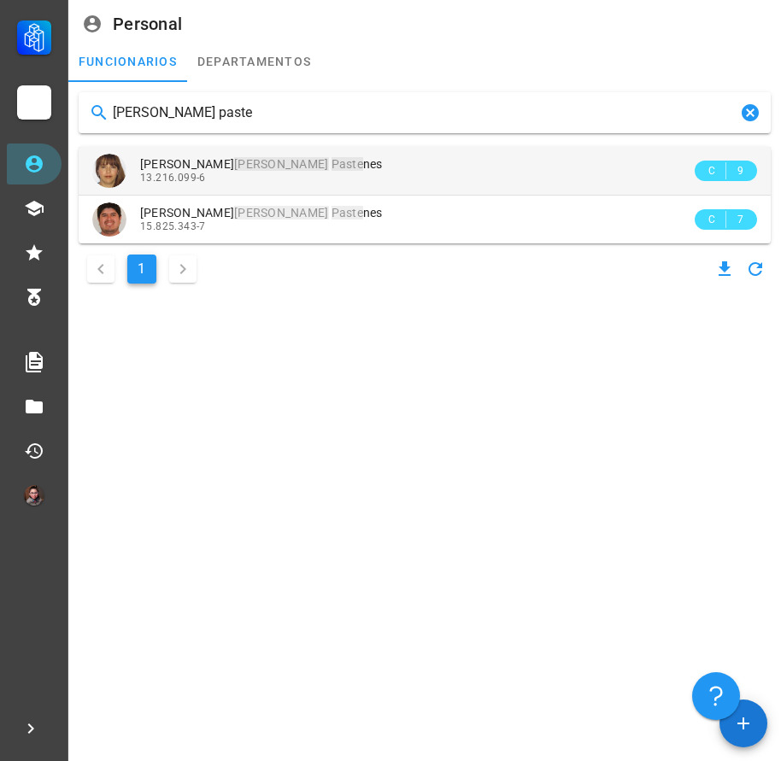
type input "[PERSON_NAME] paste"
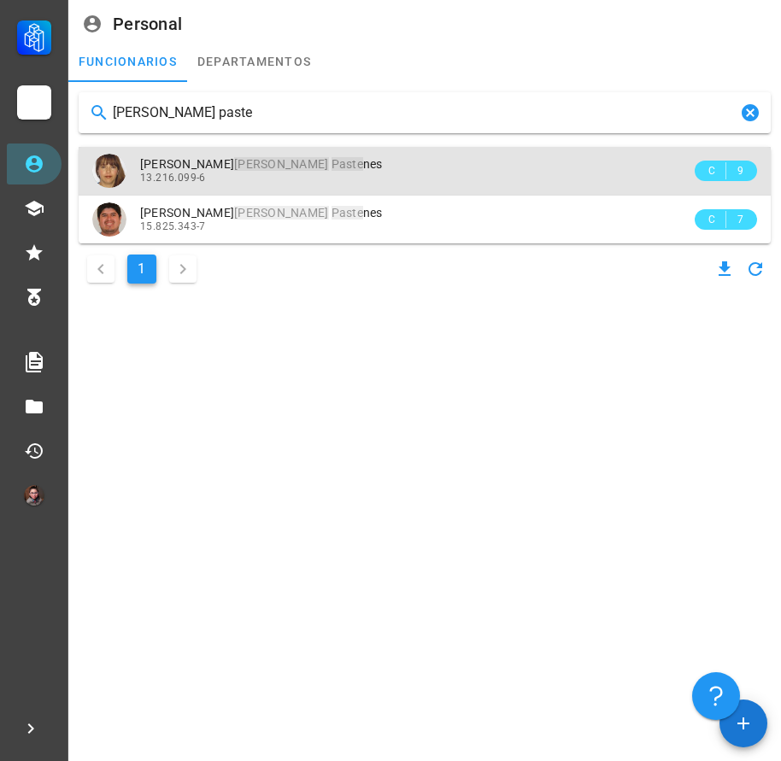
click at [277, 184] on div "13.216.099-6" at bounding box center [415, 178] width 551 height 12
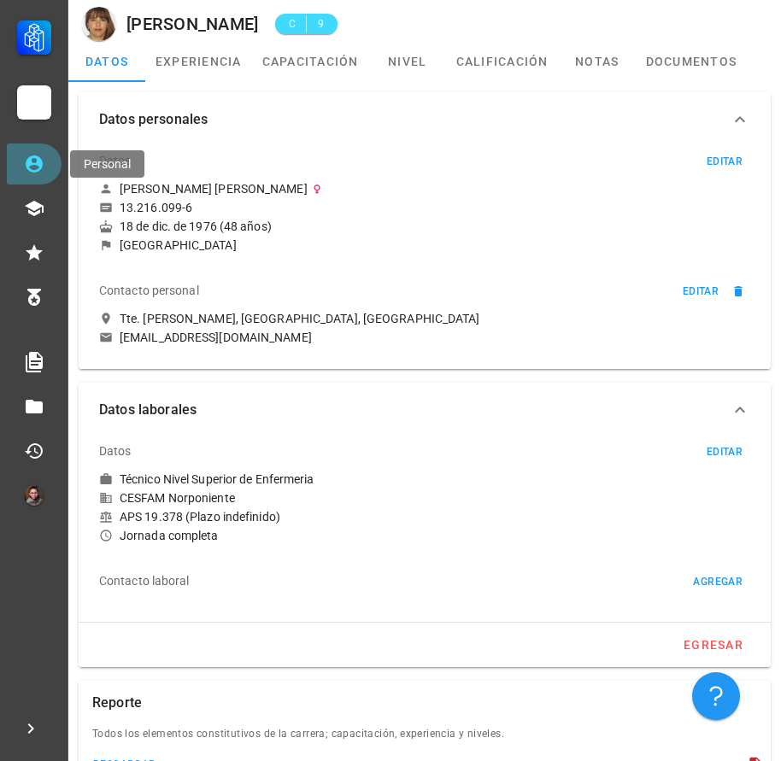
click at [48, 167] on link "Personal" at bounding box center [34, 164] width 55 height 41
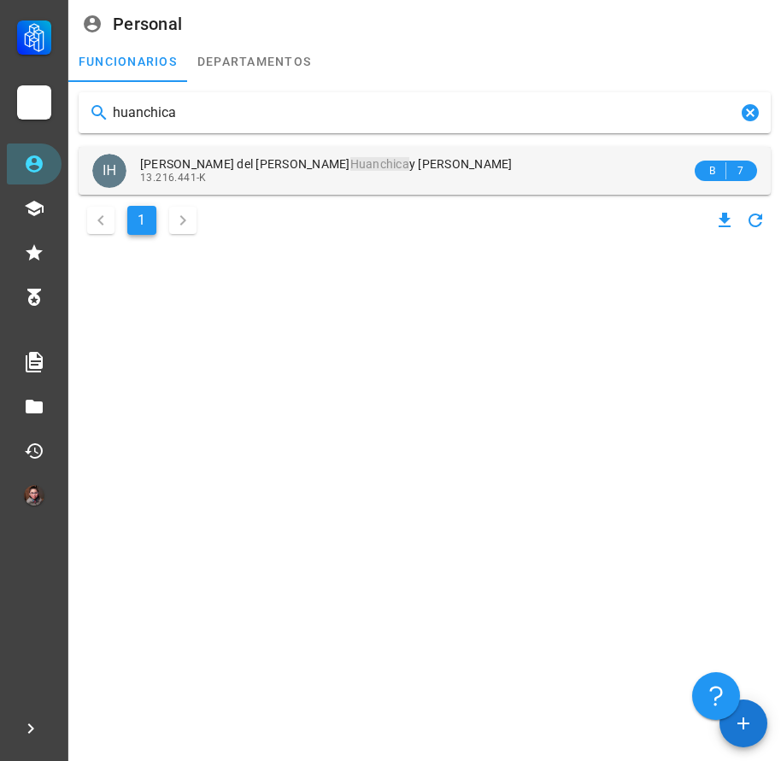
type input "huanchica"
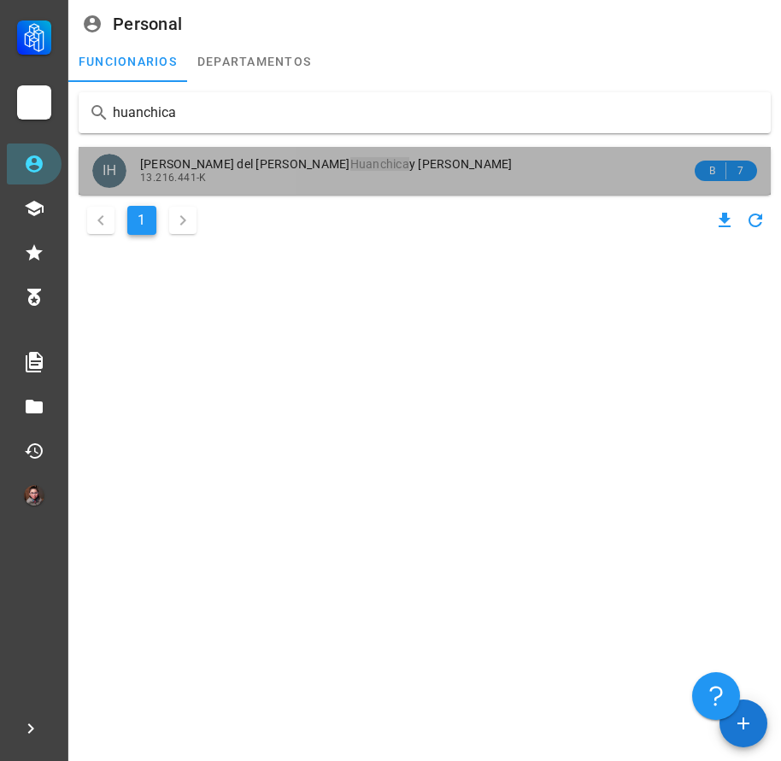
click at [303, 171] on span "[PERSON_NAME] del [PERSON_NAME] Huanchica y [PERSON_NAME]" at bounding box center [326, 164] width 372 height 14
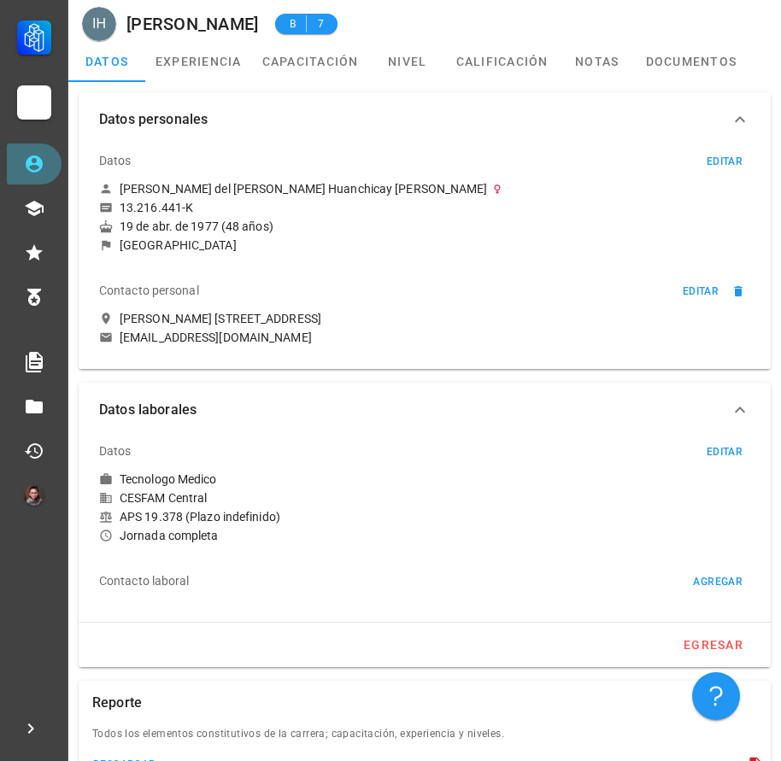
click at [43, 176] on link "Personal" at bounding box center [34, 164] width 55 height 41
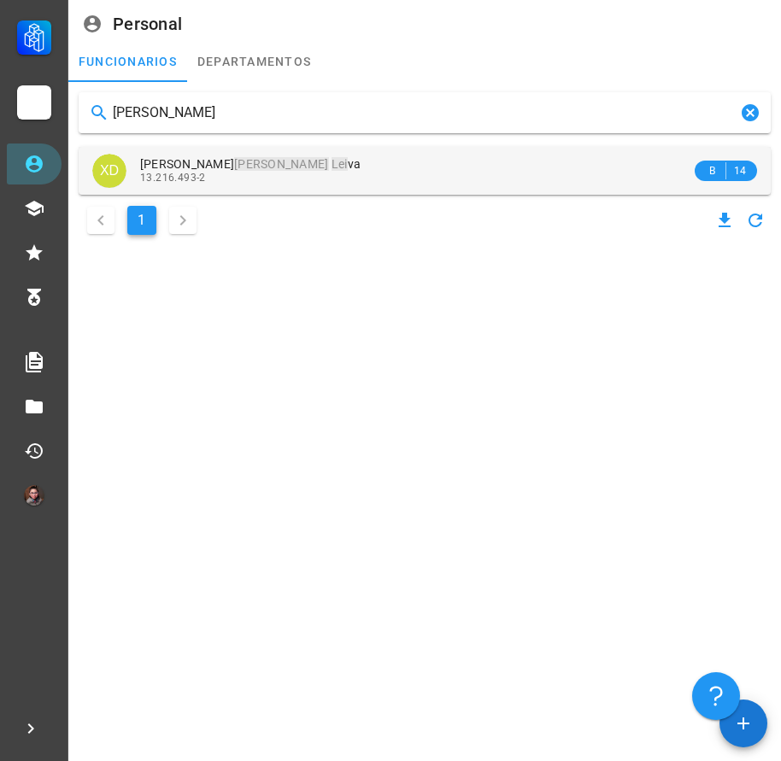
type input "[PERSON_NAME]"
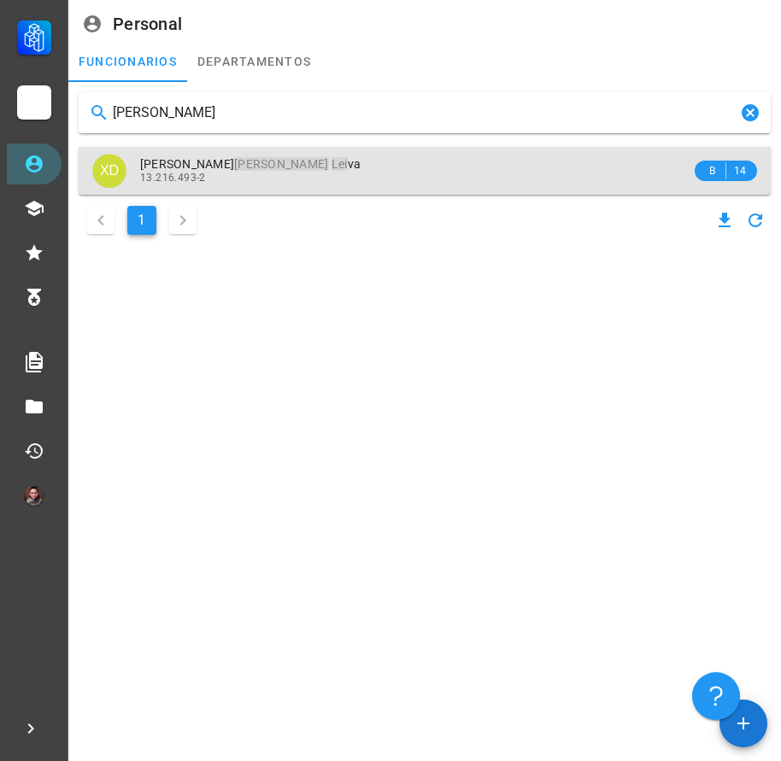
click at [249, 161] on span "[PERSON_NAME] [PERSON_NAME] va" at bounding box center [250, 164] width 220 height 14
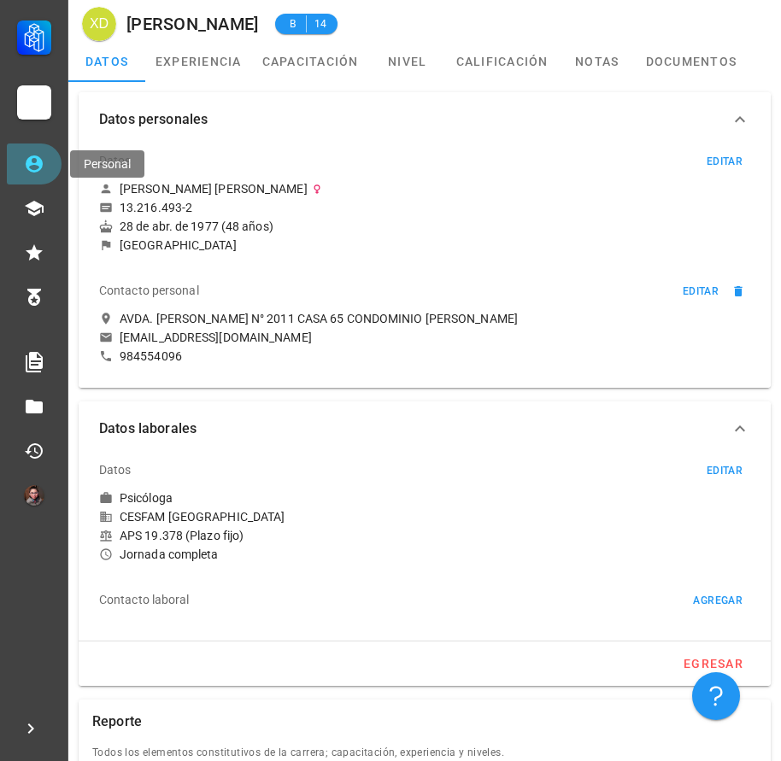
click at [38, 175] on link "Personal" at bounding box center [34, 164] width 55 height 41
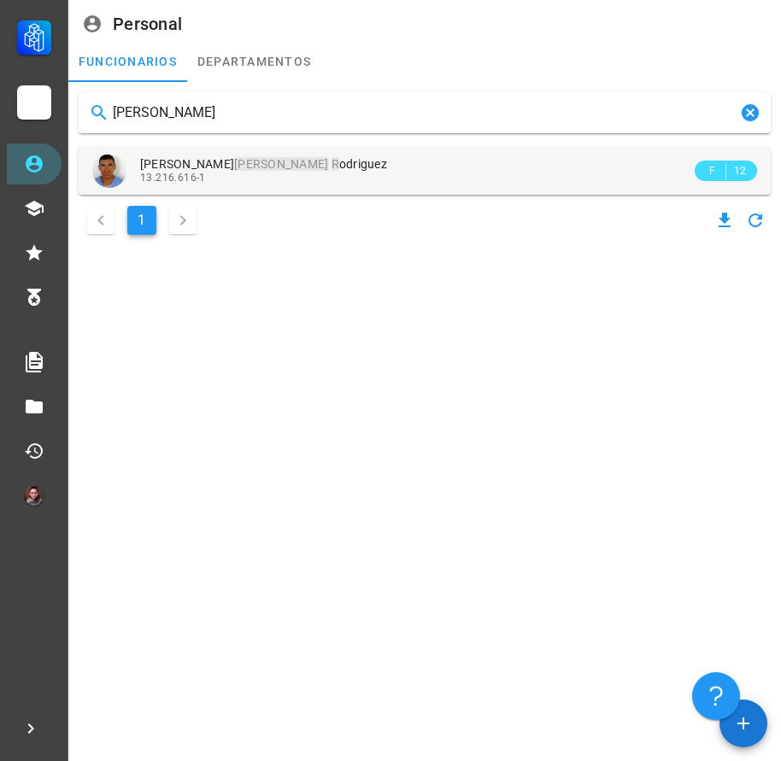
type input "[PERSON_NAME]"
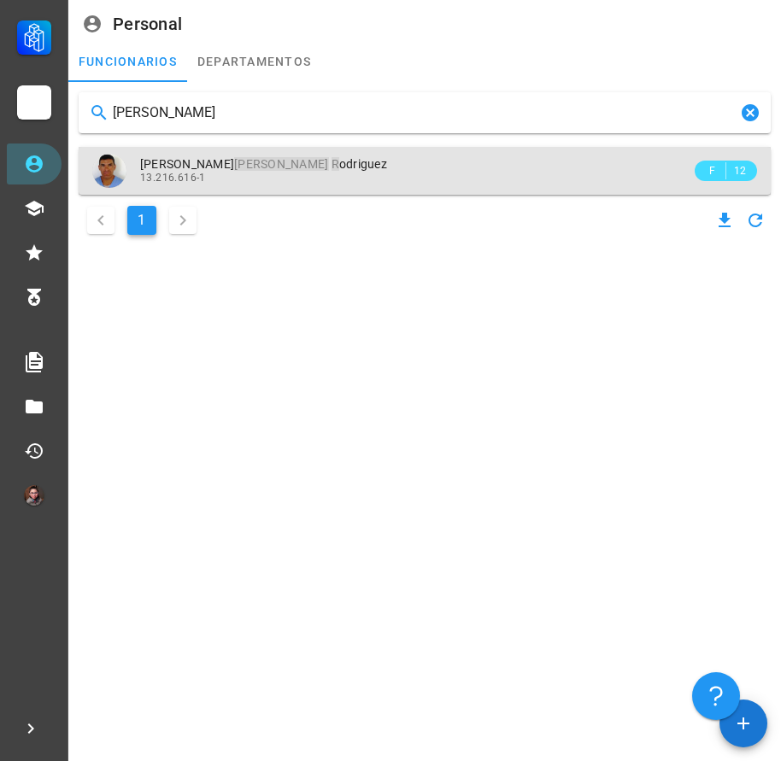
click at [242, 167] on mark "[PERSON_NAME]" at bounding box center [281, 164] width 94 height 14
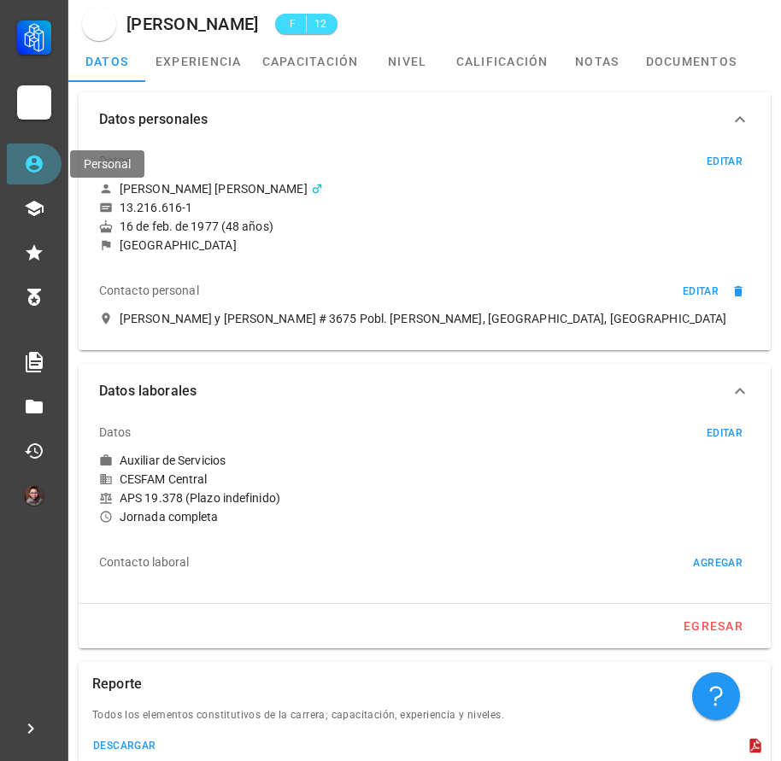
click at [36, 167] on icon at bounding box center [34, 164] width 21 height 21
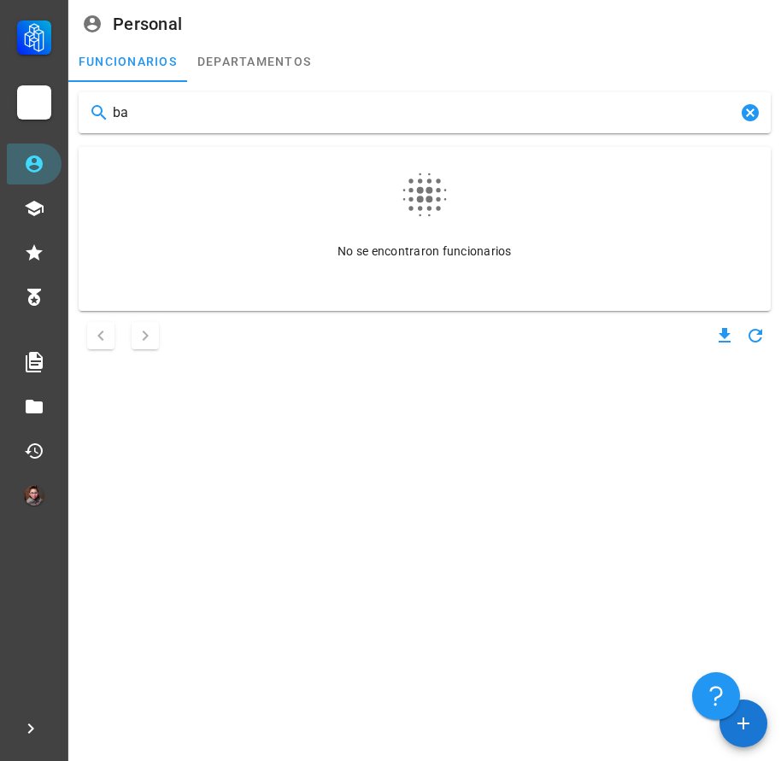
type input "b"
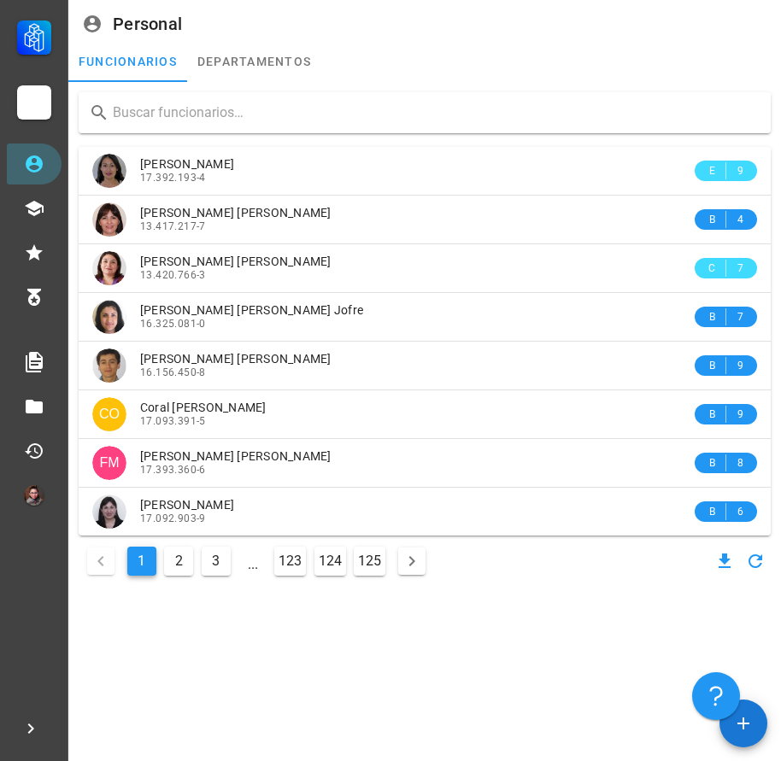
click at [191, 120] on input "text" at bounding box center [435, 112] width 644 height 27
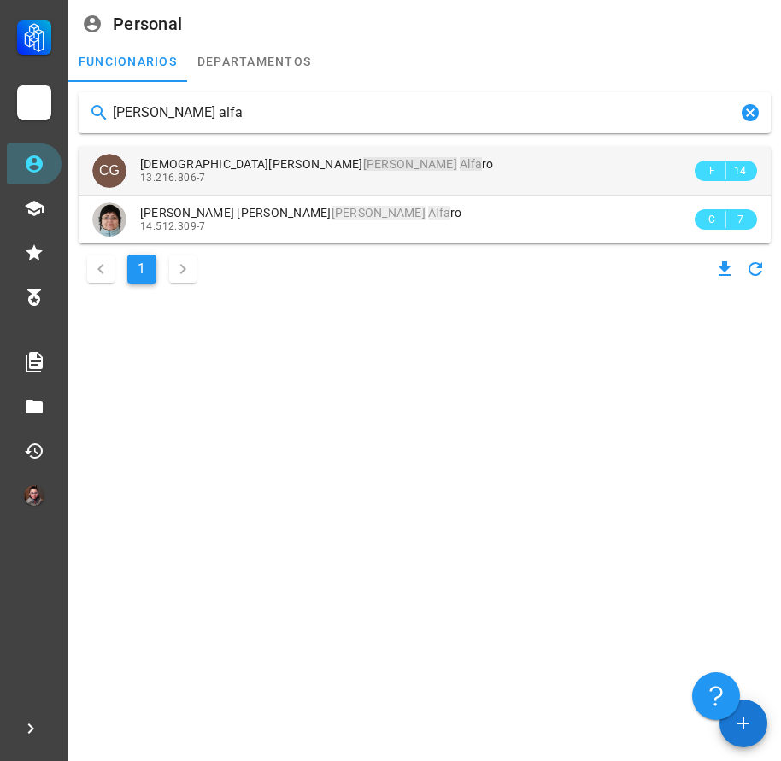
type input "[PERSON_NAME] alfa"
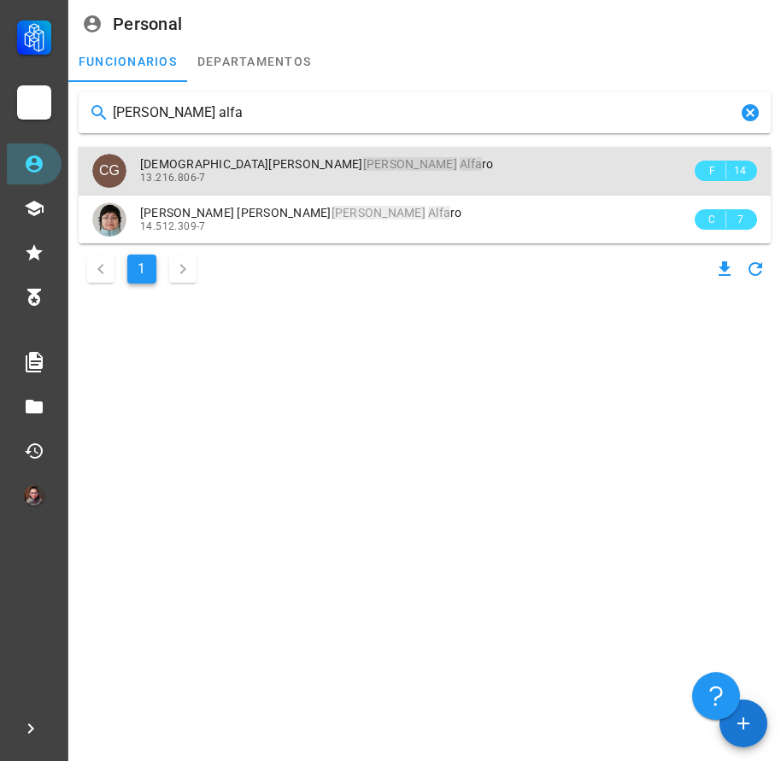
click at [190, 165] on span "[PERSON_NAME] [PERSON_NAME] Alfa ro" at bounding box center [317, 164] width 354 height 14
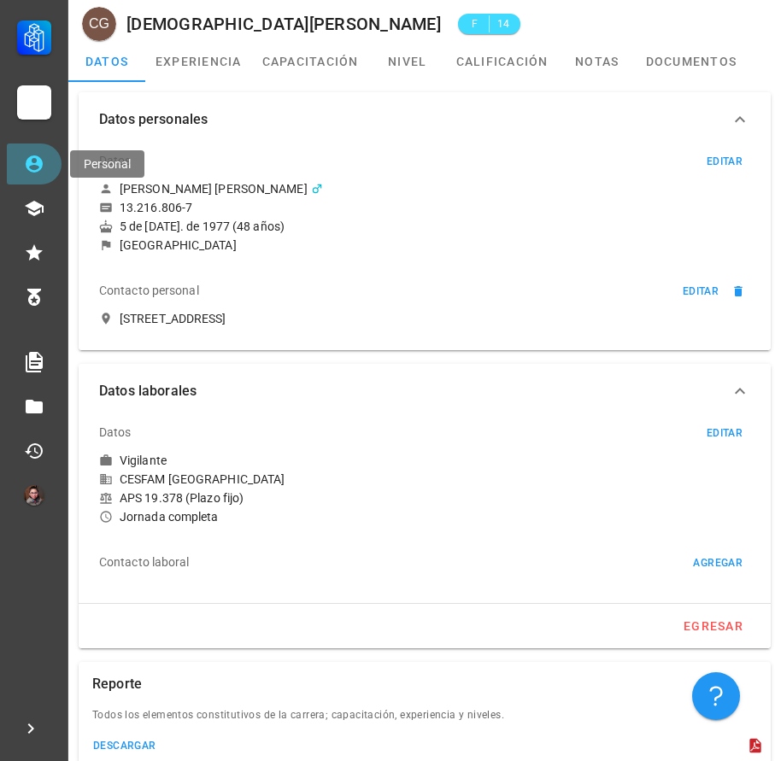
click at [51, 169] on link "Personal" at bounding box center [34, 164] width 55 height 41
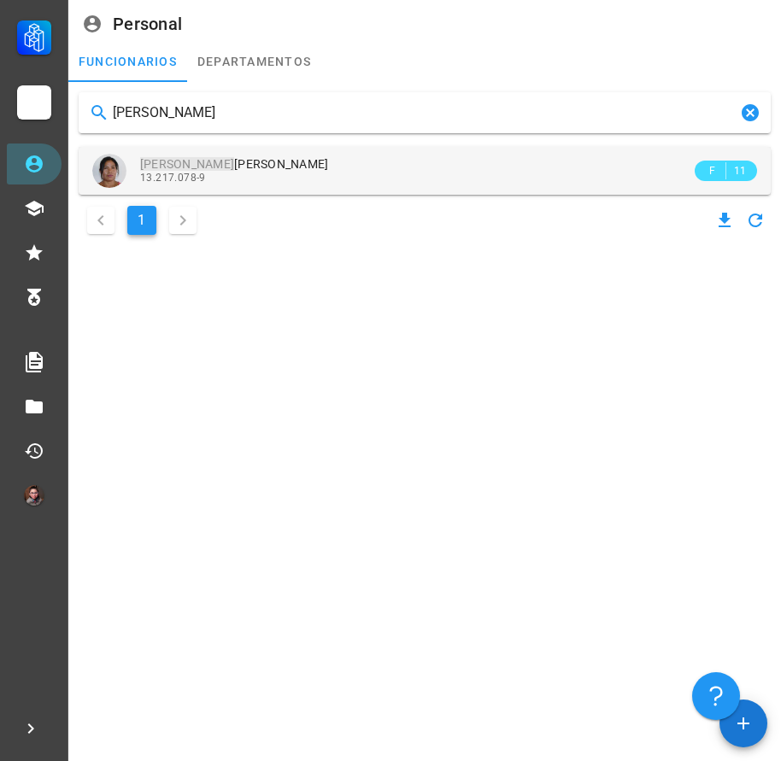
type input "[PERSON_NAME]"
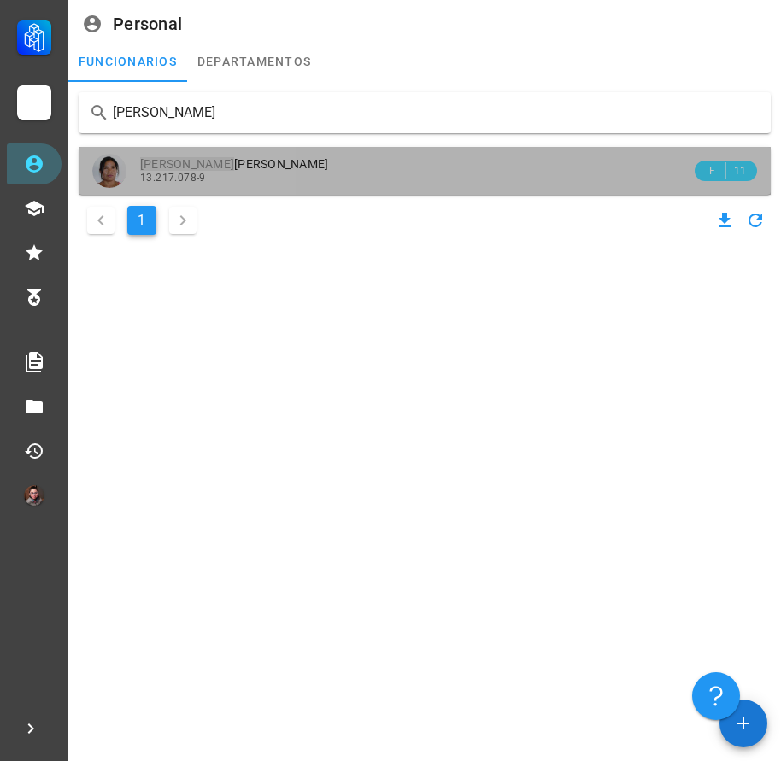
click at [325, 166] on div "[PERSON_NAME] [PERSON_NAME] Colamar" at bounding box center [415, 164] width 551 height 15
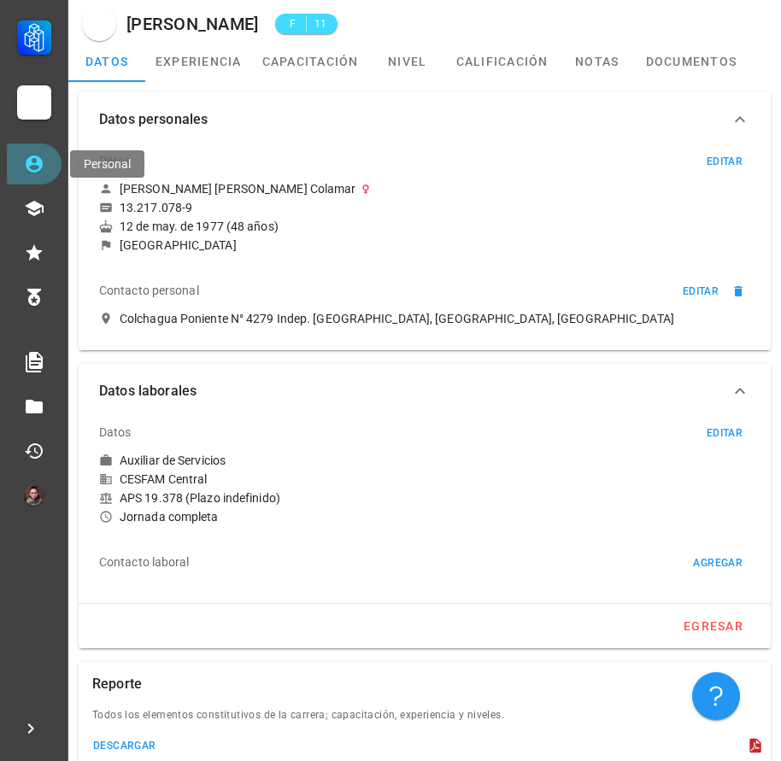
click at [31, 157] on icon at bounding box center [34, 163] width 17 height 17
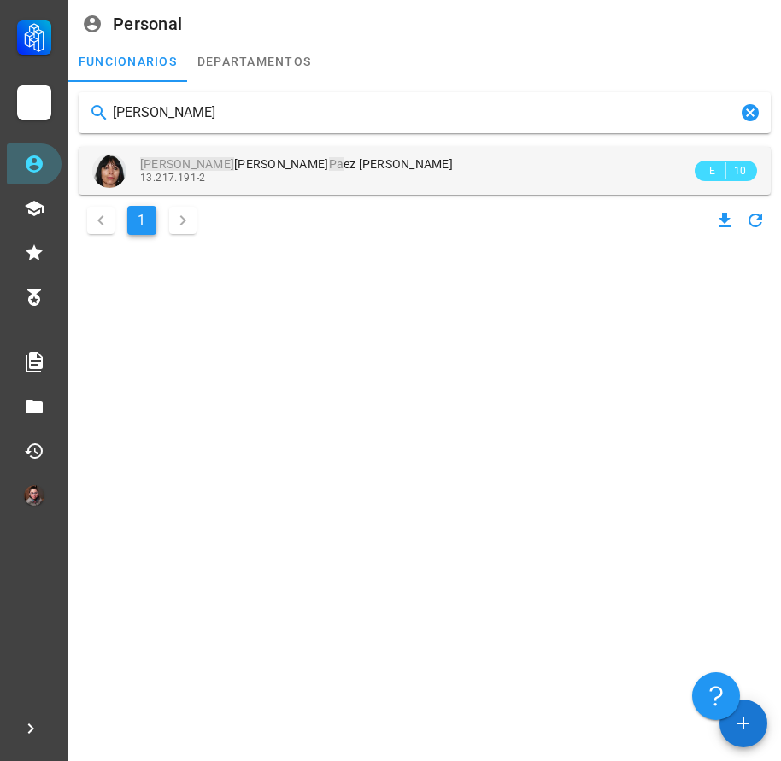
type input "[PERSON_NAME]"
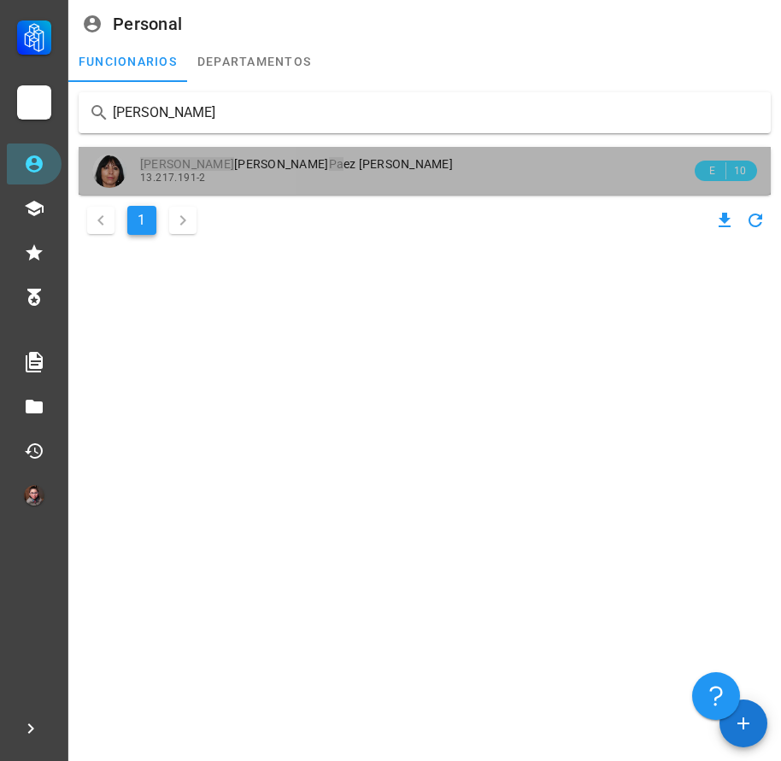
click at [299, 161] on div "[PERSON_NAME] Pa ez [PERSON_NAME]" at bounding box center [415, 164] width 551 height 15
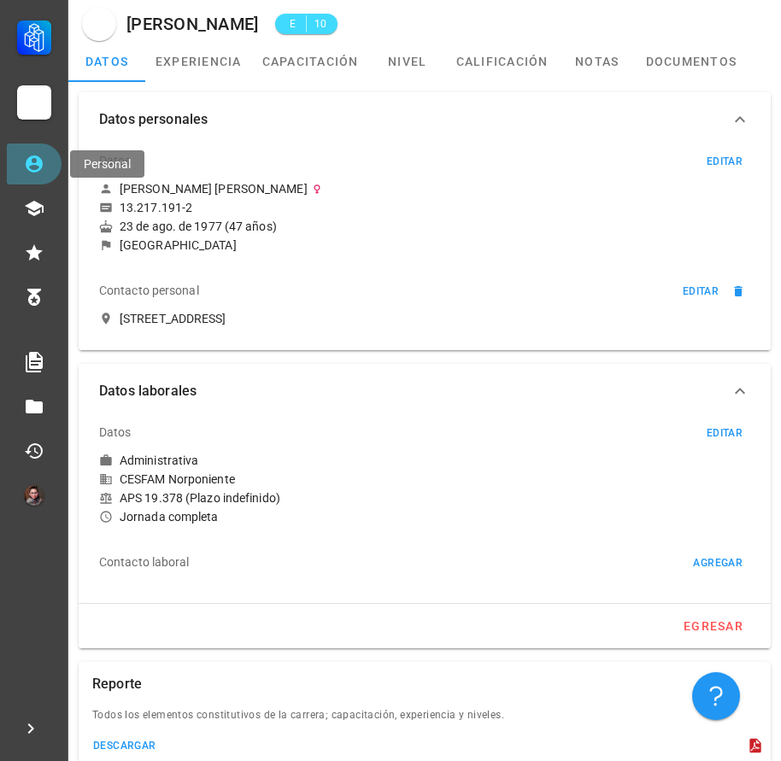
click at [34, 169] on icon at bounding box center [34, 164] width 21 height 21
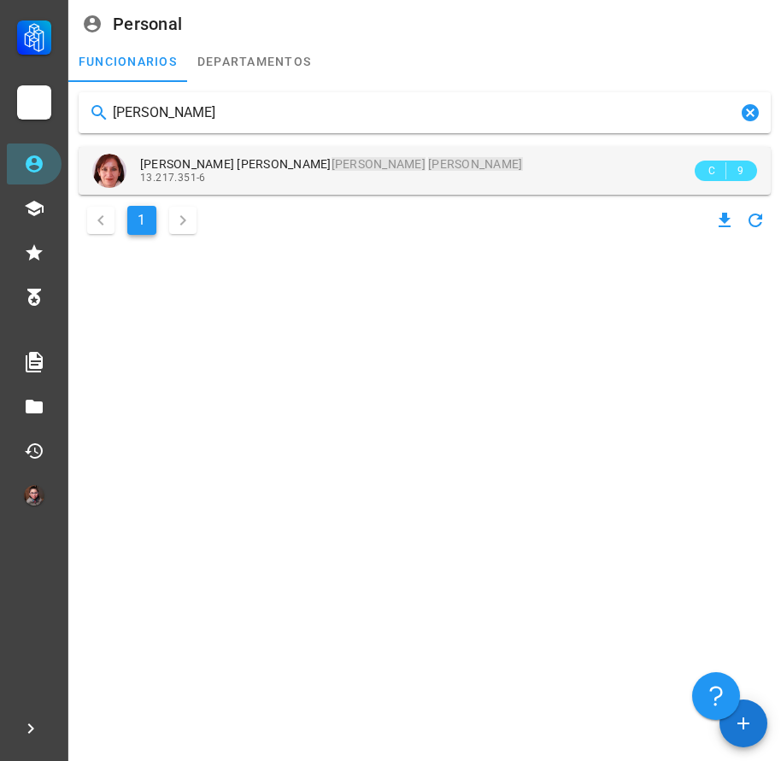
type input "[PERSON_NAME]"
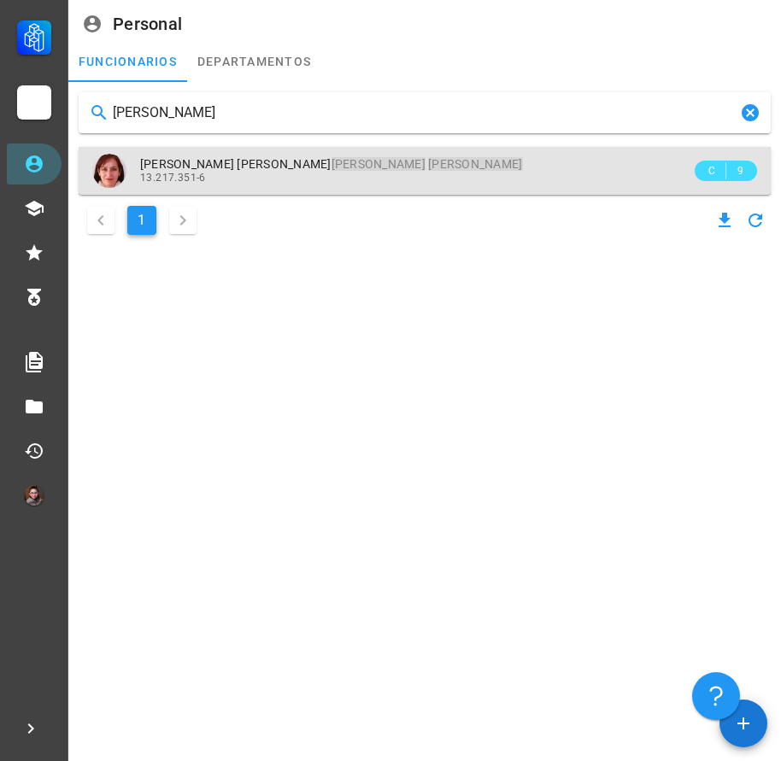
click at [261, 179] on div "13.217.351-6" at bounding box center [415, 178] width 551 height 12
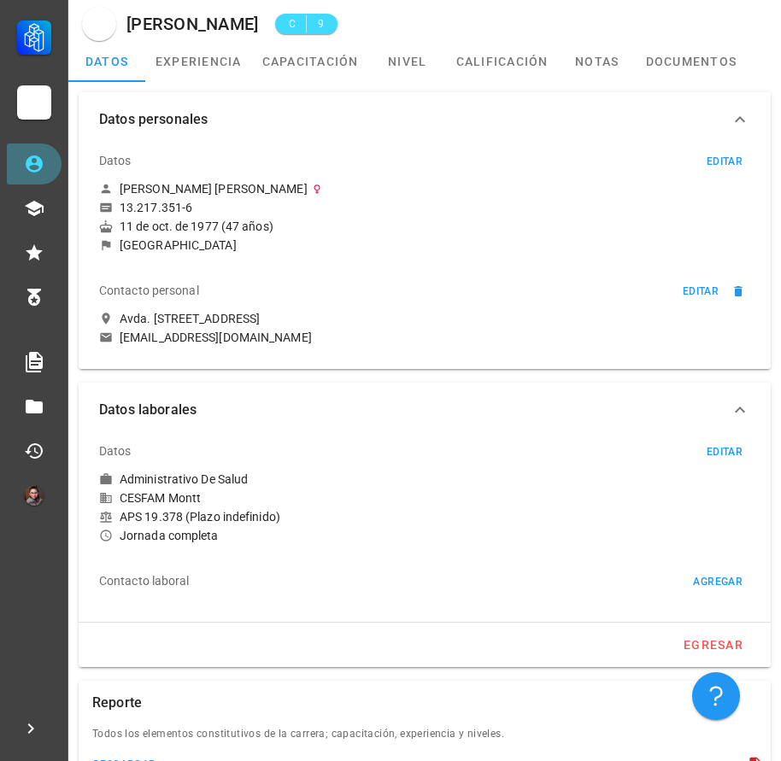
click at [33, 161] on icon at bounding box center [34, 164] width 21 height 21
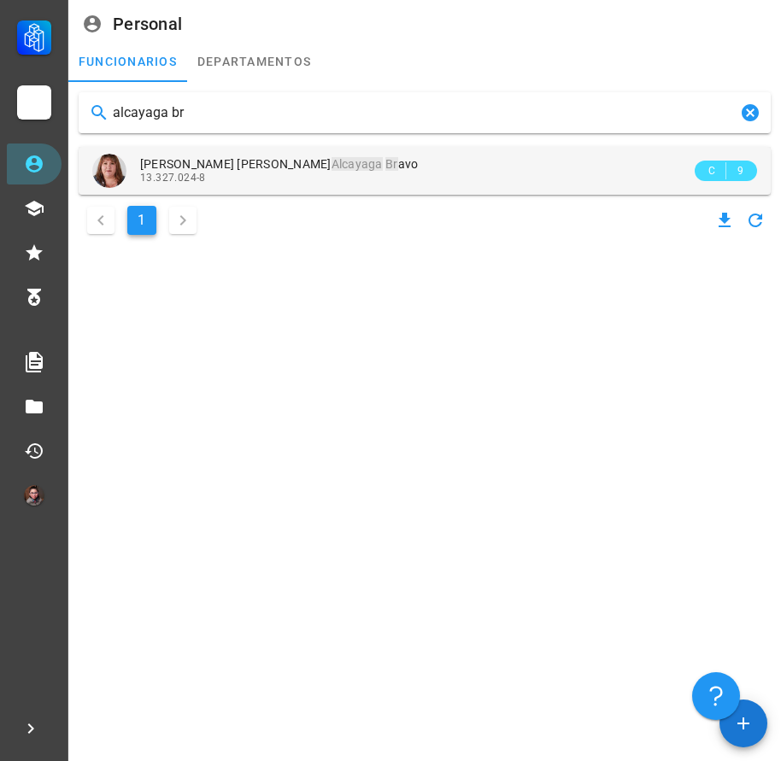
type input "alcayaga br"
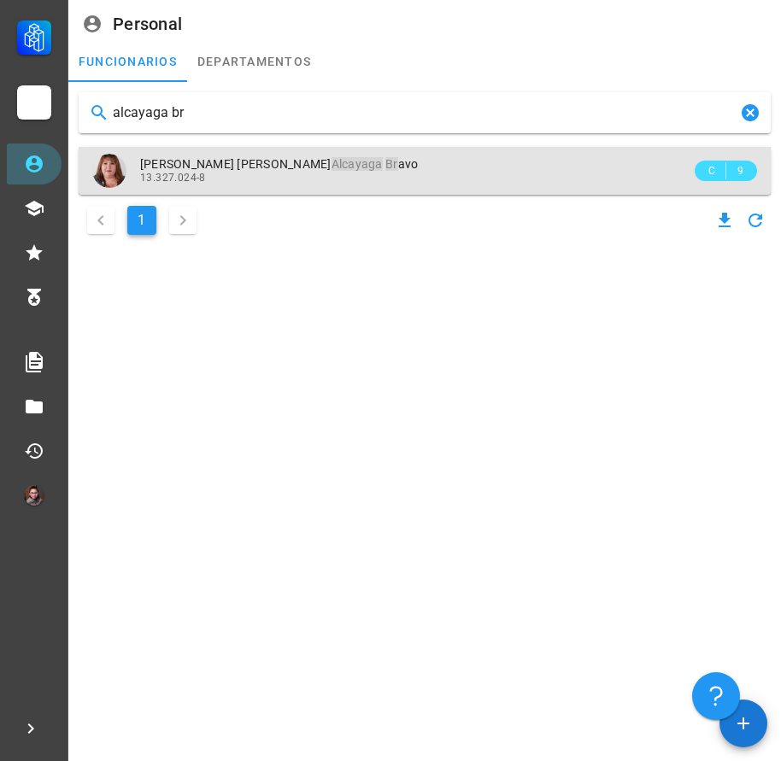
click at [316, 168] on div "[PERSON_NAME] Br avo" at bounding box center [415, 164] width 551 height 15
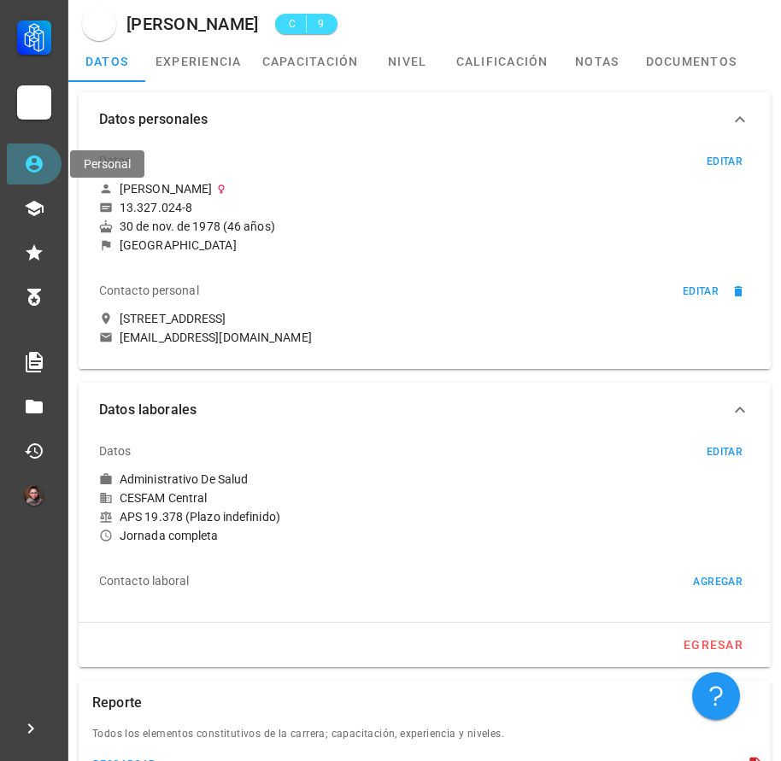
click at [40, 165] on icon at bounding box center [34, 163] width 17 height 17
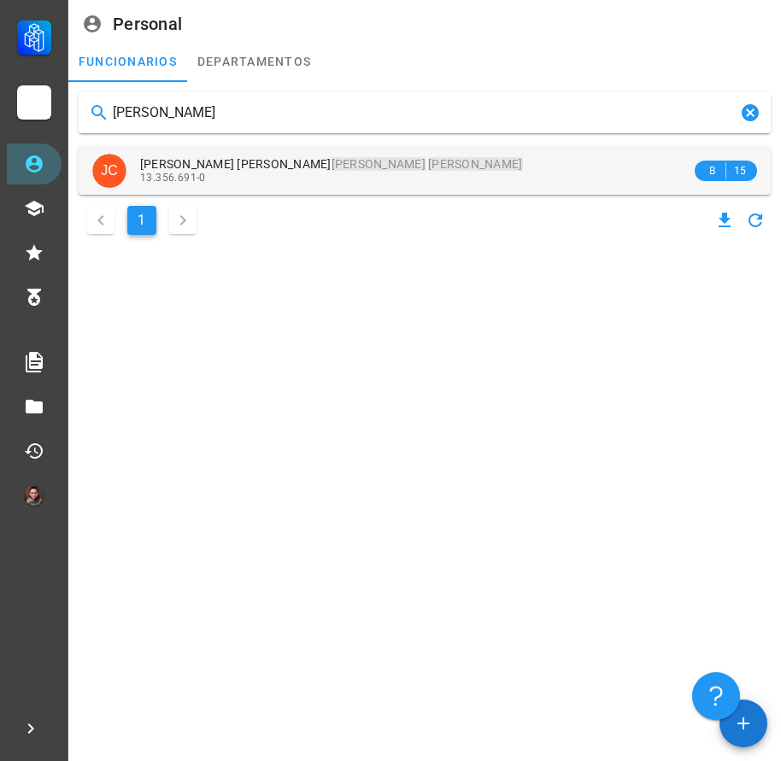
type input "[PERSON_NAME]"
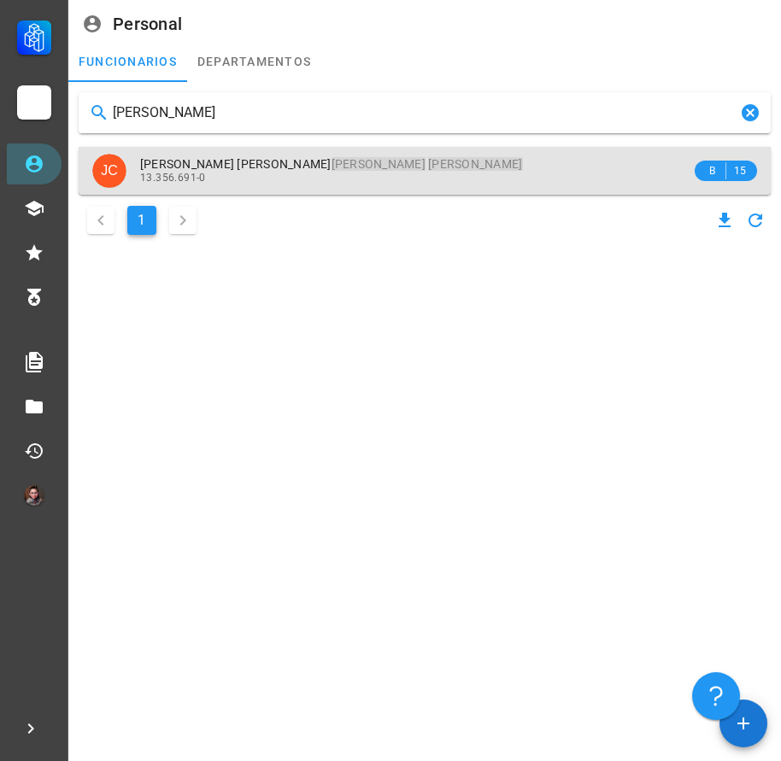
click at [301, 178] on div "13.356.691-0" at bounding box center [415, 178] width 551 height 12
